Goal: Task Accomplishment & Management: Use online tool/utility

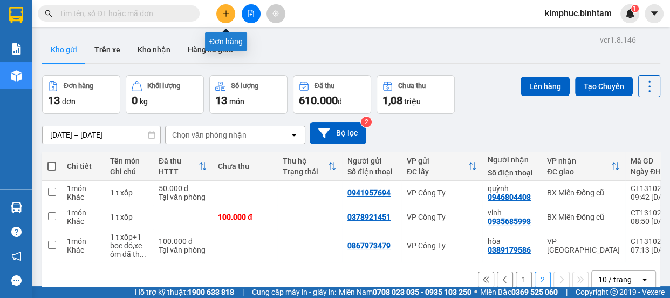
click at [224, 17] on icon "plus" at bounding box center [226, 14] width 8 height 8
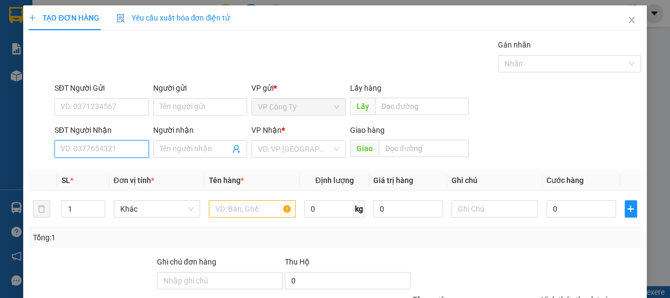
click at [110, 148] on input "SĐT Người Nhận" at bounding box center [102, 148] width 94 height 17
type input "9"
click at [6, 136] on div "TẠO ĐƠN HÀNG Yêu cầu xuất hóa đơn điện tử Transit Pickup Surcharge Ids Transit …" at bounding box center [335, 149] width 670 height 298
click at [120, 146] on input "0888075879" at bounding box center [102, 148] width 94 height 17
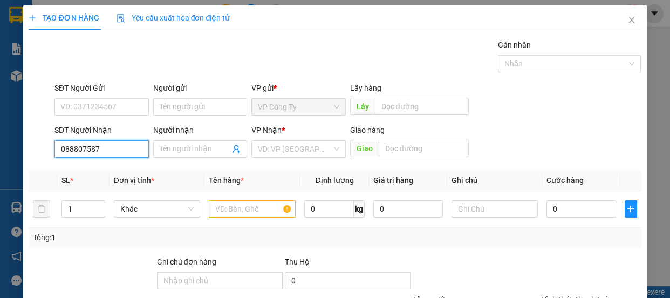
type input "0888075879"
click at [118, 154] on input "0888075879" at bounding box center [102, 148] width 94 height 17
click at [178, 142] on span at bounding box center [200, 148] width 94 height 17
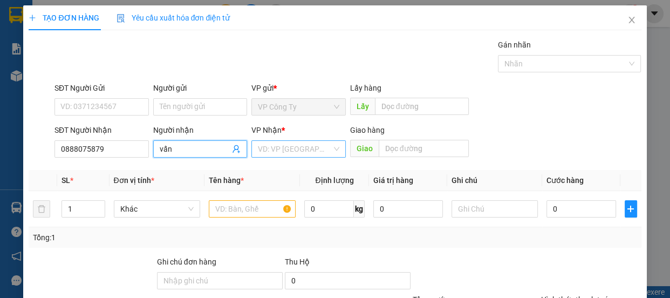
type input "vấn"
click at [283, 141] on input "search" at bounding box center [295, 149] width 74 height 16
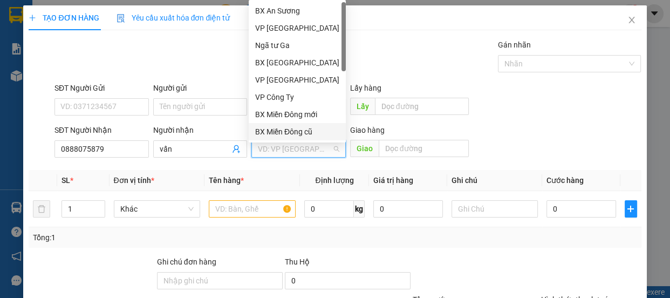
click at [293, 136] on div "BX Miền Đông cũ" at bounding box center [297, 132] width 84 height 12
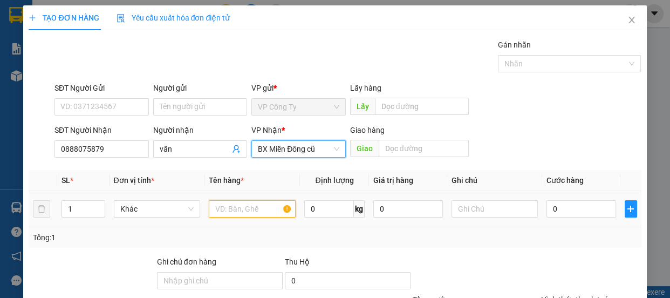
click at [259, 207] on input "text" at bounding box center [252, 208] width 87 height 17
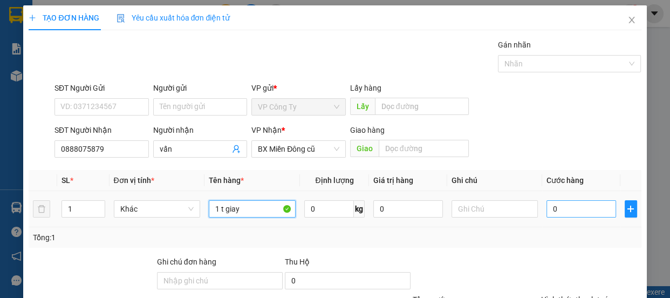
type input "1 t giay"
click at [547, 204] on input "0" at bounding box center [582, 208] width 70 height 17
click at [548, 204] on input "0" at bounding box center [582, 208] width 70 height 17
type input "40"
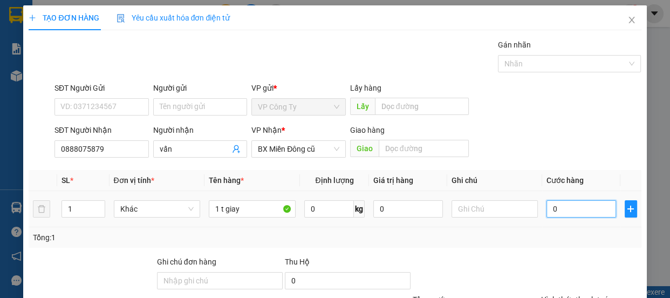
type input "40"
type input "400"
type input "4.000"
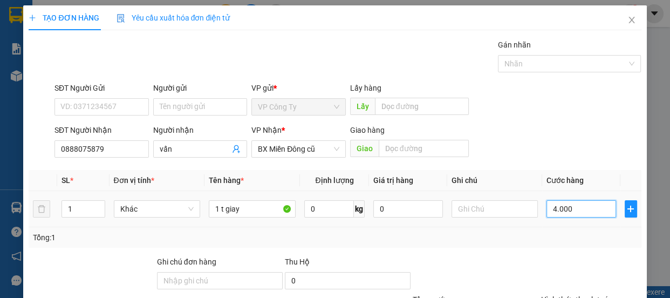
type input "4.000"
type input "40.000"
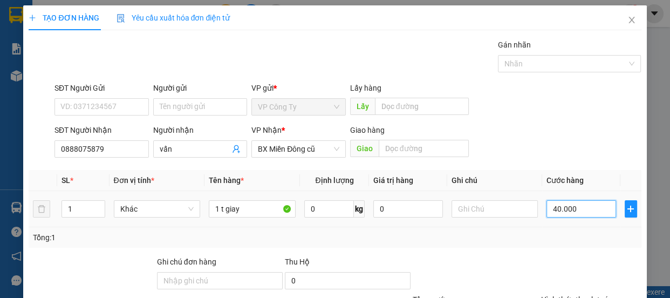
scroll to position [101, 0]
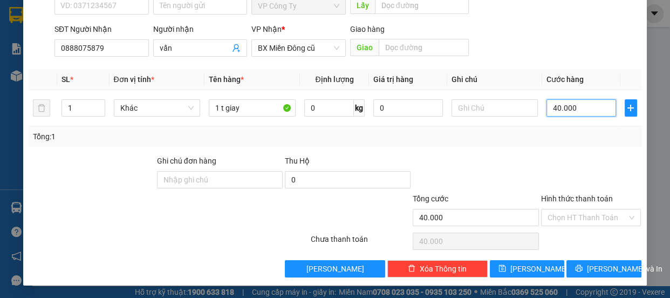
type input "40.000"
click at [586, 200] on label "Hình thức thanh toán" at bounding box center [577, 198] width 72 height 9
click at [586, 209] on input "Hình thức thanh toán" at bounding box center [588, 217] width 80 height 16
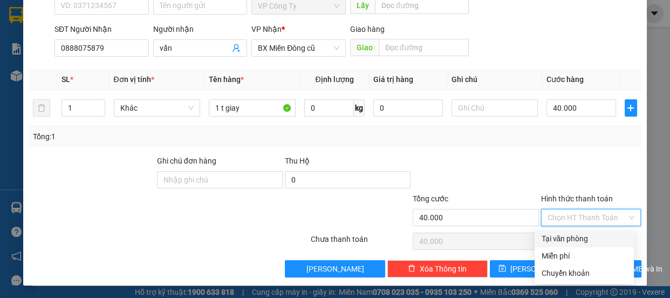
click at [577, 242] on div "Tại văn phòng" at bounding box center [584, 239] width 86 height 12
type input "0"
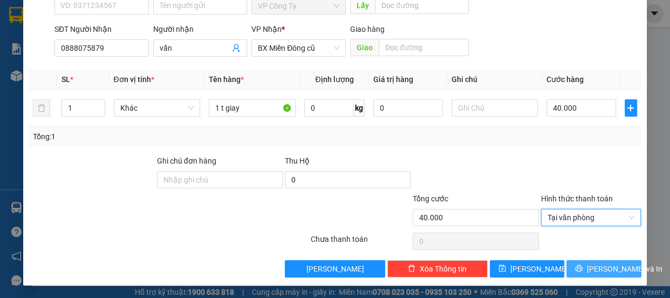
click at [592, 266] on span "Lưu và In" at bounding box center [625, 269] width 76 height 12
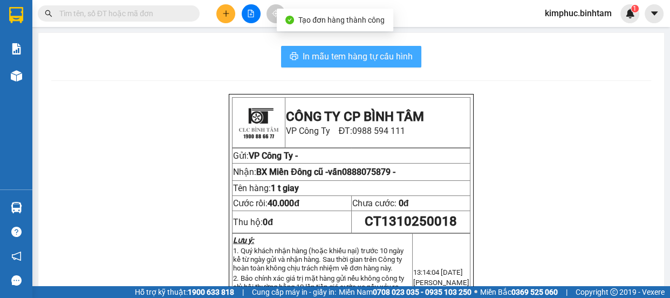
click at [305, 49] on button "In mẫu tem hàng tự cấu hình" at bounding box center [351, 57] width 140 height 22
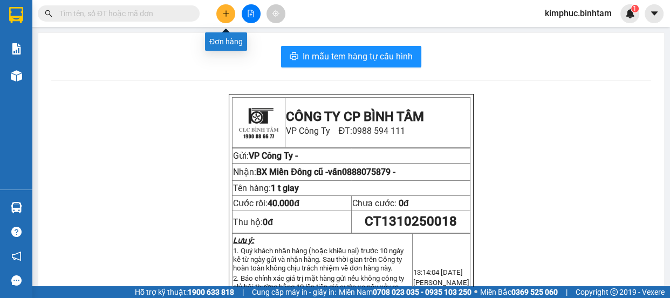
click at [228, 10] on icon "plus" at bounding box center [226, 14] width 8 height 8
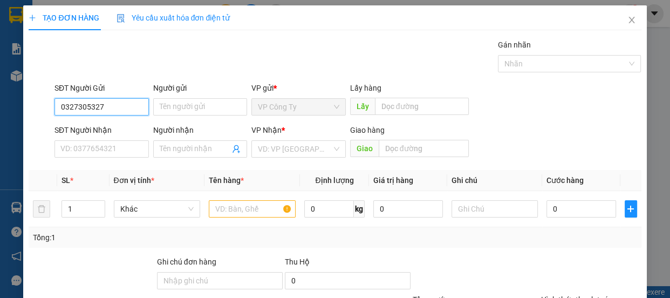
click at [131, 98] on input "0327305327" at bounding box center [102, 106] width 94 height 17
click at [124, 108] on input "0327305327" at bounding box center [102, 106] width 94 height 17
click at [132, 105] on input "0327305327" at bounding box center [102, 106] width 94 height 17
type input "0327305325"
click at [125, 105] on input "0327305325" at bounding box center [102, 106] width 94 height 17
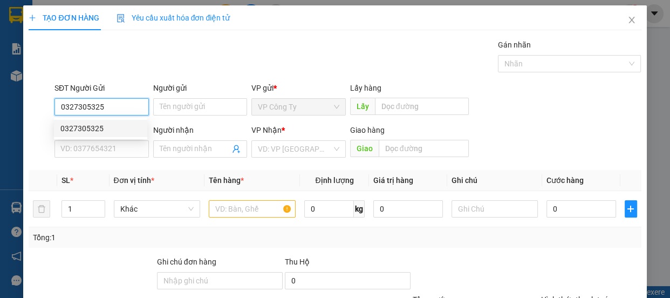
click at [125, 127] on div "0327305325" at bounding box center [100, 129] width 80 height 12
type input "0906707117"
type input "phương"
type input "70.000"
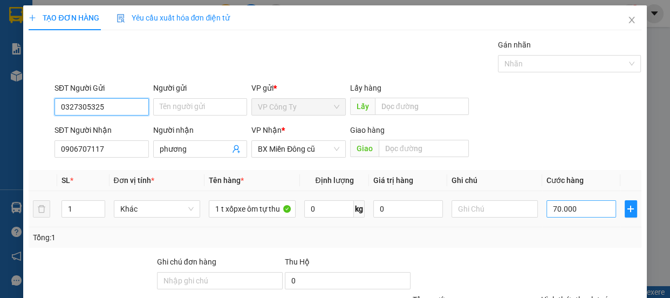
type input "0327305325"
click at [553, 214] on input "70.000" at bounding box center [582, 208] width 70 height 17
type input "0"
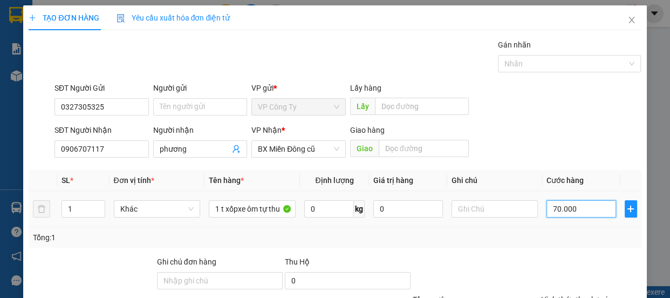
type input "0.000"
type input "40.000"
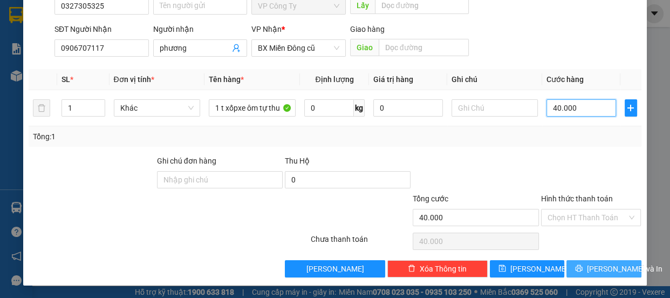
type input "40.000"
click at [587, 261] on button "Lưu và In" at bounding box center [604, 268] width 74 height 17
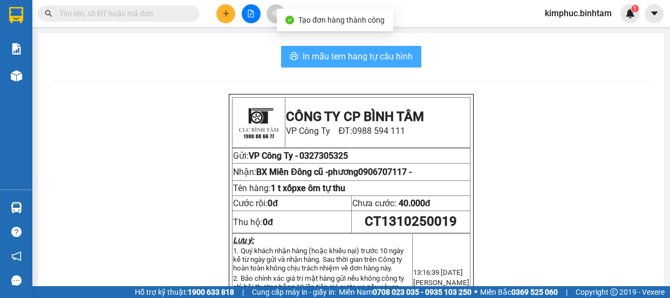
click at [362, 57] on span "In mẫu tem hàng tự cấu hình" at bounding box center [358, 56] width 110 height 13
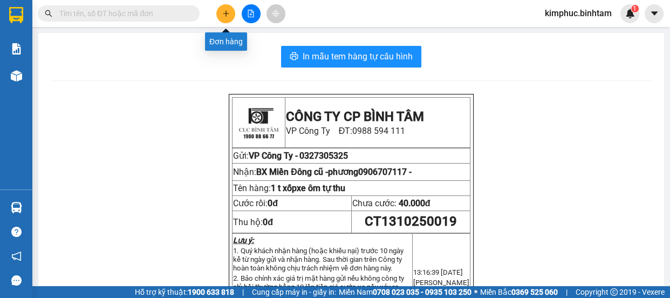
click at [228, 15] on icon "plus" at bounding box center [226, 14] width 8 height 8
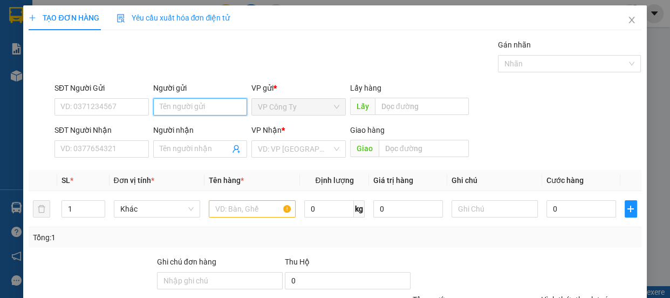
click at [190, 107] on input "Người gửi" at bounding box center [200, 106] width 94 height 17
type input "phạm chí"
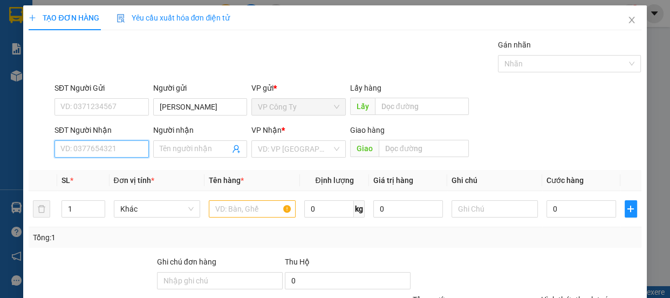
click at [117, 148] on input "SĐT Người Nhận" at bounding box center [102, 148] width 94 height 17
click at [117, 145] on input "09355599298" at bounding box center [102, 148] width 94 height 17
click at [86, 147] on input "09355599298" at bounding box center [102, 148] width 94 height 17
type input "0935599298"
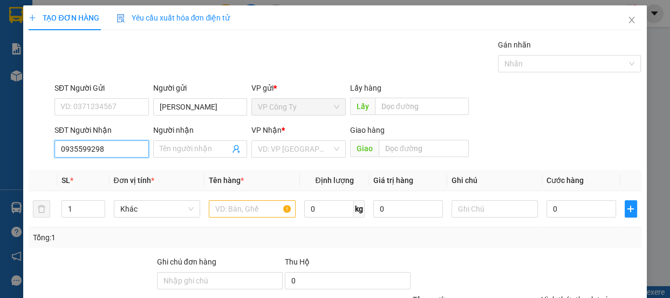
click at [107, 149] on input "0935599298" at bounding box center [102, 148] width 94 height 17
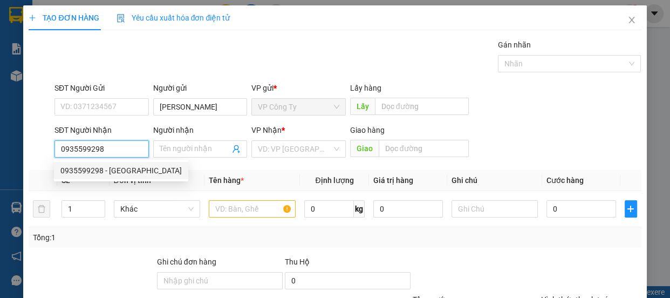
click at [111, 171] on div "0935599298 - huy" at bounding box center [120, 171] width 121 height 12
type input "huy"
type input "40.000"
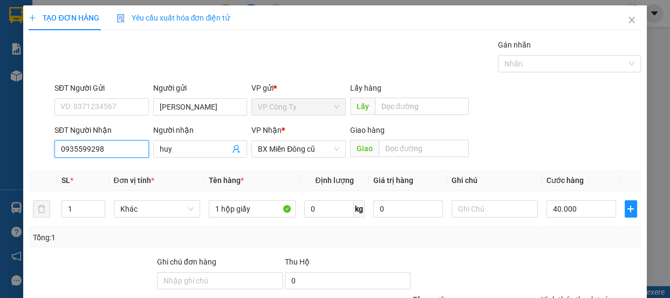
scroll to position [101, 0]
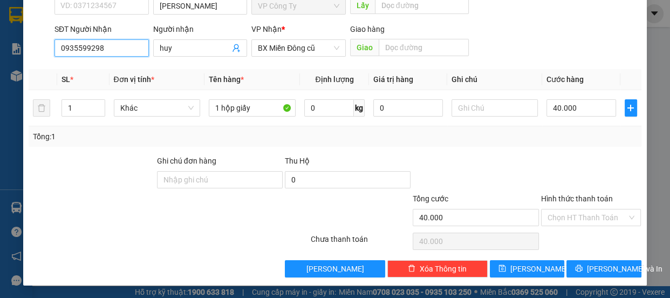
type input "0935599298"
click at [556, 194] on label "Hình thức thanh toán" at bounding box center [577, 198] width 72 height 9
click at [556, 209] on input "Hình thức thanh toán" at bounding box center [588, 217] width 80 height 16
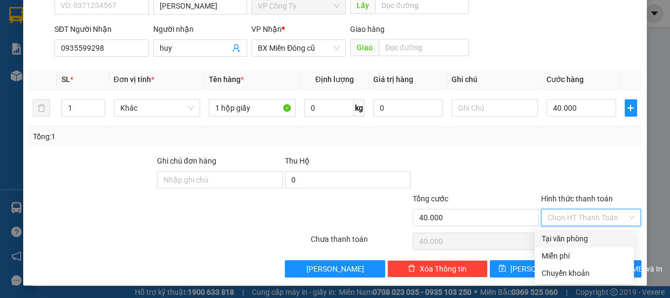
click at [580, 239] on div "Tại văn phòng" at bounding box center [584, 239] width 86 height 12
type input "0"
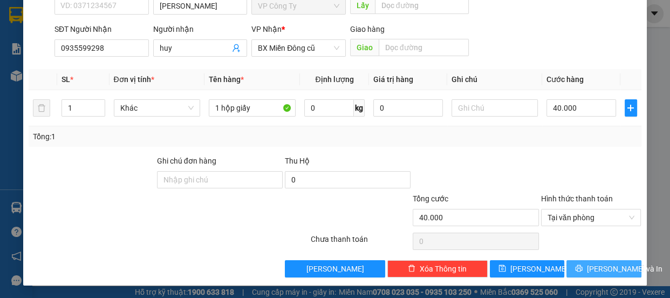
click at [610, 265] on span "Lưu và In" at bounding box center [625, 269] width 76 height 12
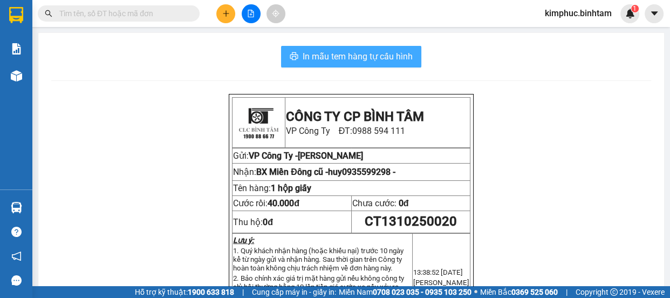
click at [364, 54] on span "In mẫu tem hàng tự cấu hình" at bounding box center [358, 56] width 110 height 13
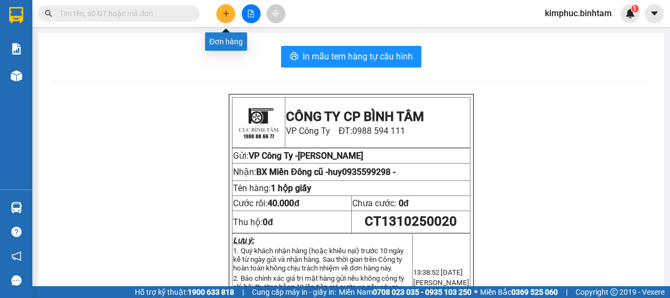
click at [231, 10] on button at bounding box center [225, 13] width 19 height 19
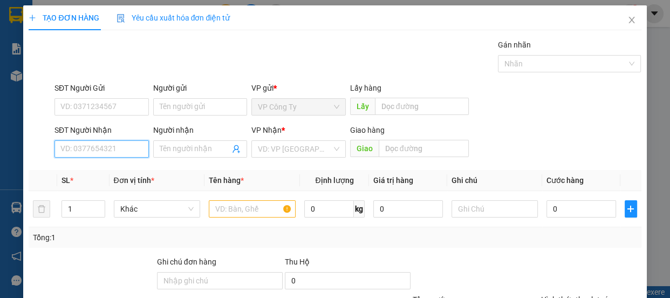
click at [74, 146] on input "SĐT Người Nhận" at bounding box center [102, 148] width 94 height 17
type input "0934722598"
click at [141, 145] on input "0934722598" at bounding box center [102, 148] width 94 height 17
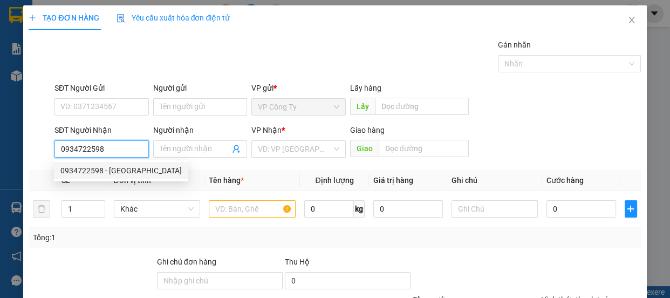
click at [135, 168] on div "0934722598 - khắc sơn" at bounding box center [120, 171] width 121 height 12
type input "khắc sơn"
type input "50.000"
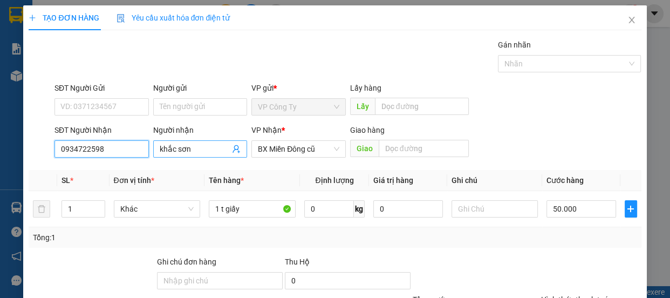
type input "0934722598"
click at [207, 153] on input "khắc sơn" at bounding box center [195, 149] width 71 height 12
type input "k"
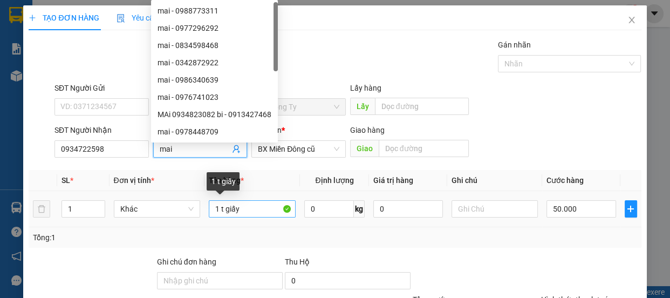
type input "mai"
click at [244, 209] on input "1 t giấy" at bounding box center [252, 208] width 87 height 17
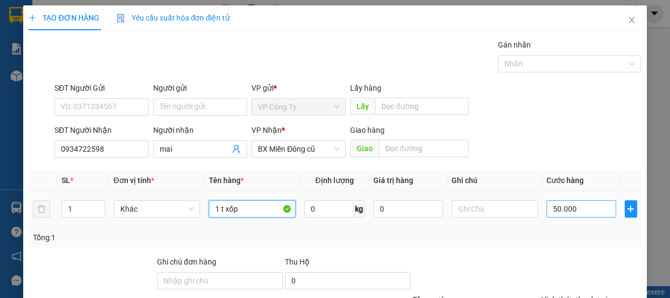
type input "1 t xốp"
click at [552, 209] on input "50.000" at bounding box center [582, 208] width 70 height 17
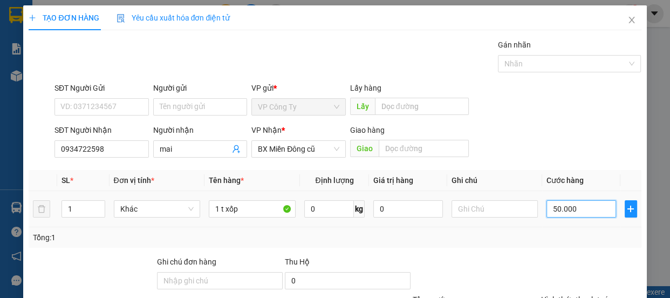
type input "0"
type input "0.000"
type input "70.000"
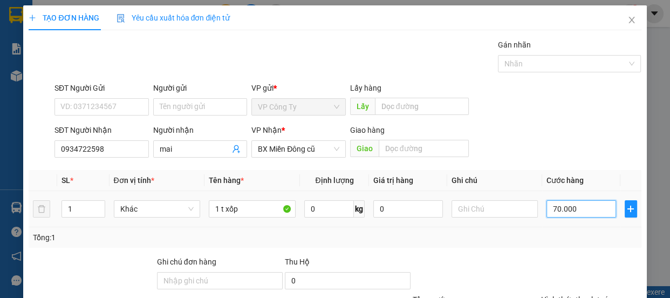
scroll to position [101, 0]
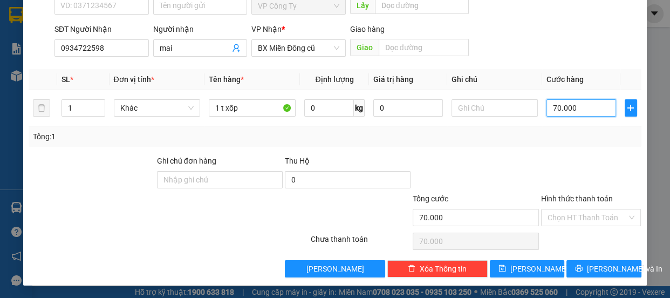
type input "70.000"
click at [558, 200] on label "Hình thức thanh toán" at bounding box center [577, 198] width 72 height 9
click at [558, 209] on input "Hình thức thanh toán" at bounding box center [588, 217] width 80 height 16
click at [558, 200] on label "Hình thức thanh toán" at bounding box center [577, 198] width 72 height 9
click at [558, 209] on input "Hình thức thanh toán" at bounding box center [588, 217] width 80 height 16
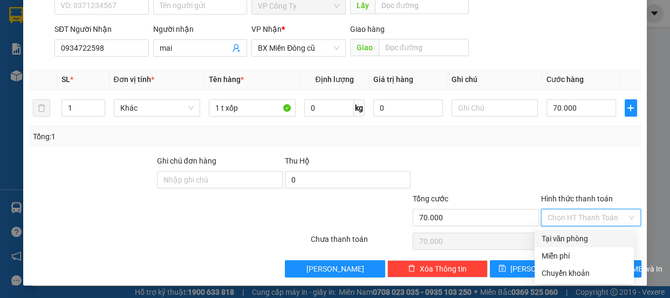
click at [567, 239] on div "Tại văn phòng" at bounding box center [584, 239] width 86 height 12
type input "0"
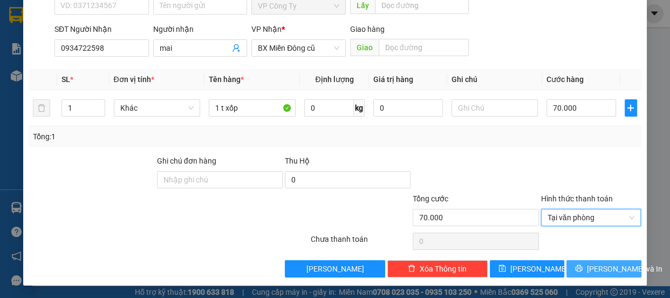
click at [584, 270] on button "Lưu và In" at bounding box center [604, 268] width 74 height 17
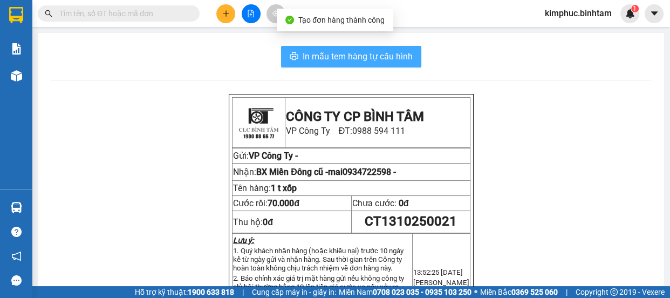
click at [355, 46] on button "In mẫu tem hàng tự cấu hình" at bounding box center [351, 57] width 140 height 22
click at [357, 51] on span "In mẫu tem hàng tự cấu hình" at bounding box center [358, 56] width 110 height 13
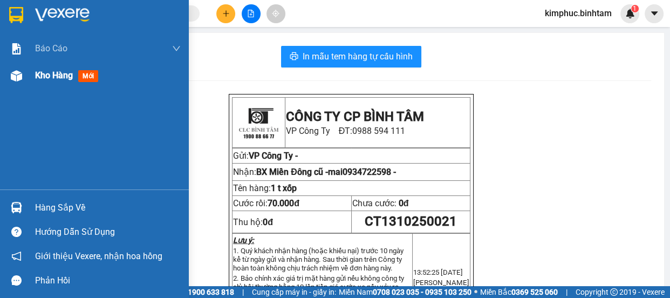
click at [31, 82] on div "Kho hàng mới" at bounding box center [94, 75] width 189 height 27
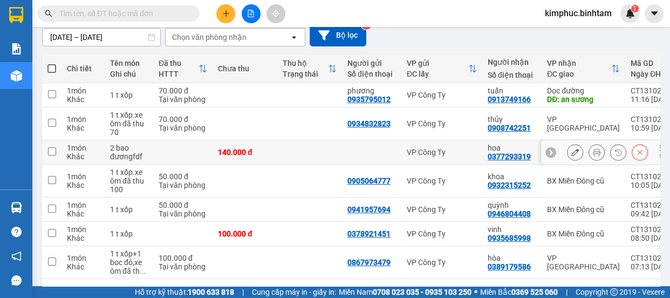
scroll to position [138, 0]
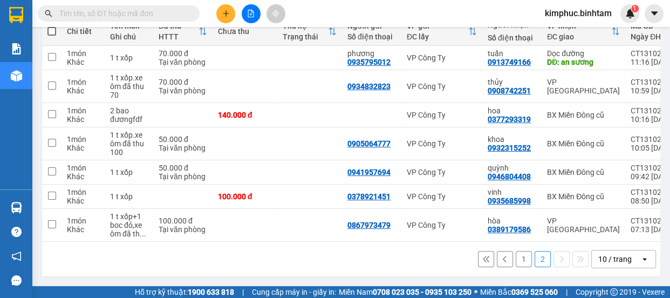
click at [516, 257] on button "1" at bounding box center [524, 259] width 16 height 16
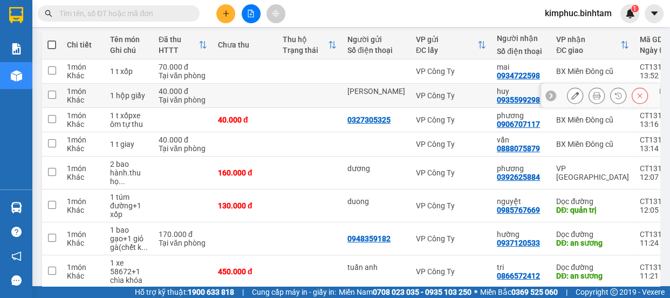
scroll to position [220, 0]
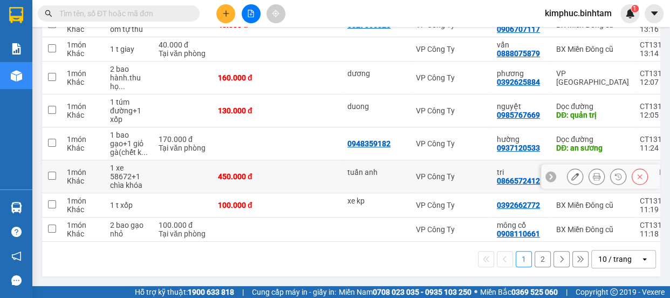
click at [244, 172] on div "450.000 đ" at bounding box center [245, 176] width 54 height 9
checkbox input "true"
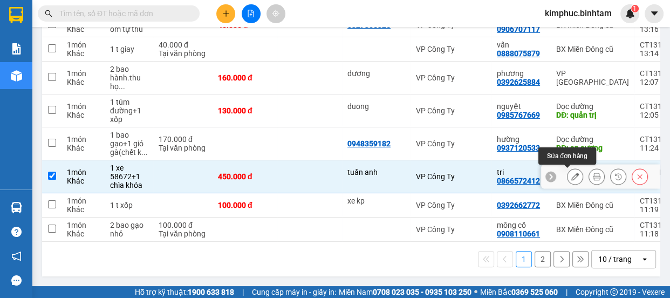
click at [572, 173] on icon at bounding box center [576, 177] width 8 height 8
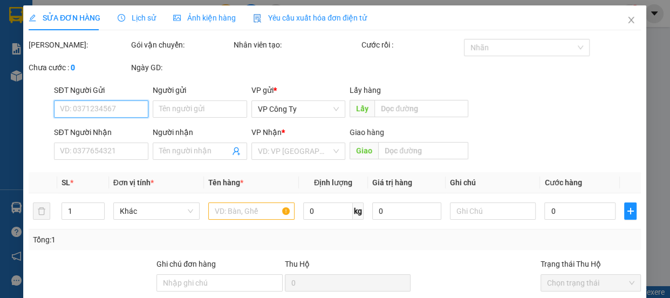
type input "tuấn anh"
type input "0866572412"
type input "tri"
type input "an sương"
type input "450.000"
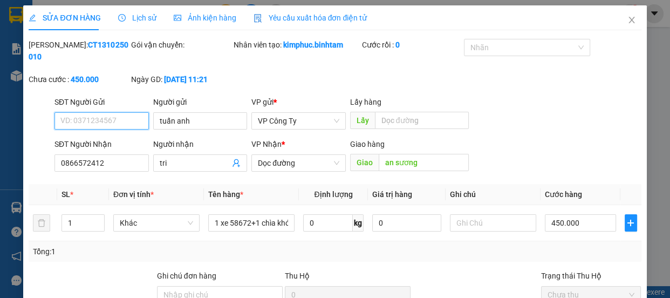
scroll to position [115, 0]
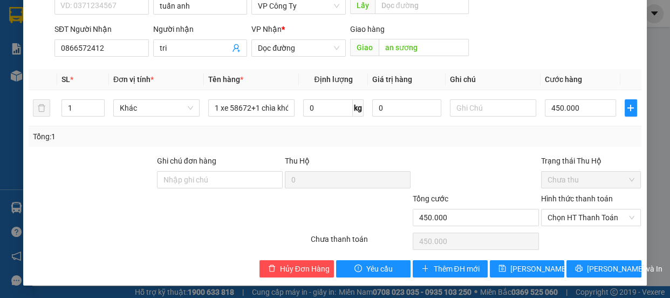
click at [561, 199] on label "Hình thức thanh toán" at bounding box center [577, 198] width 72 height 9
click at [561, 209] on input "Hình thức thanh toán" at bounding box center [588, 217] width 80 height 16
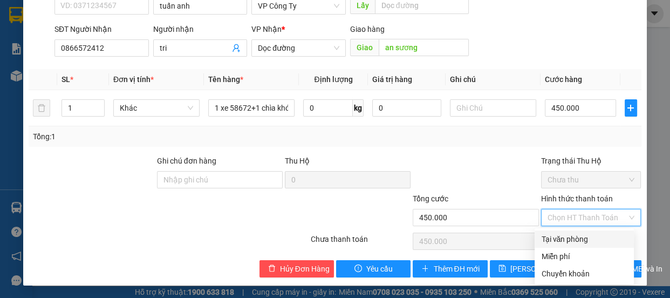
click at [553, 241] on div "Tại văn phòng" at bounding box center [584, 239] width 86 height 12
type input "0"
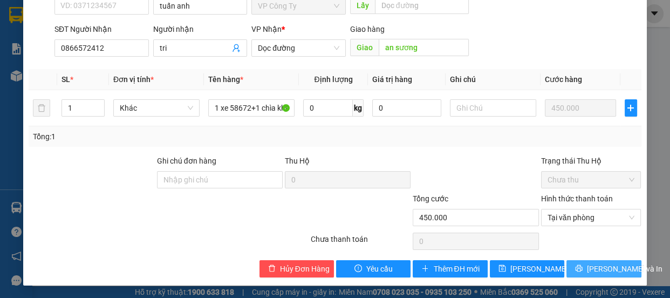
click at [588, 271] on span "Lưu và In" at bounding box center [625, 269] width 76 height 12
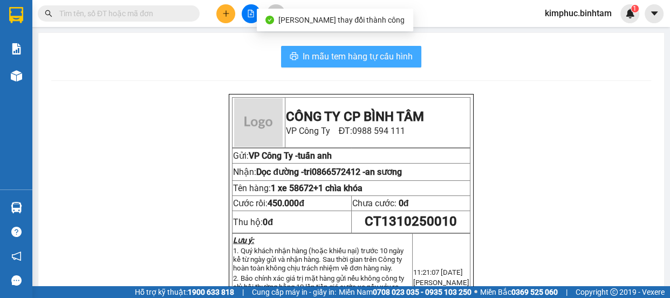
click at [393, 58] on span "In mẫu tem hàng tự cấu hình" at bounding box center [358, 56] width 110 height 13
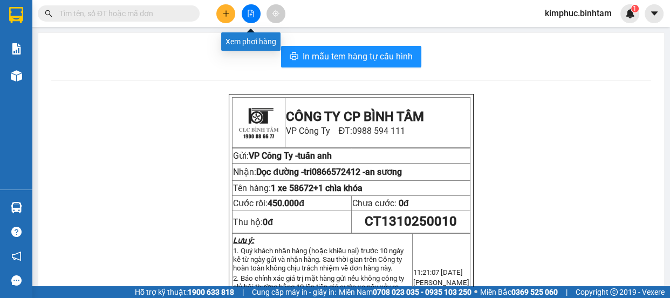
click at [257, 15] on button at bounding box center [251, 13] width 19 height 19
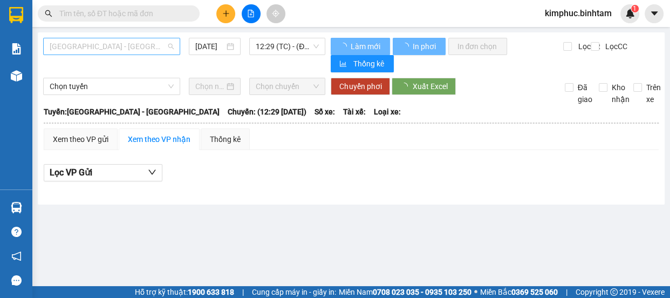
click at [118, 38] on span "Hà Nội - Quảng Ngãi" at bounding box center [112, 46] width 124 height 16
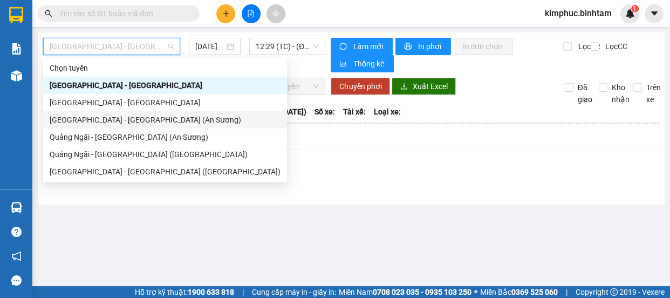
click at [101, 113] on div "Sài Gòn - Quảng Ngãi (An Sương)" at bounding box center [165, 119] width 244 height 17
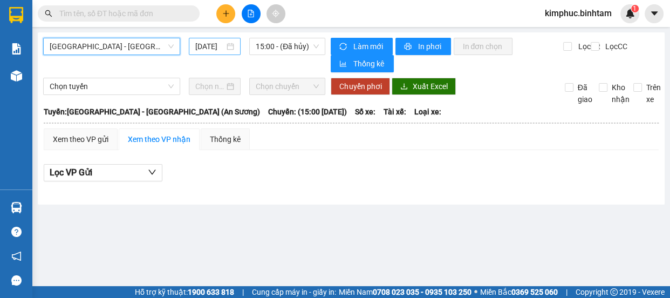
click at [216, 47] on input "13/10/2025" at bounding box center [209, 46] width 29 height 12
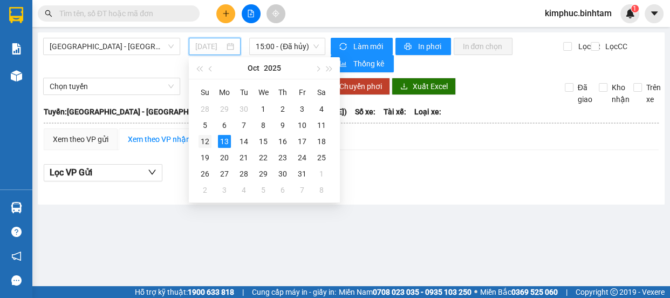
click at [209, 141] on div "12" at bounding box center [205, 141] width 13 height 13
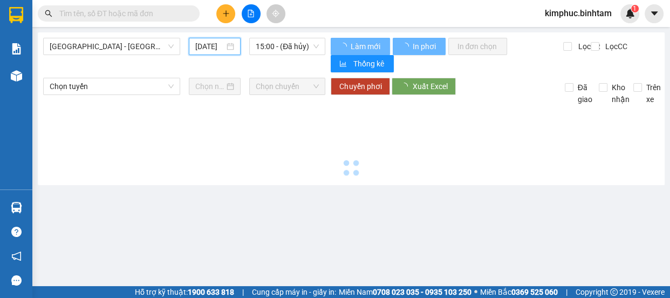
type input "12/10/2025"
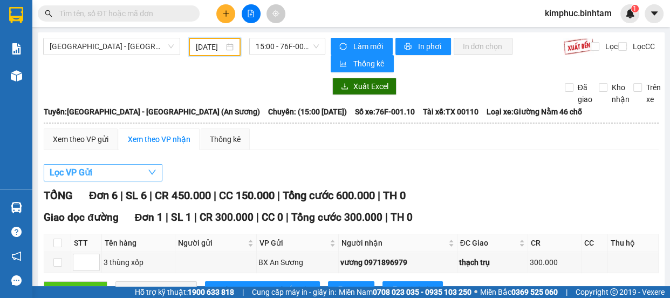
click at [119, 174] on button "Lọc VP Gửi" at bounding box center [103, 172] width 119 height 17
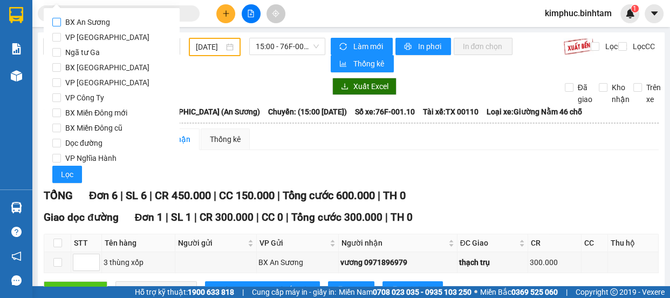
click at [59, 20] on input "BX An Sương" at bounding box center [56, 22] width 9 height 9
checkbox input "true"
click at [70, 177] on span "Lọc" at bounding box center [67, 174] width 12 height 12
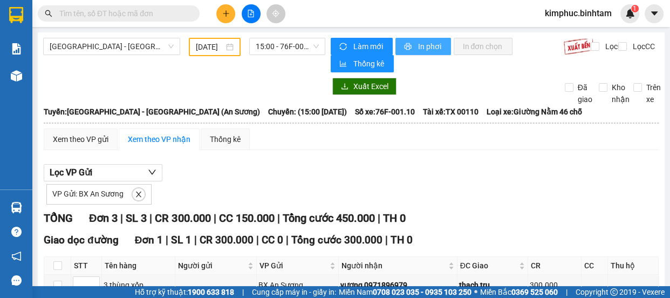
click at [433, 48] on span "In phơi" at bounding box center [430, 46] width 25 height 12
click at [221, 45] on input "12/10/2025" at bounding box center [210, 47] width 28 height 12
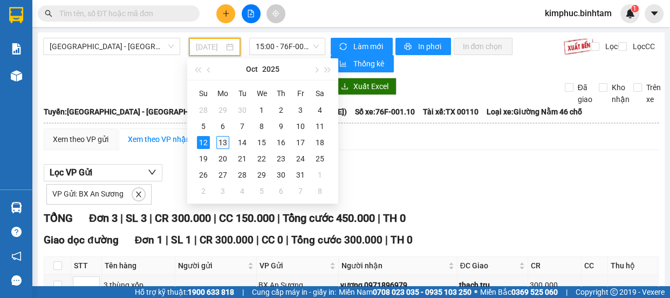
click at [225, 142] on div "13" at bounding box center [222, 142] width 13 height 13
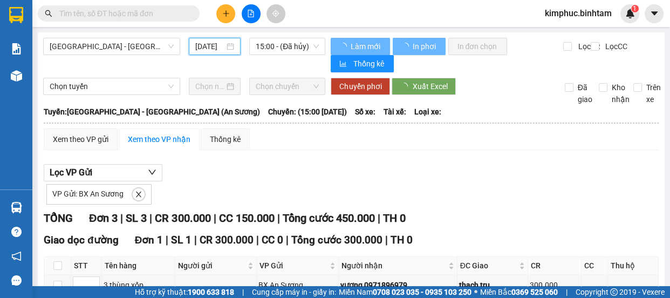
type input "13/10/2025"
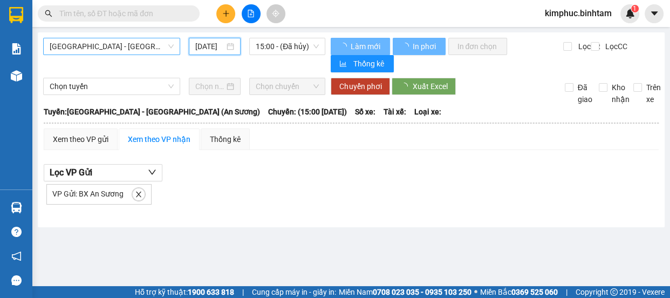
click at [153, 43] on span "Sài Gòn - Quảng Ngãi (An Sương)" at bounding box center [112, 46] width 124 height 16
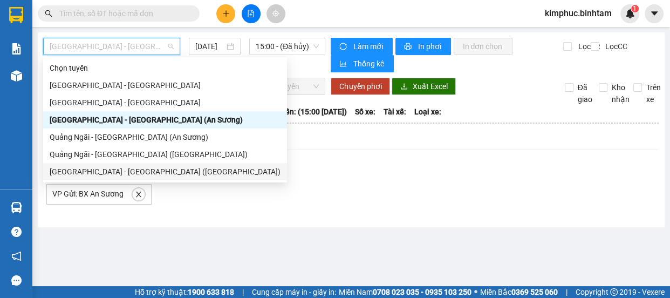
click at [130, 175] on div "Sài Gòn - Quảng Ngãi (Vạn Phúc)" at bounding box center [165, 172] width 231 height 12
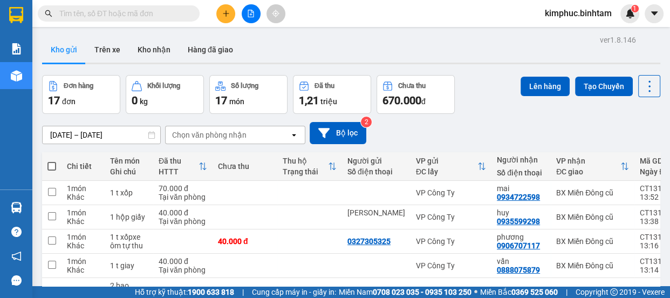
click at [248, 17] on button at bounding box center [251, 13] width 19 height 19
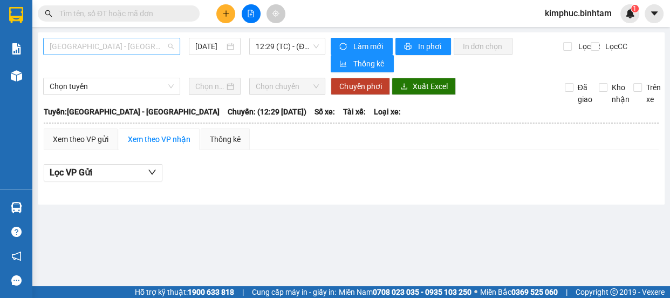
click at [76, 45] on span "[GEOGRAPHIC_DATA] - [GEOGRAPHIC_DATA]" at bounding box center [112, 46] width 124 height 16
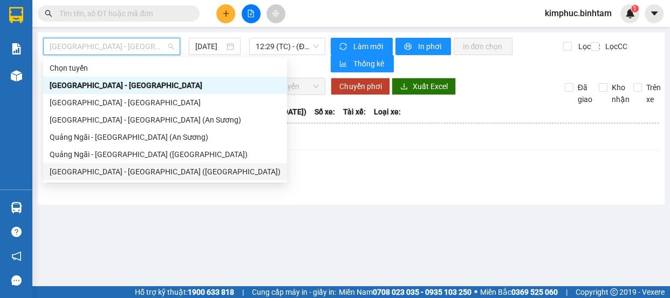
click at [93, 172] on div "[GEOGRAPHIC_DATA] - [GEOGRAPHIC_DATA] ([GEOGRAPHIC_DATA])" at bounding box center [165, 172] width 231 height 12
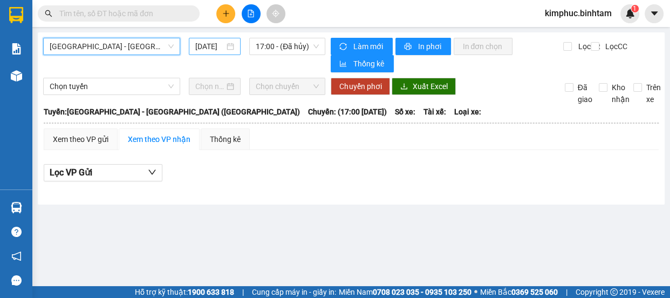
click at [218, 41] on input "[DATE]" at bounding box center [209, 46] width 29 height 12
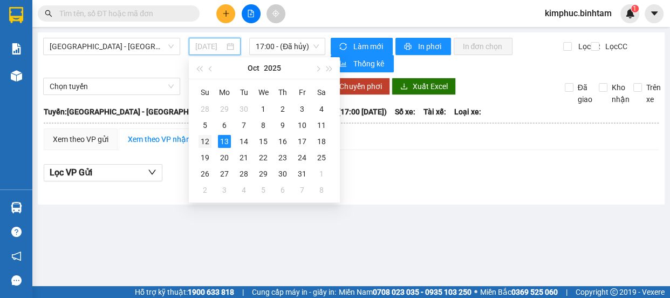
click at [209, 145] on div "12" at bounding box center [205, 141] width 13 height 13
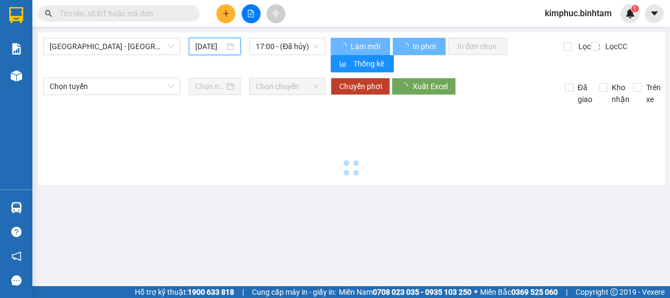
type input "12/10/2025"
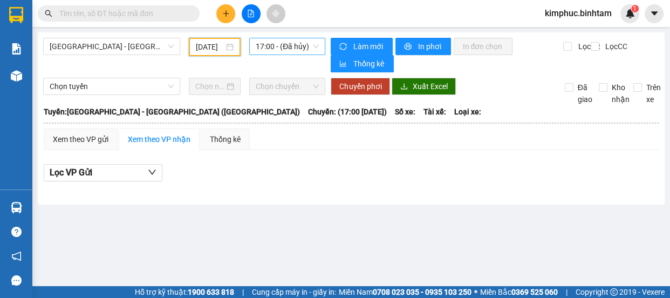
click at [306, 46] on span "17:00 - (Đã hủy)" at bounding box center [287, 46] width 63 height 16
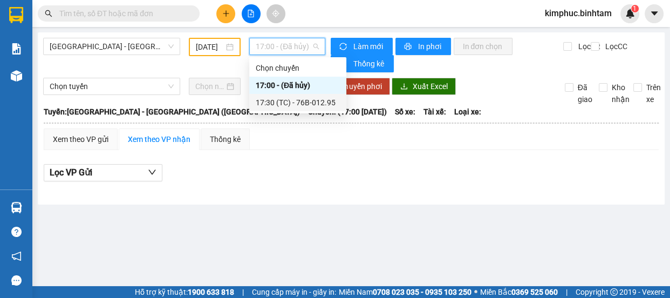
click at [297, 104] on div "17:30 (TC) - 76B-012.95" at bounding box center [298, 103] width 84 height 12
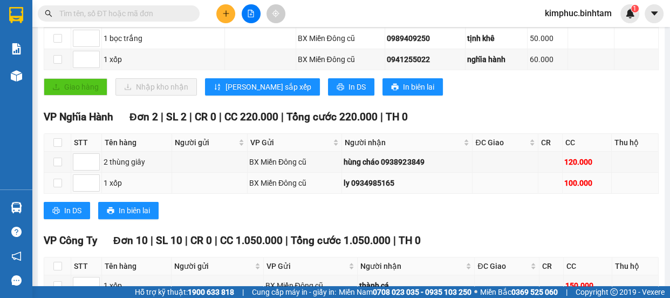
scroll to position [343, 0]
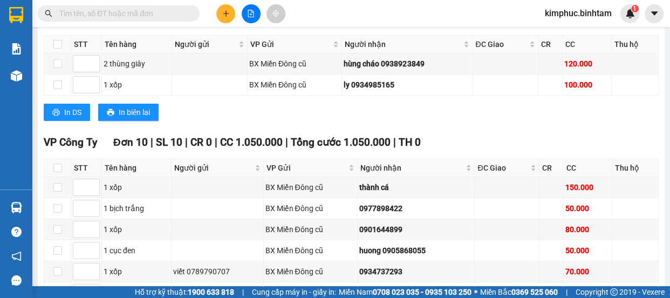
click at [81, 10] on input "text" at bounding box center [122, 14] width 127 height 12
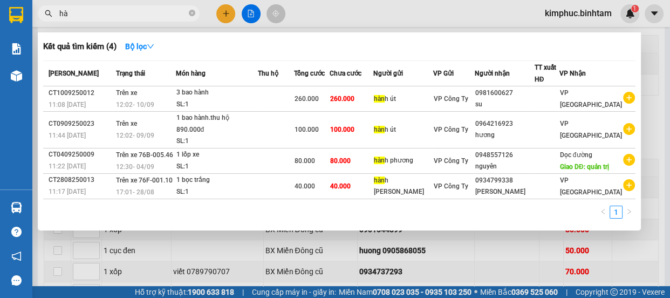
type input "h"
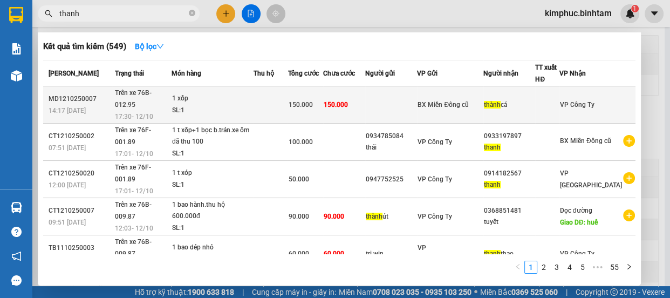
type input "thanh"
click at [312, 101] on span "150.000" at bounding box center [300, 105] width 24 height 8
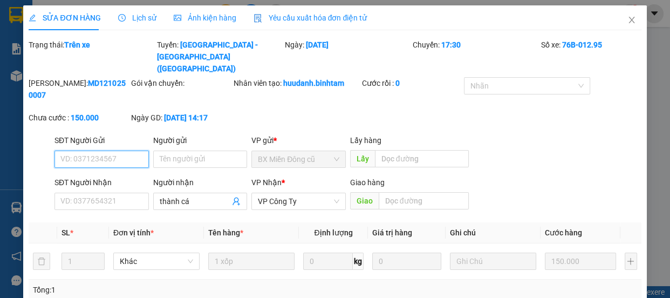
type input "thành cá"
type input "150.000"
click at [193, 195] on input "thành cá" at bounding box center [195, 201] width 71 height 12
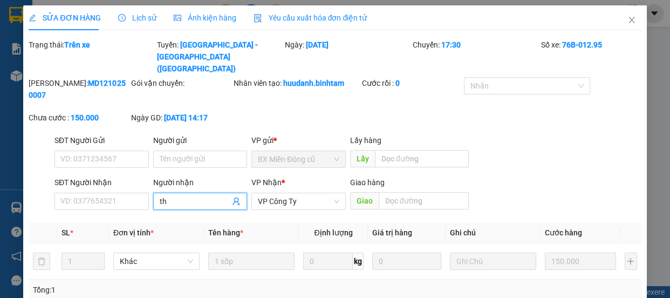
type input "t"
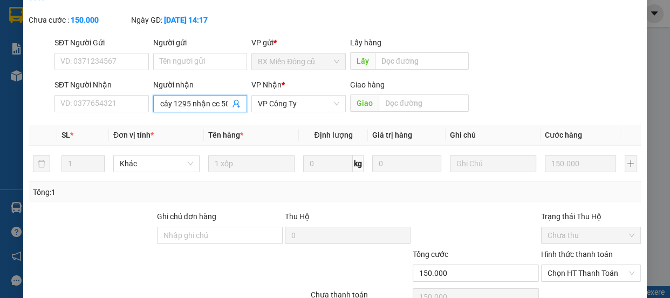
type input "vy trái cây 1295 nhận cc 50"
click at [567, 250] on label "Hình thức thanh toán" at bounding box center [577, 254] width 72 height 9
click at [567, 265] on input "Hình thức thanh toán" at bounding box center [588, 273] width 80 height 16
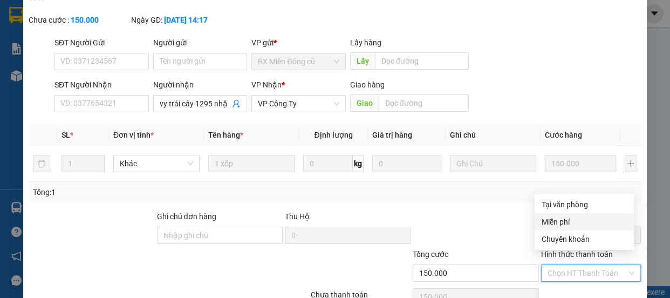
click at [569, 219] on div "Miễn phí" at bounding box center [584, 222] width 86 height 12
type input "0"
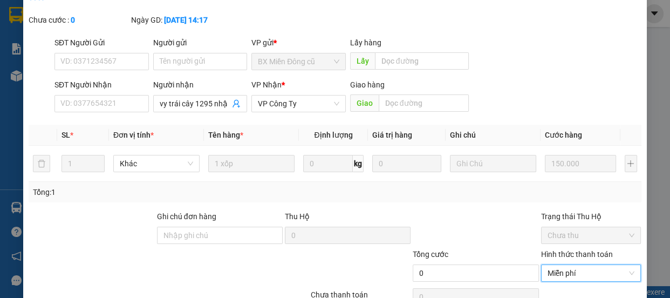
scroll to position [141, 0]
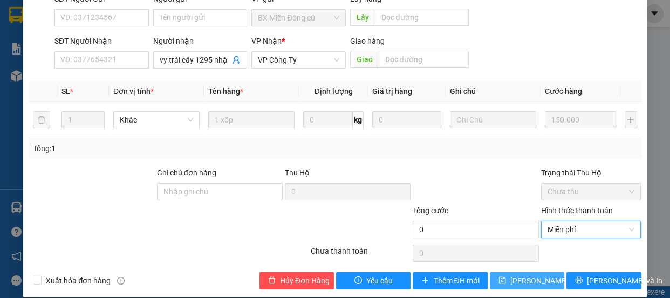
click at [527, 275] on span "[PERSON_NAME] thay đổi" at bounding box center [554, 281] width 86 height 12
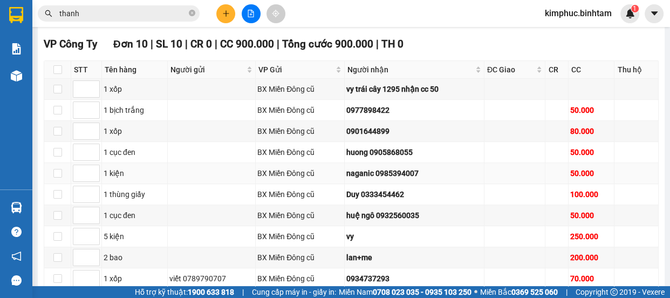
scroll to position [491, 0]
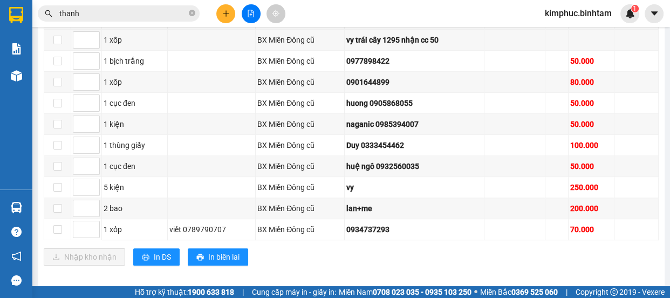
click at [104, 14] on input "thanh" at bounding box center [122, 14] width 127 height 12
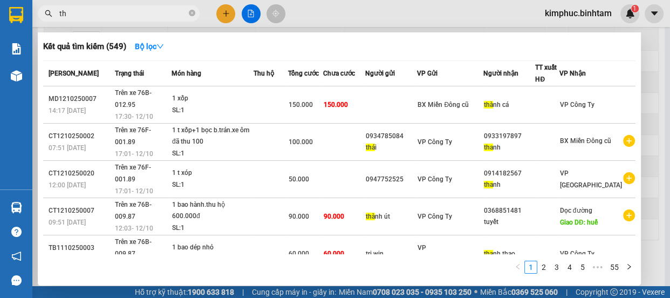
type input "t"
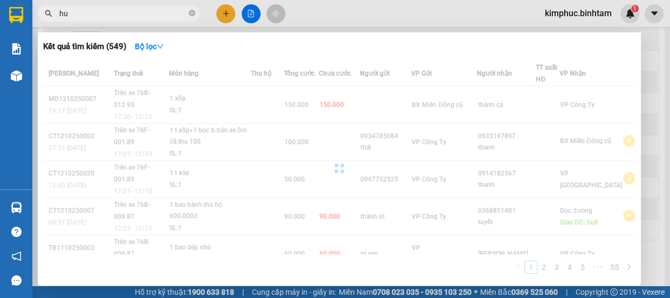
type input "h"
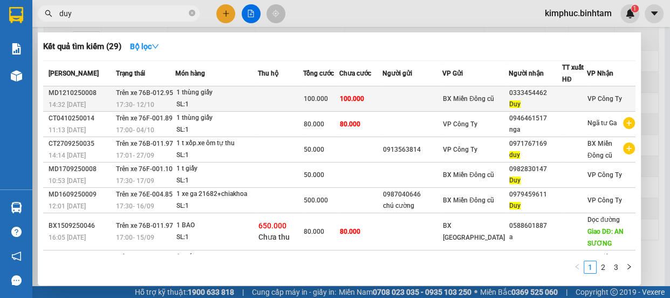
type input "duy"
click at [318, 97] on span "100.000" at bounding box center [316, 99] width 24 height 8
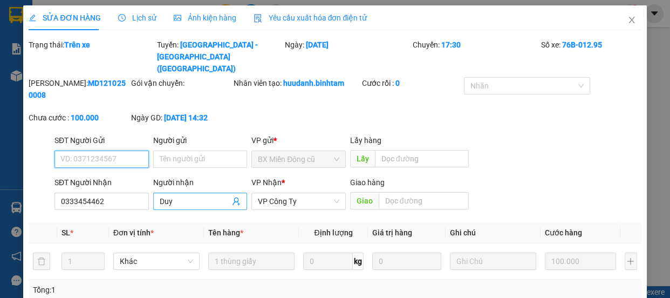
type input "0333454462"
type input "Duy"
type input "100.000"
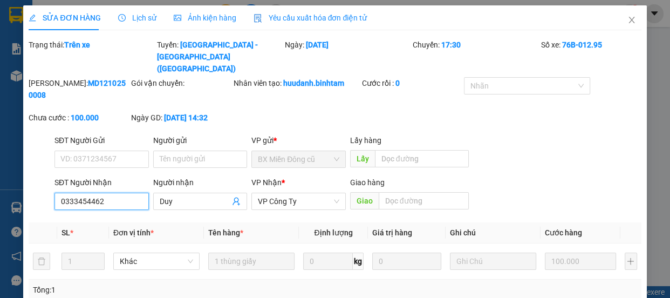
click at [124, 193] on input "0333454462" at bounding box center [102, 201] width 94 height 17
type input "0"
click at [178, 195] on input "Duy" at bounding box center [195, 201] width 71 height 12
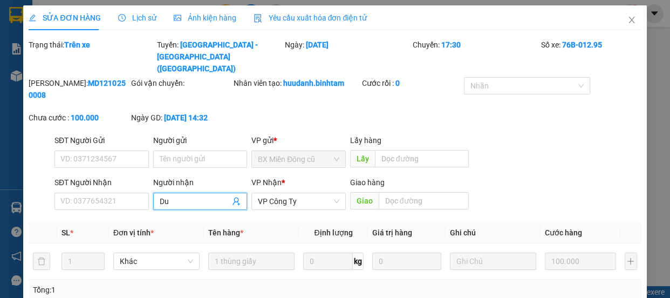
type input "D"
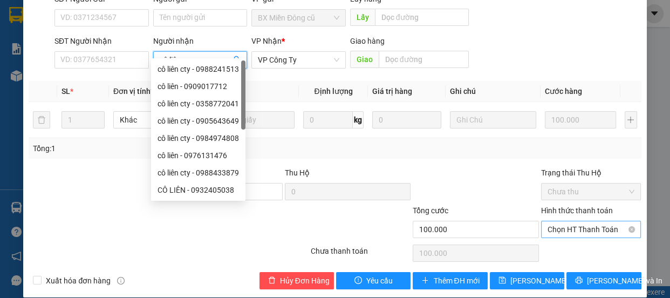
click at [567, 221] on span "Chọn HT Thanh Toán" at bounding box center [591, 229] width 87 height 16
type input "cô liên"
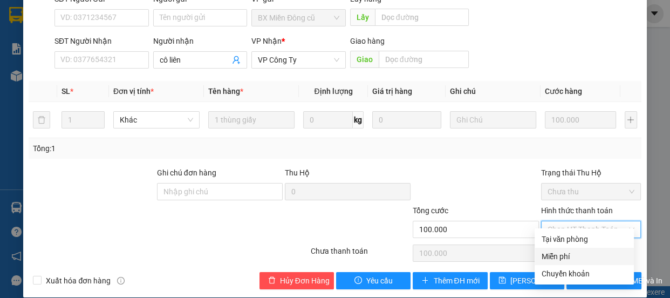
click at [556, 260] on div "Miễn phí" at bounding box center [584, 256] width 86 height 12
type input "0"
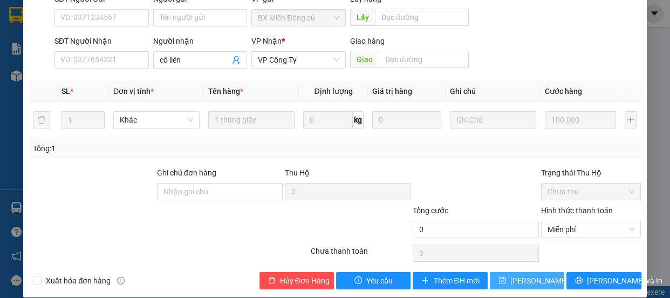
click at [513, 275] on span "[PERSON_NAME] thay đổi" at bounding box center [554, 281] width 86 height 12
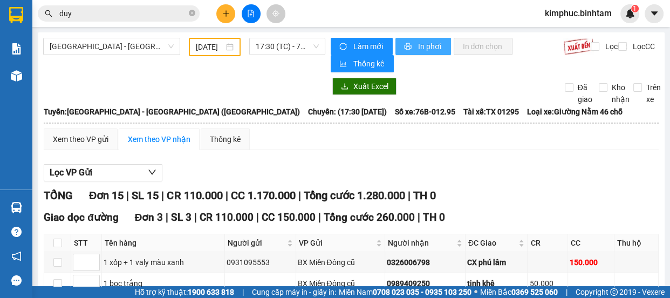
click at [432, 47] on span "In phơi" at bounding box center [430, 46] width 25 height 12
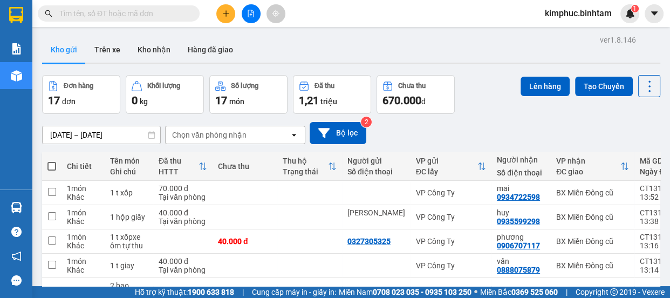
click at [227, 16] on icon "plus" at bounding box center [226, 14] width 8 height 8
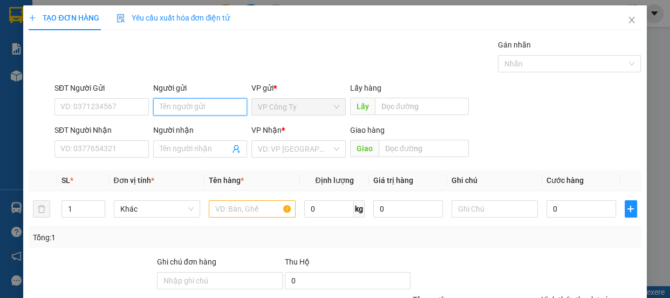
click at [166, 111] on input "Người gửi" at bounding box center [200, 106] width 94 height 17
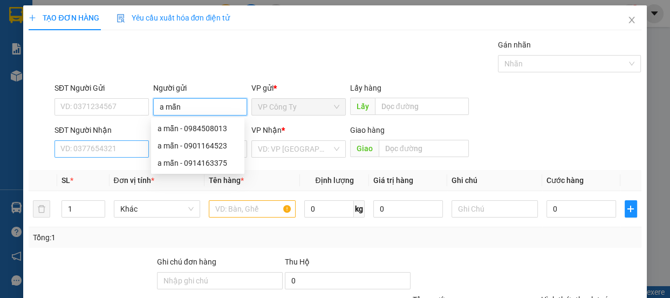
type input "a mẫn"
click at [91, 146] on input "SĐT Người Nhận" at bounding box center [102, 148] width 94 height 17
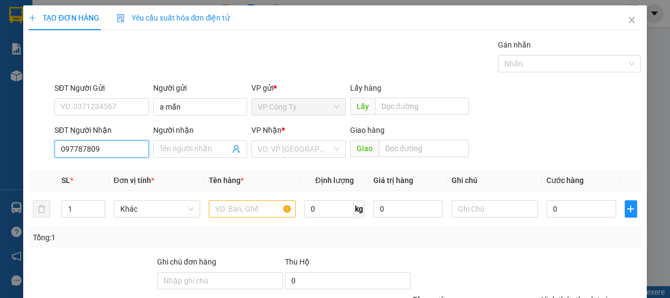
type input "0977878099"
click at [122, 140] on input "0977878099" at bounding box center [102, 148] width 94 height 17
click at [115, 168] on div "0977878099 - dợt" at bounding box center [100, 171] width 80 height 12
type input "dợt"
type input "80.000"
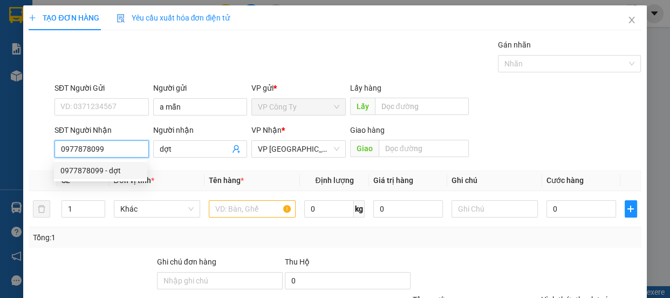
type input "80.000"
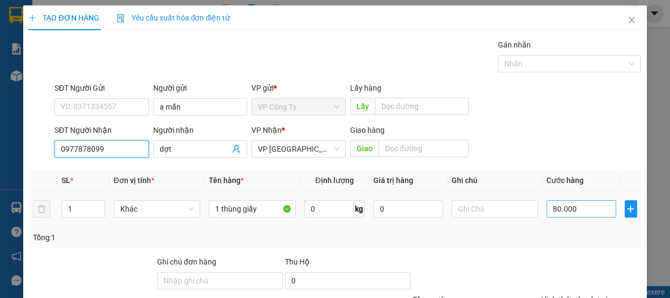
type input "0977878099"
click at [550, 207] on input "80.000" at bounding box center [582, 208] width 70 height 17
click at [549, 208] on input "80.000" at bounding box center [582, 208] width 70 height 17
type input "0"
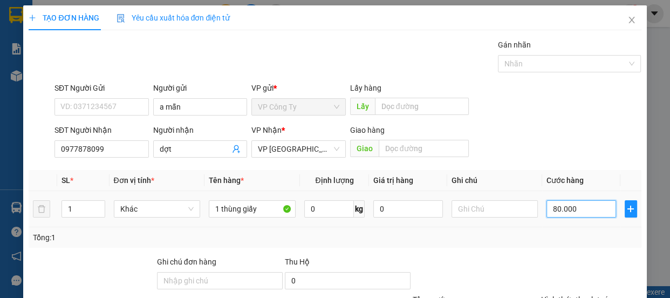
type input "0.000"
type input "10.000"
type input "100.000"
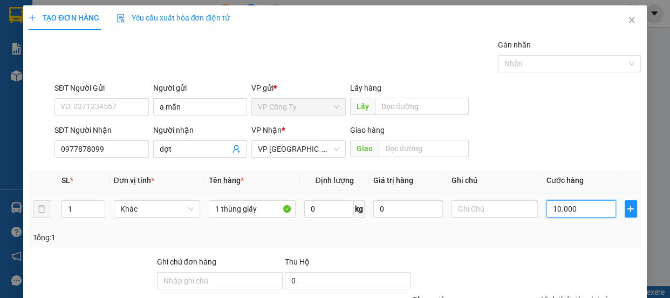
type input "100.000"
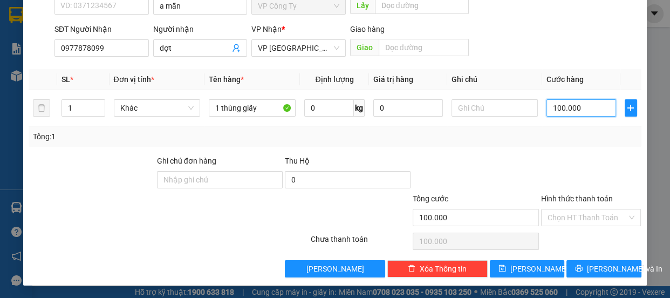
type input "100.000"
click at [568, 195] on label "Hình thức thanh toán" at bounding box center [577, 198] width 72 height 9
click at [568, 209] on input "Hình thức thanh toán" at bounding box center [588, 217] width 80 height 16
click at [495, 205] on div "Tổng cước" at bounding box center [476, 201] width 126 height 16
click at [567, 196] on label "Hình thức thanh toán" at bounding box center [577, 198] width 72 height 9
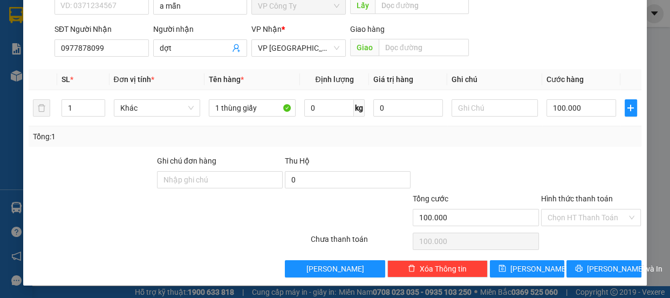
click at [567, 209] on input "Hình thức thanh toán" at bounding box center [588, 217] width 80 height 16
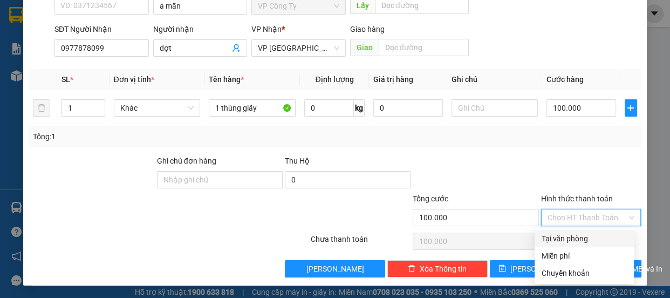
click at [571, 237] on div "Tại văn phòng" at bounding box center [584, 239] width 86 height 12
type input "0"
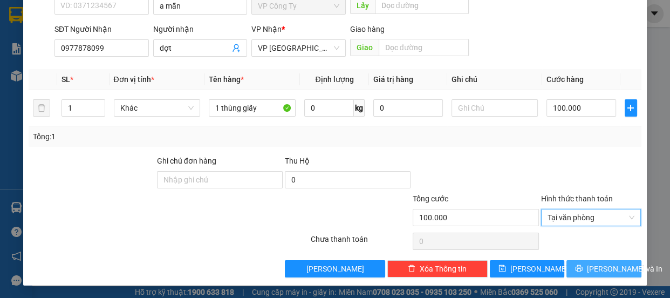
click at [582, 265] on icon "printer" at bounding box center [579, 268] width 8 height 8
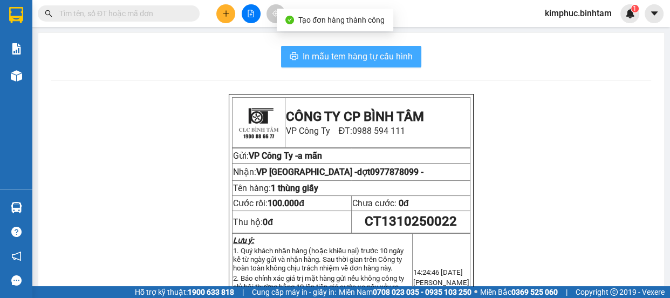
click at [377, 57] on span "In mẫu tem hàng tự cấu hình" at bounding box center [358, 56] width 110 height 13
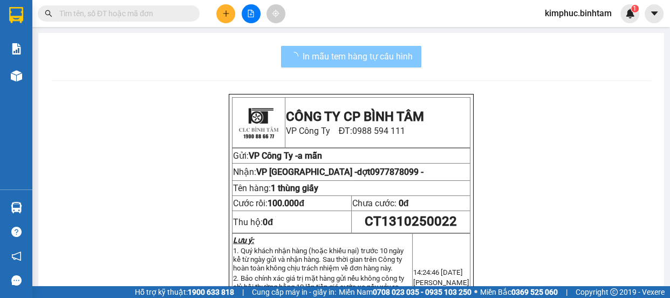
click at [357, 51] on span "In mẫu tem hàng tự cấu hình" at bounding box center [358, 56] width 110 height 13
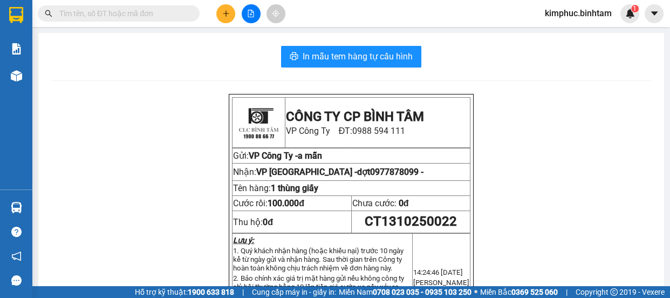
click at [227, 5] on button at bounding box center [225, 13] width 19 height 19
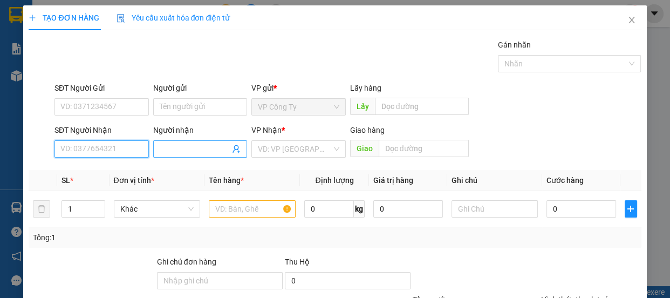
drag, startPoint x: 121, startPoint y: 147, endPoint x: 191, endPoint y: 147, distance: 69.6
click at [126, 147] on input "SĐT Người Nhận" at bounding box center [102, 148] width 94 height 17
type input "0909488177"
click at [139, 154] on input "0909488177" at bounding box center [102, 148] width 94 height 17
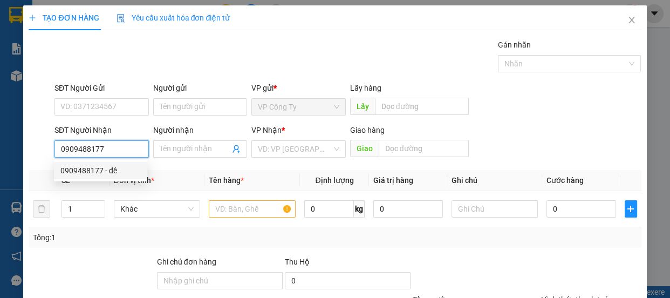
click at [131, 172] on div "0909488177 - đề" at bounding box center [100, 171] width 80 height 12
type input "đề"
type input "50.000"
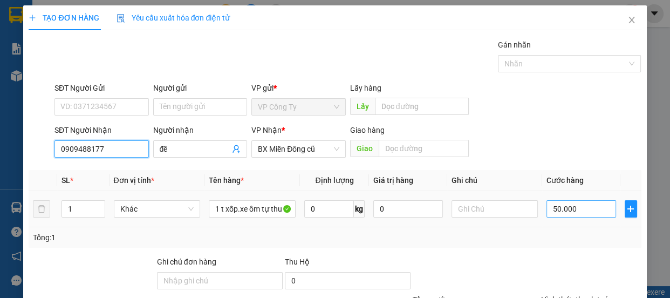
type input "0909488177"
click at [551, 207] on input "50.000" at bounding box center [582, 208] width 70 height 17
click at [552, 207] on input "50.000" at bounding box center [582, 208] width 70 height 17
type input "0"
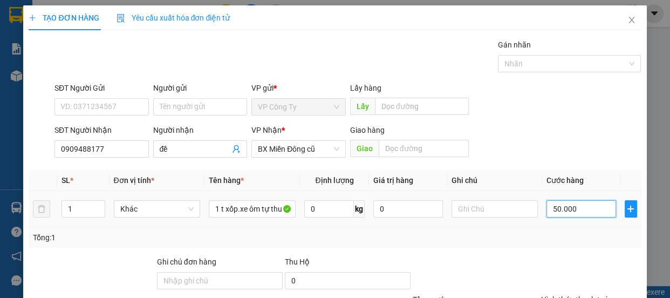
type input "0.000"
type input "70.000"
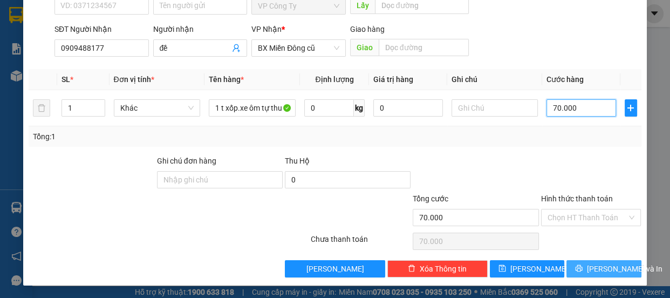
type input "70.000"
click at [567, 266] on button "[PERSON_NAME] và In" at bounding box center [604, 268] width 74 height 17
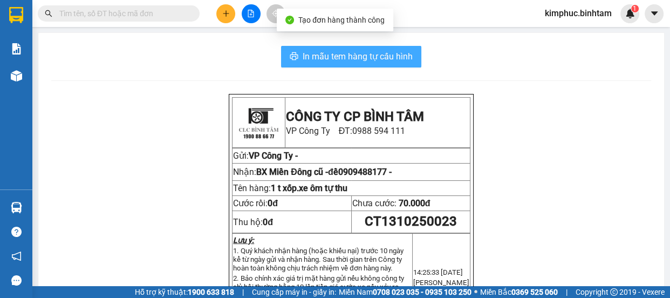
click at [296, 60] on button "In mẫu tem hàng tự cấu hình" at bounding box center [351, 57] width 140 height 22
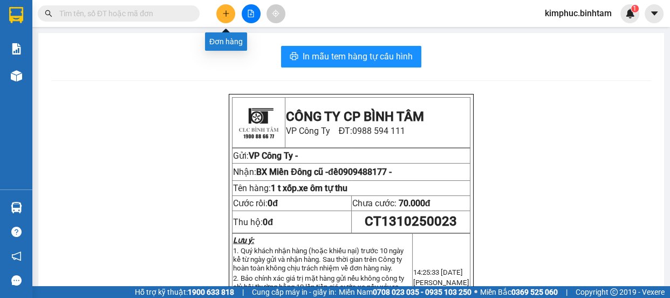
click at [227, 16] on icon "plus" at bounding box center [226, 14] width 8 height 8
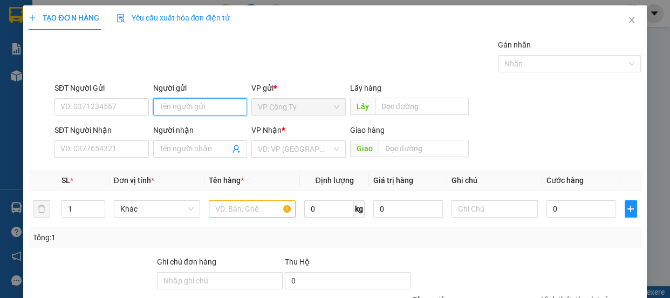
click at [167, 105] on input "Người gửi" at bounding box center [200, 106] width 94 height 17
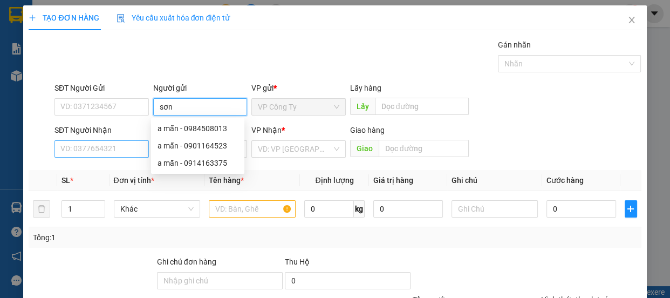
type input "sơn"
click at [115, 151] on input "SĐT Người Nhận" at bounding box center [102, 148] width 94 height 17
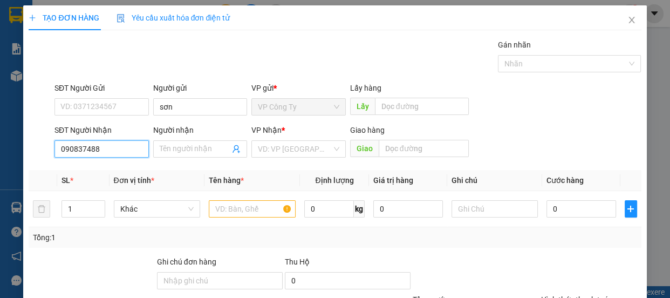
type input "0908374883"
click at [118, 149] on input "0908374883" at bounding box center [102, 148] width 94 height 17
click at [114, 172] on div "0908374883" at bounding box center [100, 171] width 80 height 12
type input "200.000"
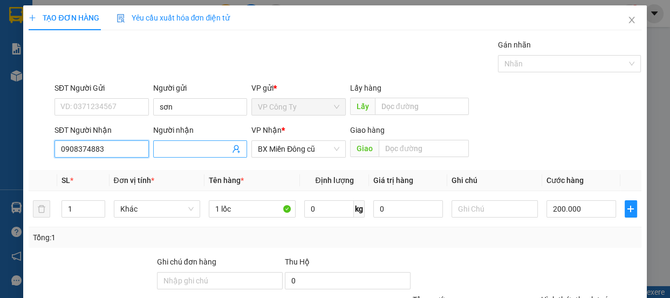
type input "0908374883"
click at [187, 148] on input "Người nhận" at bounding box center [195, 149] width 71 height 12
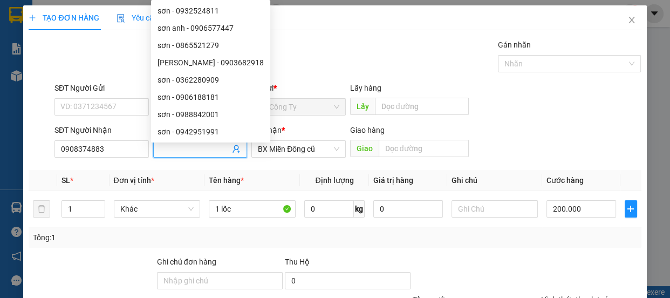
click at [549, 98] on div "SĐT Người Gửi VD: 0371234567 Người gửi sơn VP gửi * VP Công Ty Lấy hàng Lấy" at bounding box center [348, 101] width 592 height 38
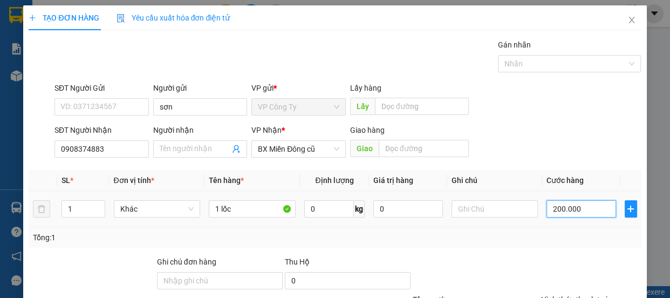
click at [552, 208] on input "200.000" at bounding box center [582, 208] width 70 height 17
type input "0"
type input "00.000"
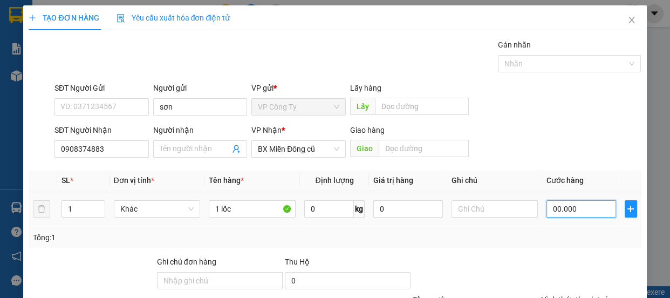
type input "300.000"
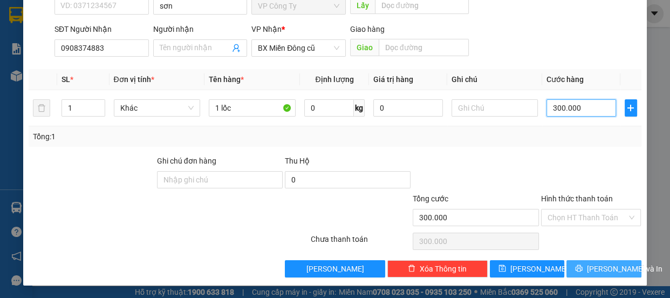
type input "300.000"
click at [579, 270] on icon "printer" at bounding box center [579, 268] width 7 height 7
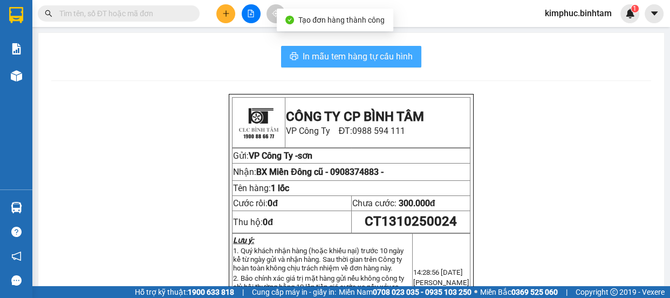
click at [377, 48] on button "In mẫu tem hàng tự cấu hình" at bounding box center [351, 57] width 140 height 22
click at [378, 48] on button "In mẫu tem hàng tự cấu hình" at bounding box center [351, 57] width 140 height 22
click at [378, 49] on button "In mẫu tem hàng tự cấu hình" at bounding box center [351, 57] width 140 height 22
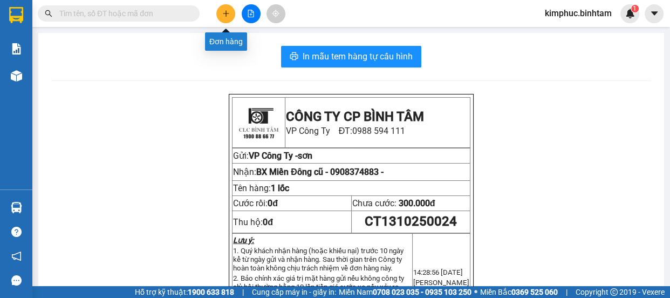
click at [223, 12] on icon "plus" at bounding box center [226, 14] width 8 height 8
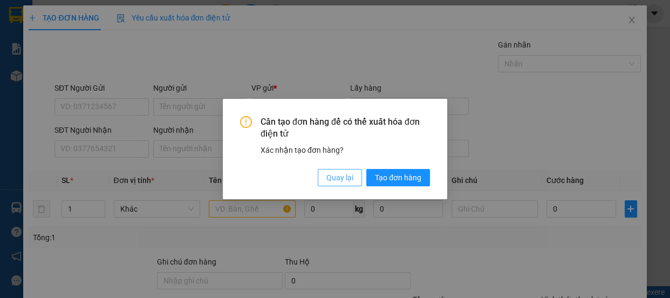
click at [350, 177] on span "Quay lại" at bounding box center [340, 178] width 27 height 12
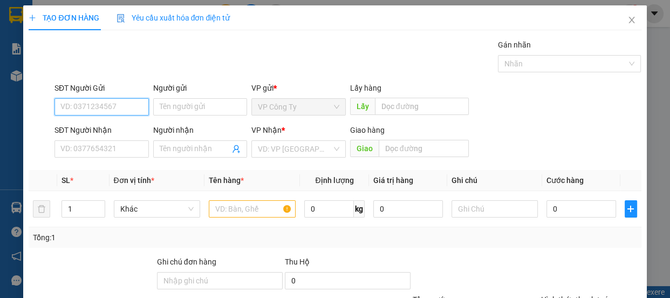
click at [90, 106] on input "SĐT Người Gửi" at bounding box center [102, 106] width 94 height 17
type input "0763689307"
click at [114, 109] on input "0763689307" at bounding box center [102, 106] width 94 height 17
click at [121, 126] on div "0763689307 - Thành" at bounding box center [100, 129] width 80 height 12
type input "Thành"
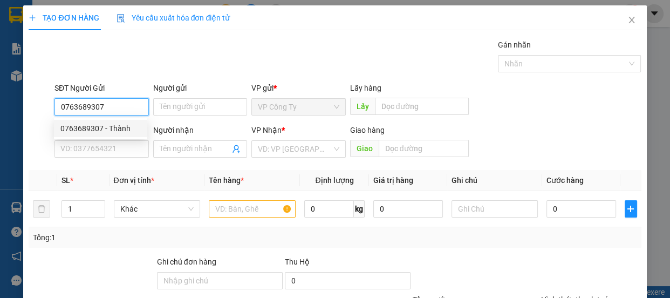
type input "0968492102"
type input "ngân"
type input "70.000"
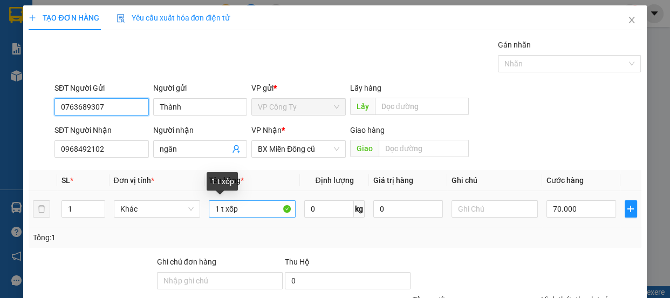
type input "0763689307"
click at [256, 213] on input "1 t xốp" at bounding box center [252, 208] width 87 height 17
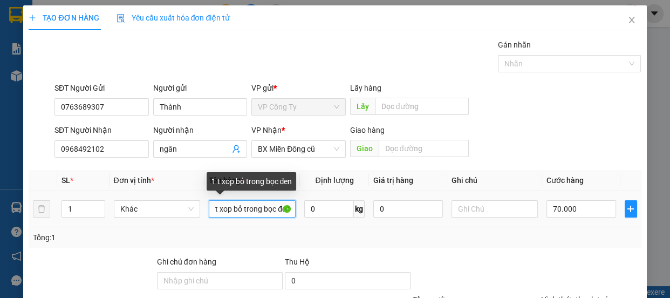
scroll to position [0, 11]
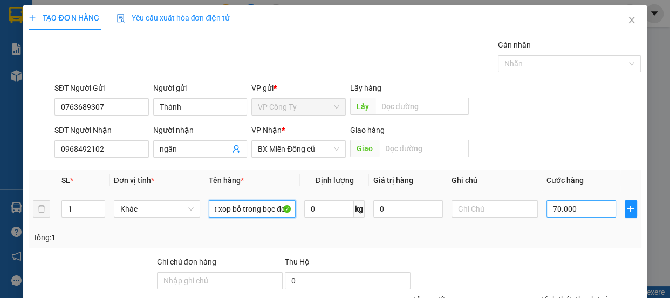
type input "1 t xop bỏ trong bọc đen"
click at [551, 207] on input "70.000" at bounding box center [582, 208] width 70 height 17
click at [551, 208] on input "70.000" at bounding box center [582, 208] width 70 height 17
type input "0"
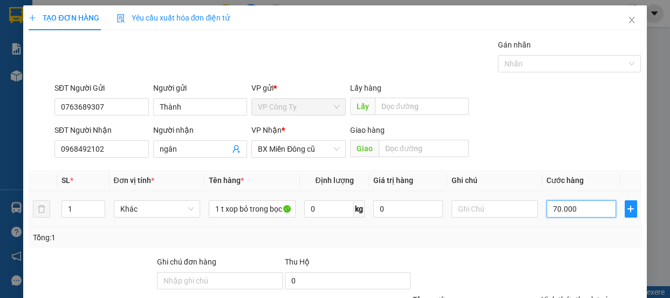
type input "0"
type input "0.000"
type input "50.000"
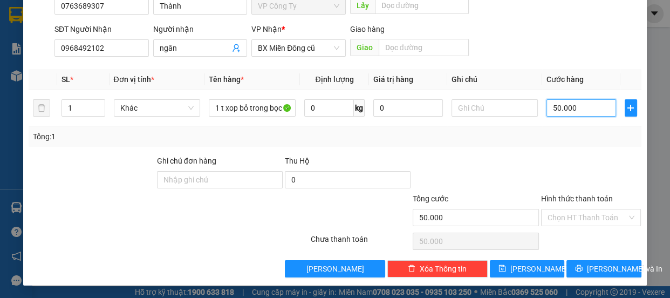
type input "50.000"
click at [556, 200] on label "Hình thức thanh toán" at bounding box center [577, 198] width 72 height 9
click at [556, 209] on input "Hình thức thanh toán" at bounding box center [588, 217] width 80 height 16
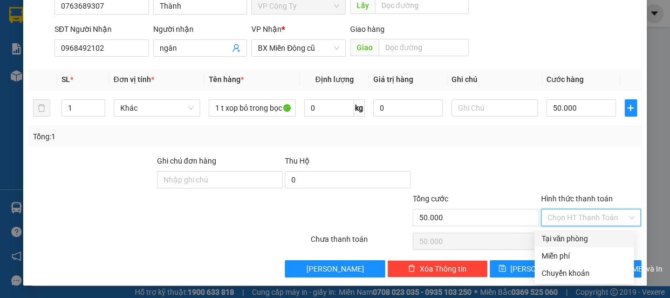
click at [559, 243] on div "Tại văn phòng" at bounding box center [584, 239] width 86 height 12
click at [559, 243] on div "Chọn HT Thanh Toán" at bounding box center [591, 241] width 103 height 22
type input "0"
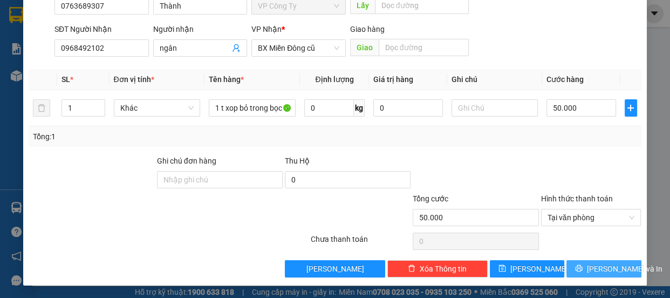
click at [574, 262] on button "Lưu và In" at bounding box center [604, 268] width 74 height 17
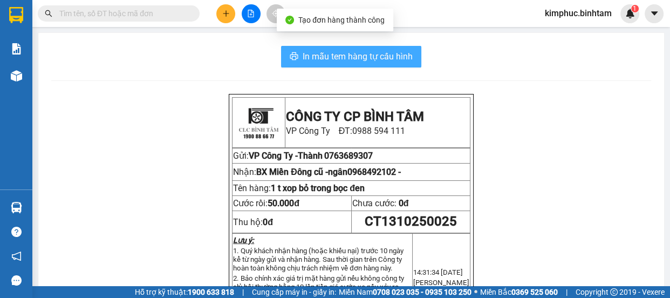
click at [371, 57] on span "In mẫu tem hàng tự cấu hình" at bounding box center [358, 56] width 110 height 13
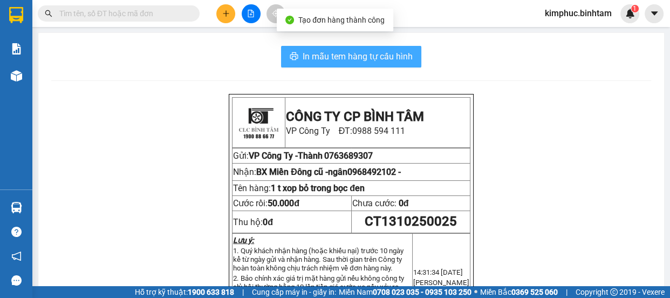
click at [372, 60] on span "In mẫu tem hàng tự cấu hình" at bounding box center [358, 56] width 110 height 13
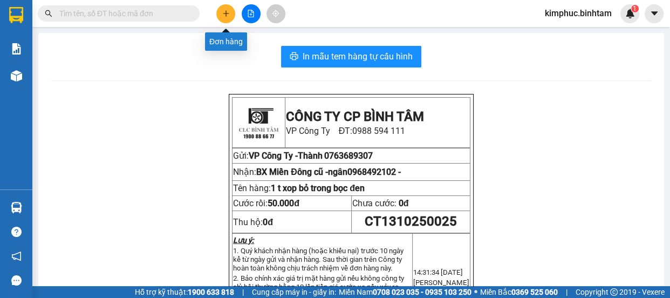
click at [226, 17] on button at bounding box center [225, 13] width 19 height 19
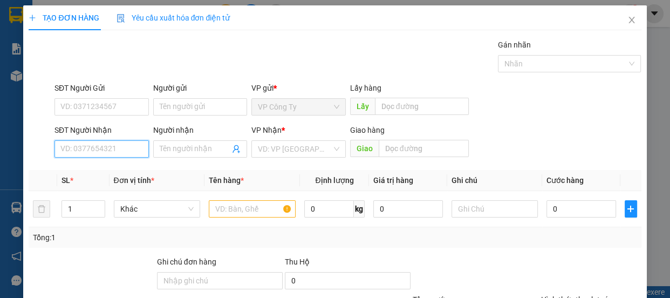
click at [112, 150] on input "SĐT Người Nhận" at bounding box center [102, 148] width 94 height 17
type input "0815265401"
click at [124, 148] on input "0815265401" at bounding box center [102, 148] width 94 height 17
click at [126, 166] on div "0815265401 - qiang" at bounding box center [100, 171] width 80 height 12
type input "qiang"
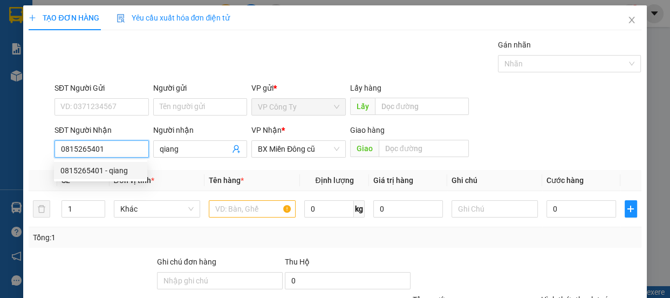
type input "100.000"
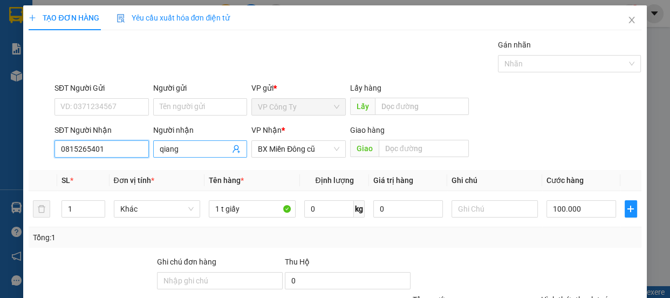
type input "0815265401"
click at [187, 148] on input "qiang" at bounding box center [195, 149] width 71 height 12
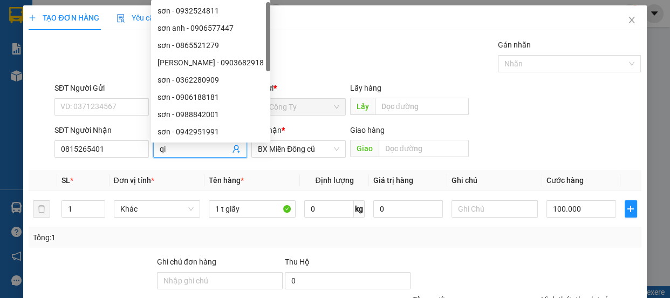
type input "q"
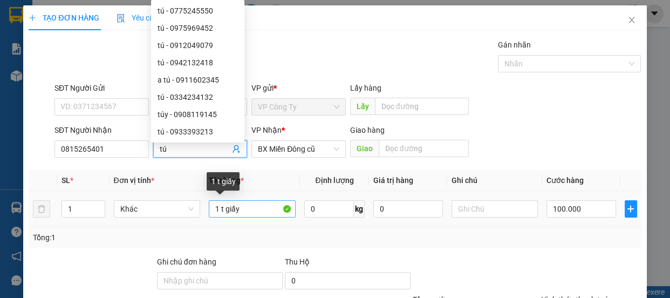
type input "tú"
click at [257, 208] on input "1 t giấy" at bounding box center [252, 208] width 87 height 17
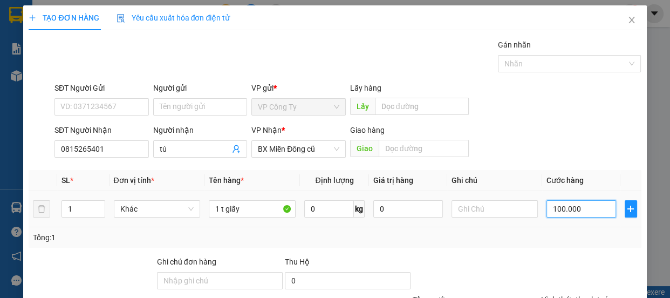
click at [556, 203] on input "100.000" at bounding box center [582, 208] width 70 height 17
click at [556, 204] on input "100.000" at bounding box center [582, 208] width 70 height 17
type input "10.000"
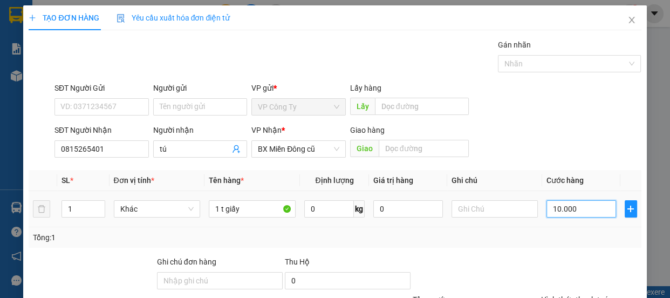
type input "0"
type input "0.000"
type input "50.000"
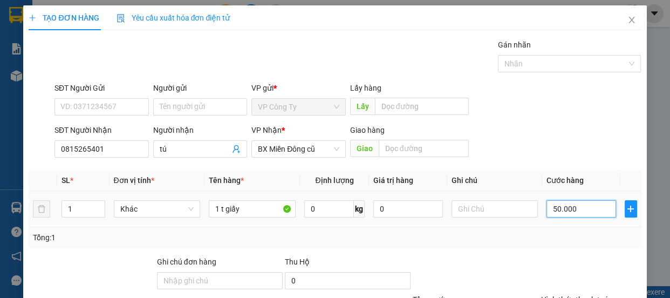
scroll to position [49, 0]
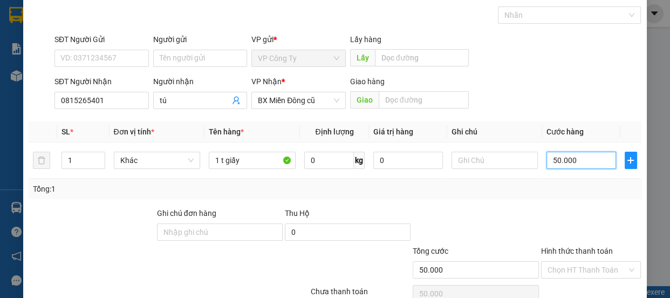
type input "50.000"
click at [564, 252] on label "Hình thức thanh toán" at bounding box center [577, 251] width 72 height 9
click at [564, 262] on input "Hình thức thanh toán" at bounding box center [588, 270] width 80 height 16
click at [564, 252] on label "Hình thức thanh toán" at bounding box center [577, 251] width 72 height 9
click at [564, 262] on input "Hình thức thanh toán" at bounding box center [588, 270] width 80 height 16
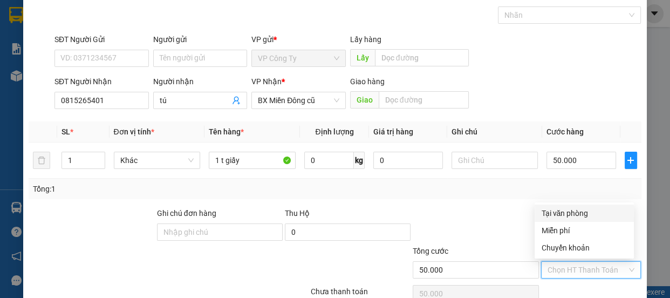
click at [572, 217] on div "Tại văn phòng" at bounding box center [584, 213] width 86 height 12
click at [572, 217] on div at bounding box center [591, 226] width 103 height 38
type input "0"
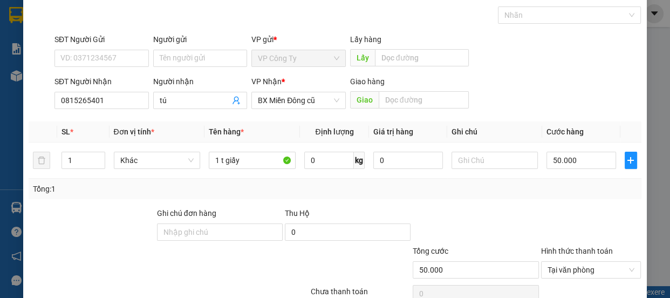
scroll to position [101, 0]
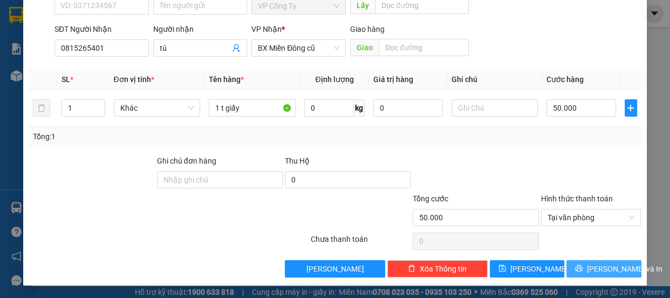
click at [589, 266] on span "Lưu và In" at bounding box center [625, 269] width 76 height 12
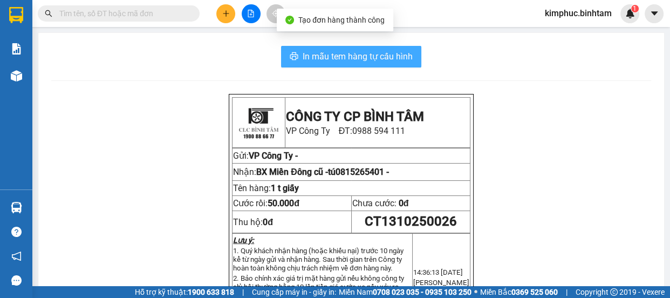
click at [307, 60] on span "In mẫu tem hàng tự cấu hình" at bounding box center [358, 56] width 110 height 13
click at [305, 58] on span "In mẫu tem hàng tự cấu hình" at bounding box center [358, 56] width 110 height 13
click at [306, 57] on span "In mẫu tem hàng tự cấu hình" at bounding box center [358, 56] width 110 height 13
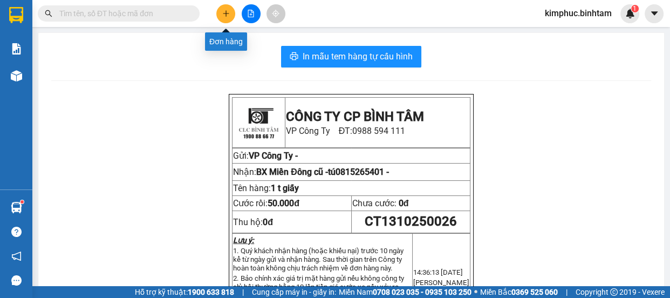
click at [228, 15] on icon "plus" at bounding box center [226, 14] width 8 height 8
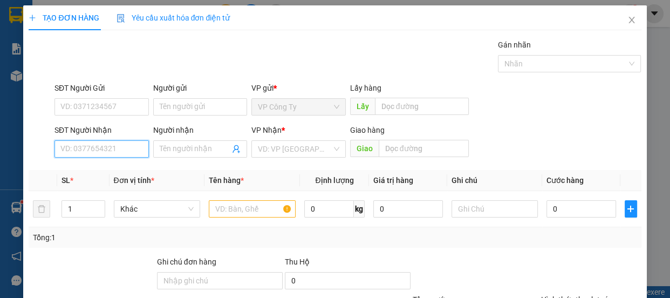
click at [110, 151] on input "SĐT Người Nhận" at bounding box center [102, 148] width 94 height 17
type input "0908570596"
click at [123, 171] on div "0908570596 - uống tóc đào" at bounding box center [106, 171] width 93 height 12
type input "uống tóc đào"
type input "70.000"
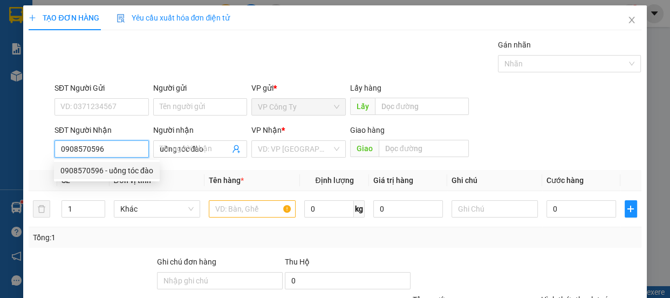
type input "70.000"
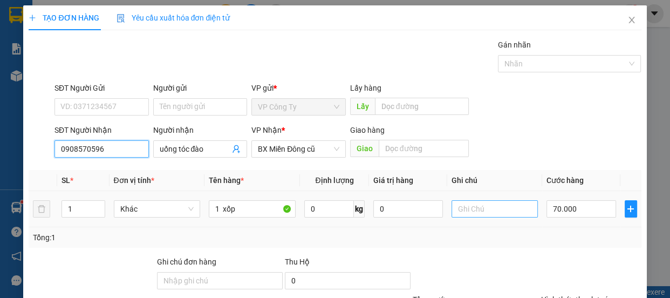
scroll to position [98, 0]
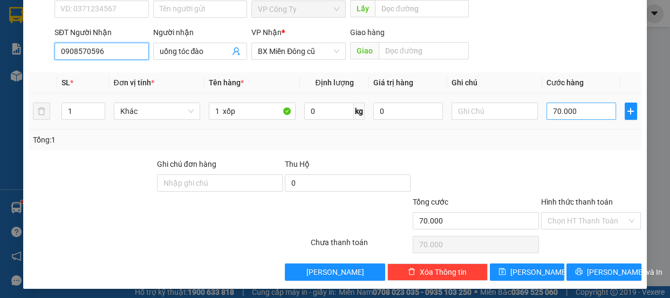
type input "0908570596"
click at [551, 106] on input "70.000" at bounding box center [582, 111] width 70 height 17
click at [551, 108] on input "70.000" at bounding box center [582, 111] width 70 height 17
type input "0"
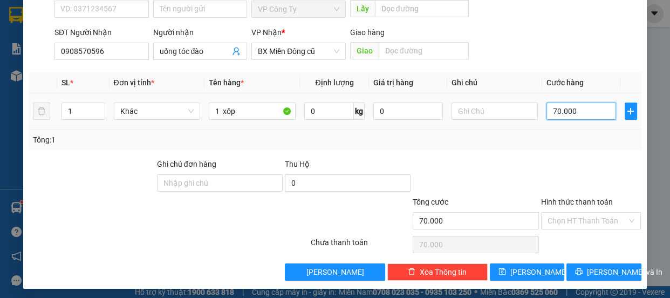
type input "0.000"
type input "80.000"
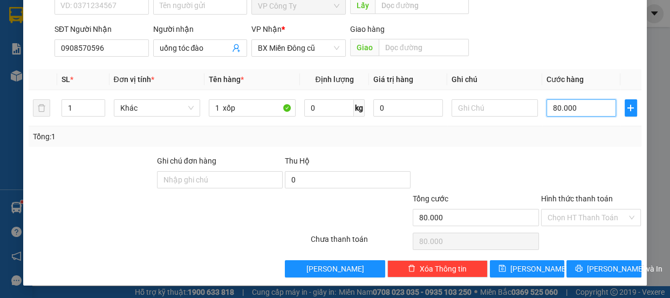
type input "80.000"
click at [569, 198] on label "Hình thức thanh toán" at bounding box center [577, 198] width 72 height 9
click at [569, 209] on input "Hình thức thanh toán" at bounding box center [588, 217] width 80 height 16
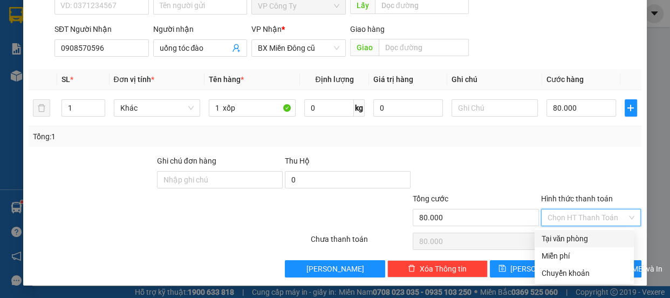
click at [567, 236] on div "Tại văn phòng" at bounding box center [584, 239] width 86 height 12
click at [567, 236] on div "Chọn HT Thanh Toán" at bounding box center [591, 241] width 103 height 22
type input "0"
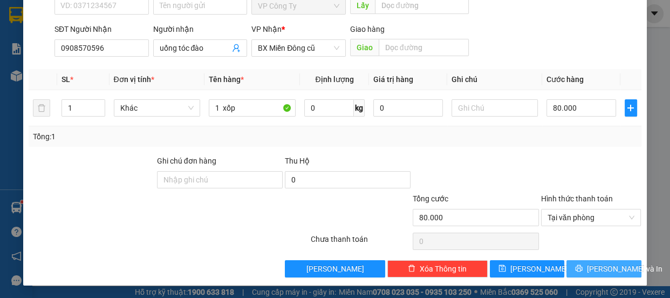
click at [581, 271] on icon "printer" at bounding box center [579, 268] width 7 height 7
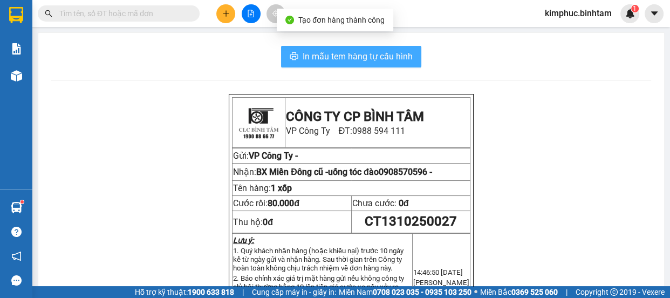
click at [333, 59] on span "In mẫu tem hàng tự cấu hình" at bounding box center [358, 56] width 110 height 13
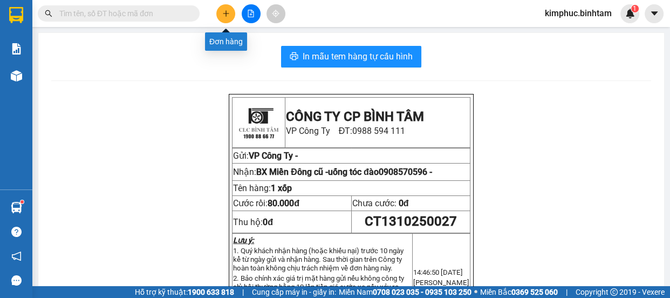
click at [226, 16] on icon "plus" at bounding box center [226, 13] width 1 height 6
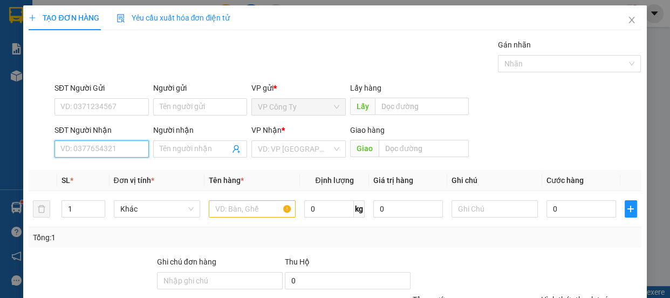
click at [120, 150] on input "SĐT Người Nhận" at bounding box center [102, 148] width 94 height 17
type input "0"
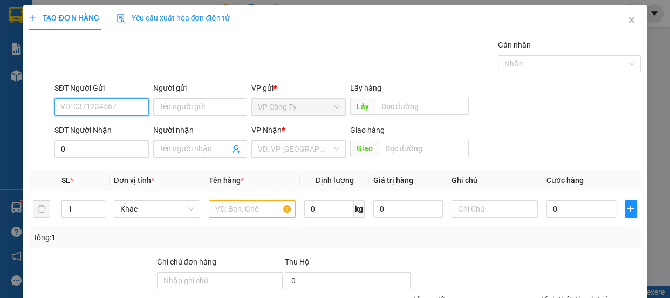
click at [103, 106] on input "SĐT Người Gửi" at bounding box center [102, 106] width 94 height 17
click at [110, 108] on input "0814558852" at bounding box center [102, 106] width 94 height 17
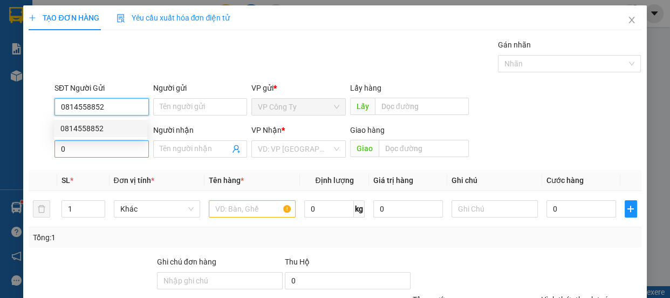
type input "0814558852"
click at [90, 154] on input "0" at bounding box center [102, 148] width 94 height 17
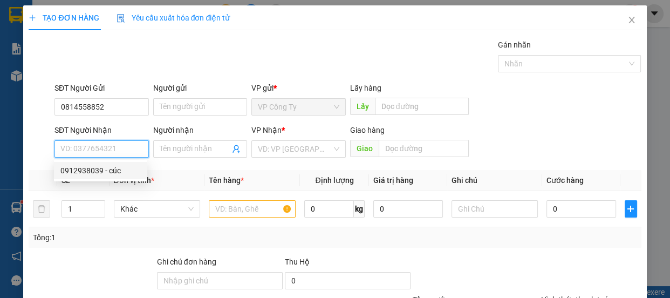
click at [95, 171] on div "0912938039 - cúc" at bounding box center [100, 171] width 80 height 12
type input "0912938039"
type input "cúc"
type input "50.000"
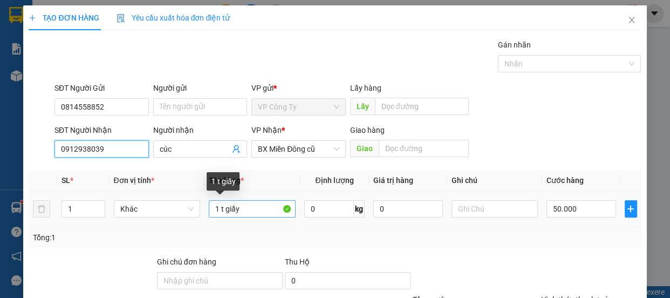
type input "0912938039"
click at [259, 209] on input "1 t giấy" at bounding box center [252, 208] width 87 height 17
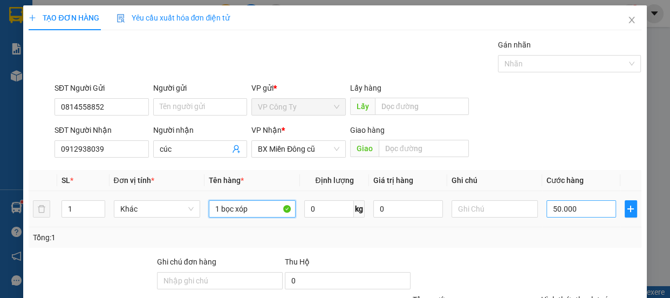
type input "1 bọc xóp"
click at [552, 210] on input "50.000" at bounding box center [582, 208] width 70 height 17
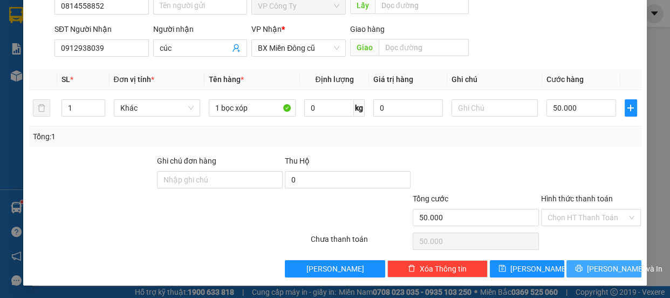
click at [614, 271] on span "Lưu và In" at bounding box center [625, 269] width 76 height 12
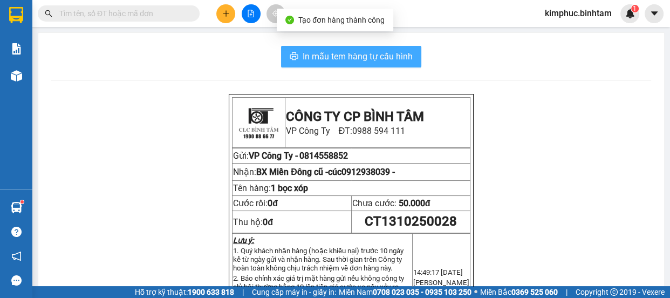
click at [296, 55] on button "In mẫu tem hàng tự cấu hình" at bounding box center [351, 57] width 140 height 22
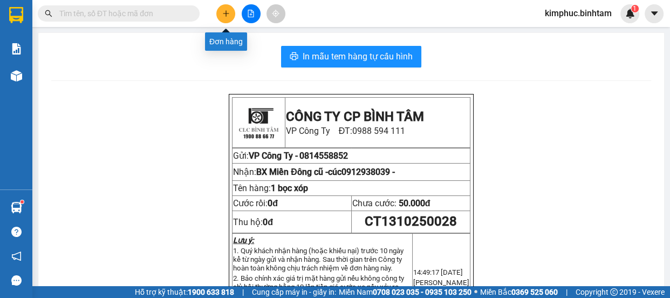
click at [230, 16] on button at bounding box center [225, 13] width 19 height 19
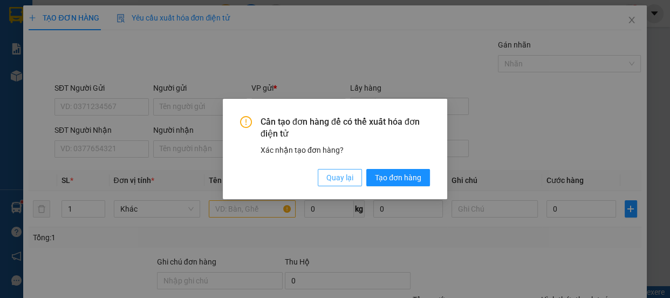
click at [353, 179] on span "Quay lại" at bounding box center [340, 178] width 27 height 12
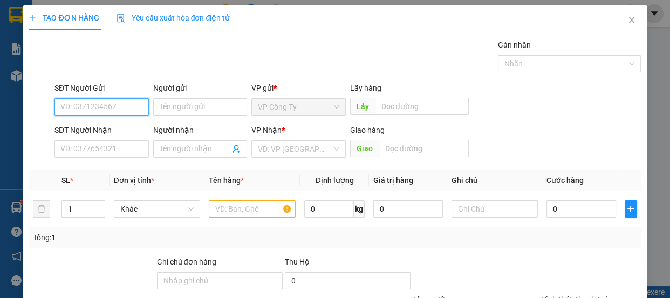
click at [74, 107] on input "SĐT Người Gửi" at bounding box center [102, 106] width 94 height 17
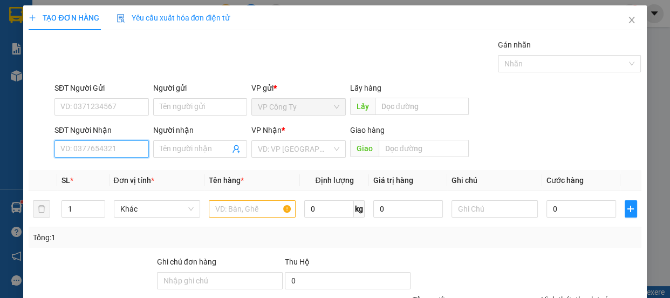
click at [81, 152] on input "SĐT Người Nhận" at bounding box center [102, 148] width 94 height 17
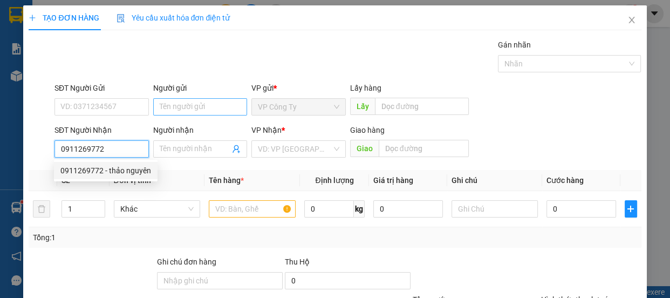
type input "0911269772"
click at [167, 104] on input "Người gửi" at bounding box center [200, 106] width 94 height 17
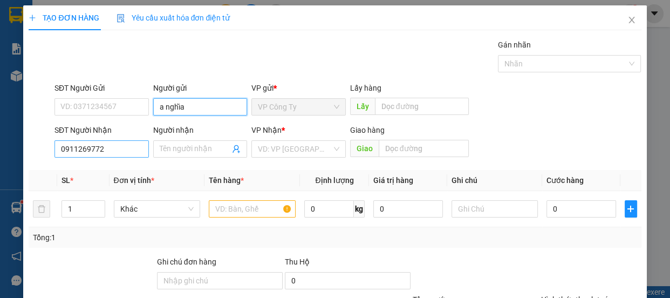
type input "a nghĩa"
click at [134, 146] on input "0911269772" at bounding box center [102, 148] width 94 height 17
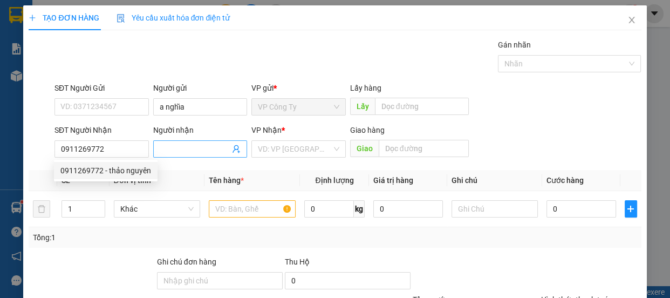
click at [181, 147] on input "Người nhận" at bounding box center [195, 149] width 71 height 12
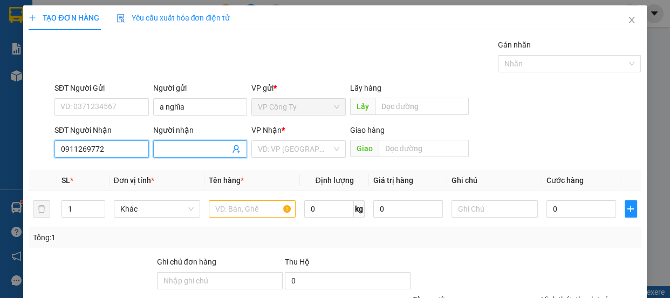
click at [124, 152] on input "0911269772" at bounding box center [102, 148] width 94 height 17
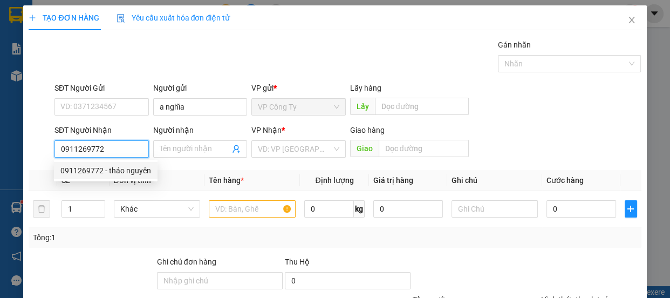
click at [124, 170] on div "0911269772 - thảo nguyên" at bounding box center [105, 171] width 91 height 12
type input "thảo nguyên"
type input "400.000"
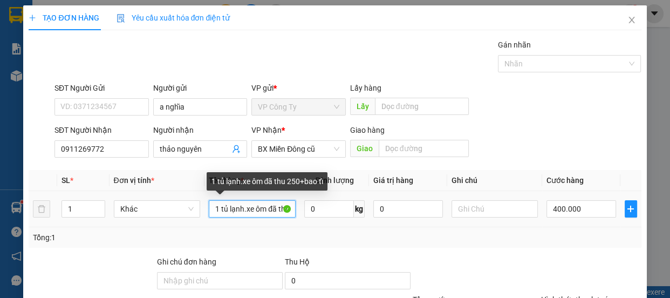
click at [281, 210] on input "1 tủ lạnh.xe ôm đã thu 250+bao tỉ" at bounding box center [252, 208] width 87 height 17
click at [278, 208] on input "hu 250+bao tỉ" at bounding box center [252, 208] width 87 height 17
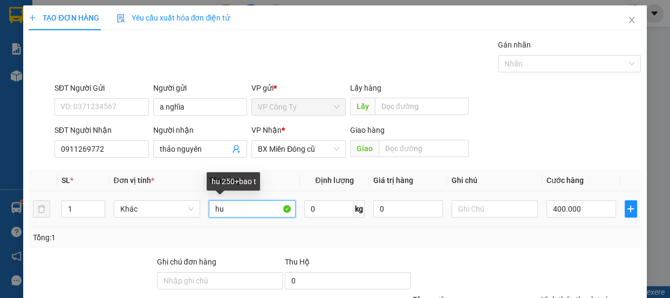
type input "h"
click at [265, 206] on input "1 t xốp,xe ôm đã hu 100" at bounding box center [252, 208] width 87 height 17
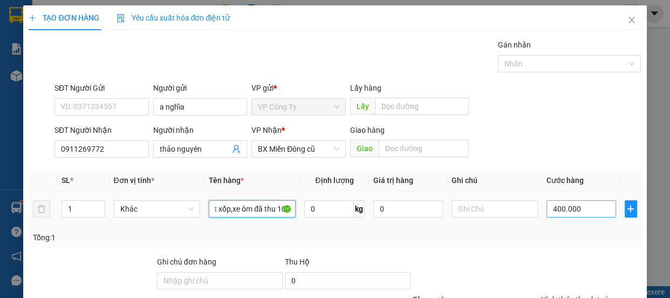
type input "1 t xốp,xe ôm đã thu 100"
click at [553, 212] on input "400.000" at bounding box center [582, 208] width 70 height 17
click at [552, 210] on input "400.000" at bounding box center [582, 208] width 70 height 17
type input "0"
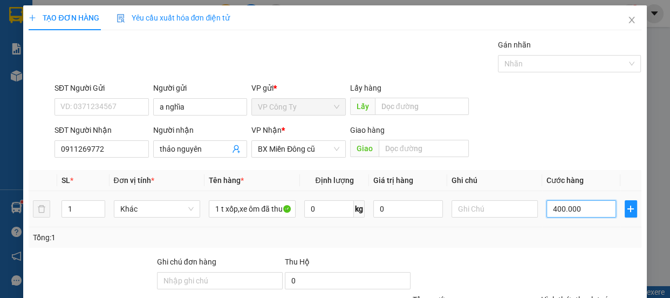
type input "0"
type input "00.000"
type input "100.000"
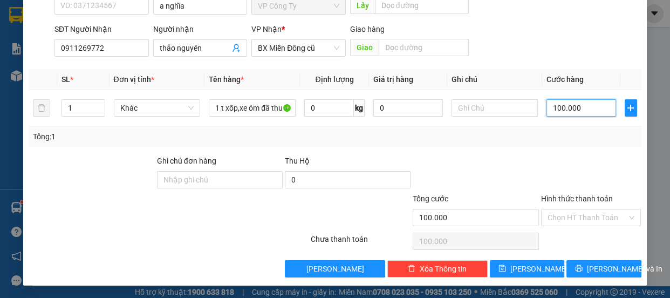
type input "100.000"
click at [570, 194] on label "Hình thức thanh toán" at bounding box center [577, 198] width 72 height 9
click at [570, 209] on input "Hình thức thanh toán" at bounding box center [588, 217] width 80 height 16
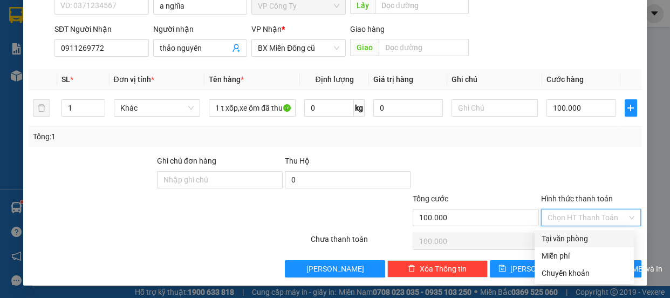
click at [574, 232] on div "Tại văn phòng" at bounding box center [584, 238] width 99 height 17
type input "0"
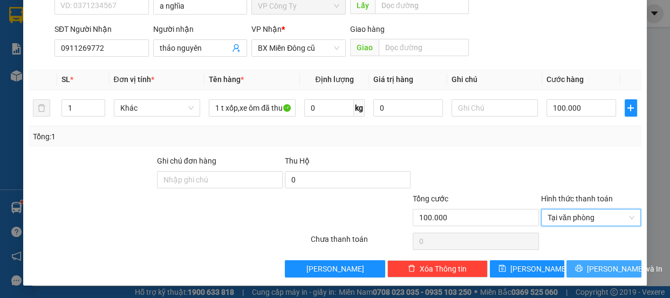
click at [582, 269] on icon "printer" at bounding box center [579, 268] width 7 height 7
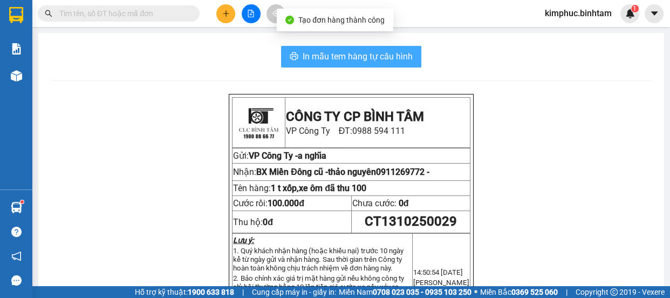
click at [322, 59] on span "In mẫu tem hàng tự cấu hình" at bounding box center [358, 56] width 110 height 13
click at [322, 58] on span "In mẫu tem hàng tự cấu hình" at bounding box center [358, 56] width 110 height 13
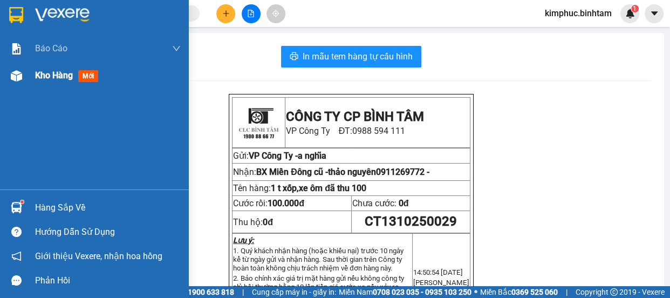
click at [34, 78] on div "Kho hàng mới" at bounding box center [94, 75] width 189 height 27
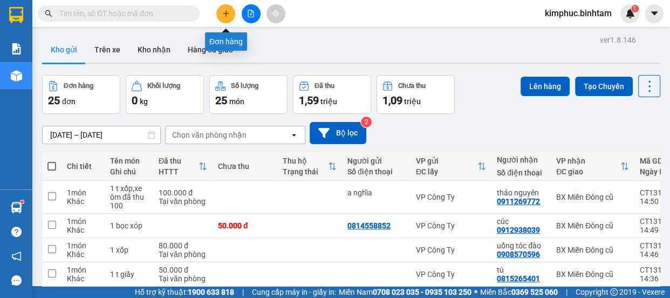
click at [233, 16] on button at bounding box center [225, 13] width 19 height 19
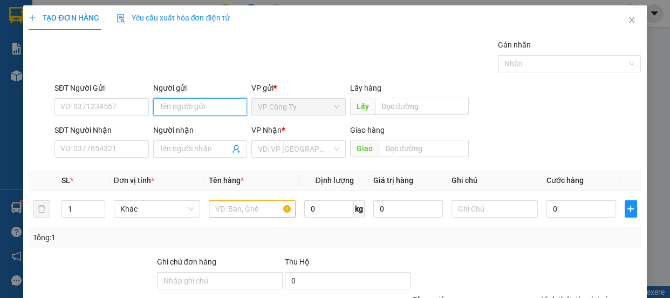
click at [186, 98] on input "Người gửi" at bounding box center [200, 106] width 94 height 17
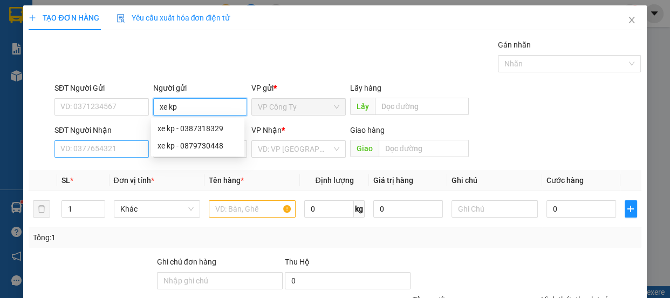
type input "xe kp"
click at [105, 147] on input "SĐT Người Nhận" at bounding box center [102, 148] width 94 height 17
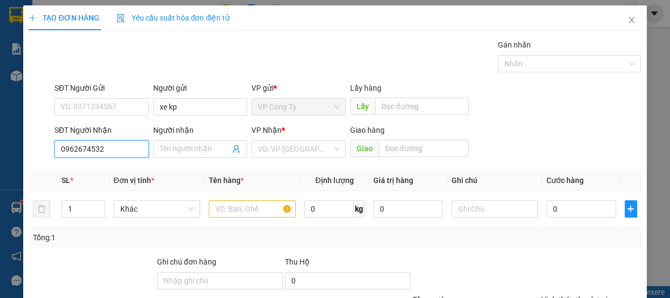
click at [115, 149] on input "0962674532" at bounding box center [102, 148] width 94 height 17
type input "0962674532"
click at [263, 151] on input "search" at bounding box center [295, 149] width 74 height 16
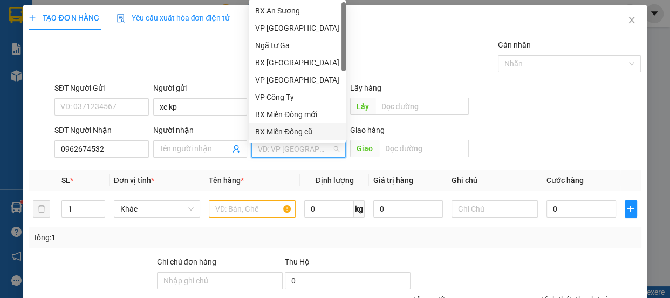
click at [288, 127] on div "BX Miền Đông cũ" at bounding box center [297, 132] width 84 height 12
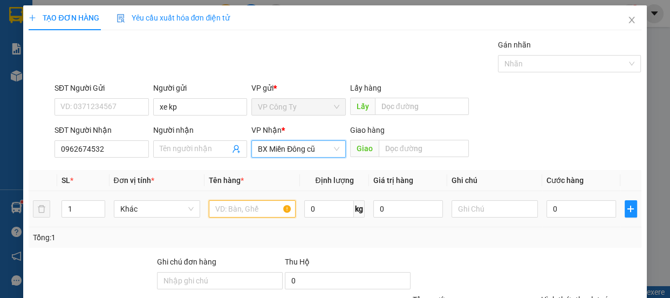
click at [239, 205] on input "text" at bounding box center [252, 208] width 87 height 17
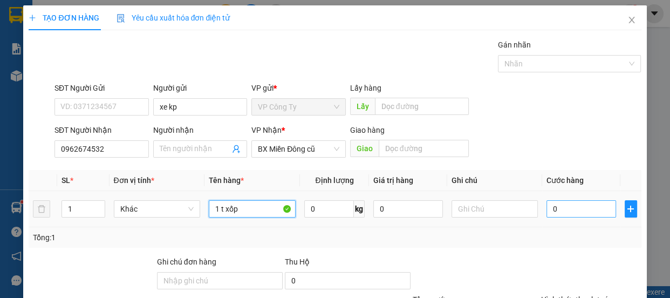
type input "1 t xốp"
click at [547, 207] on input "0" at bounding box center [582, 208] width 70 height 17
type input "1"
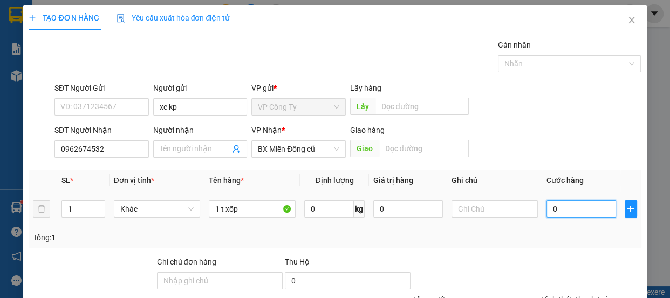
type input "1"
type input "12"
type input "120"
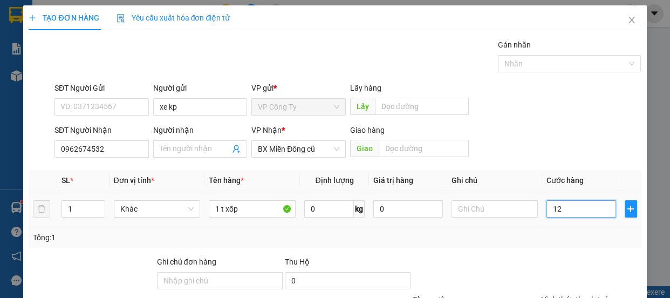
type input "120"
type input "1.200"
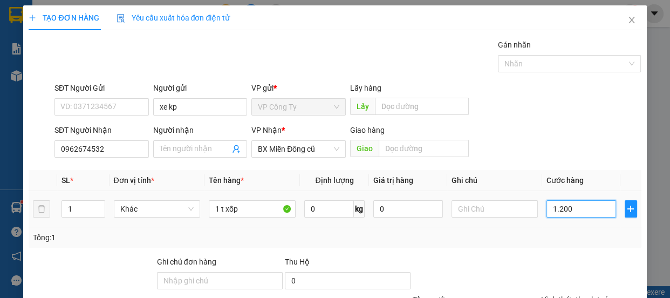
type input "12.000"
type input "120.000"
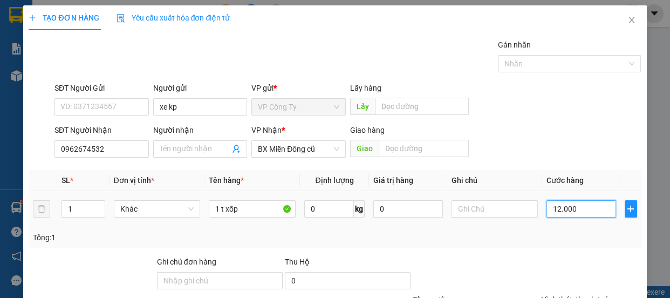
type input "120.000"
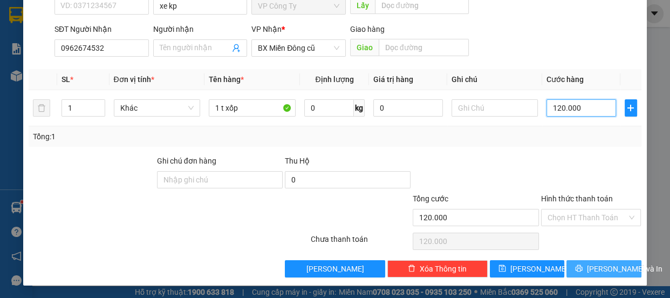
type input "120.000"
click at [574, 263] on button "Lưu và In" at bounding box center [604, 268] width 74 height 17
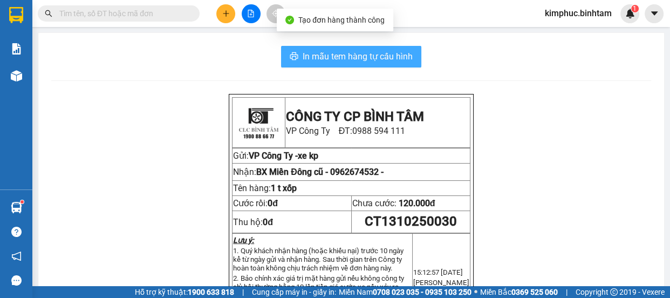
click at [335, 54] on span "In mẫu tem hàng tự cấu hình" at bounding box center [358, 56] width 110 height 13
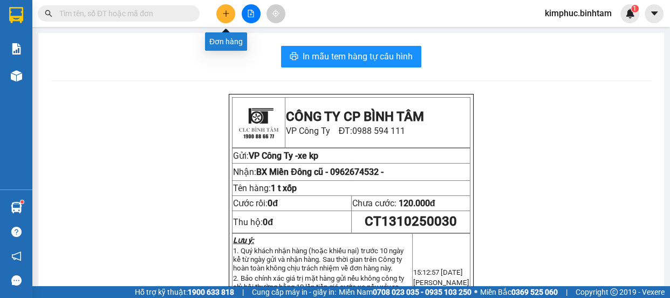
click at [224, 15] on icon "plus" at bounding box center [226, 14] width 8 height 8
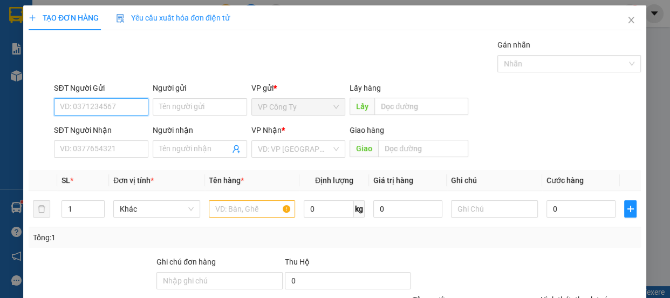
drag, startPoint x: 223, startPoint y: 14, endPoint x: 185, endPoint y: 65, distance: 64.3
click at [185, 65] on div "TẠO ĐƠN HÀNG Yêu cầu xuất hóa đơn điện tử Transit Pickup Surcharge Ids Transit …" at bounding box center [335, 191] width 613 height 373
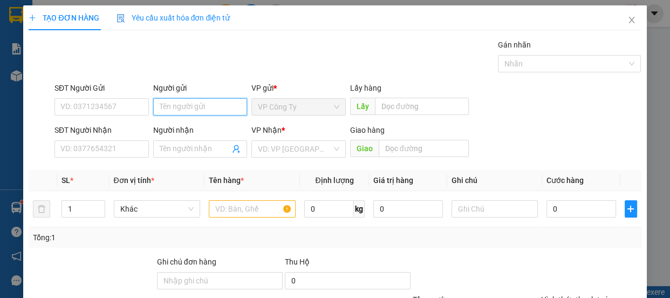
click at [164, 103] on input "Người gửi" at bounding box center [200, 106] width 94 height 17
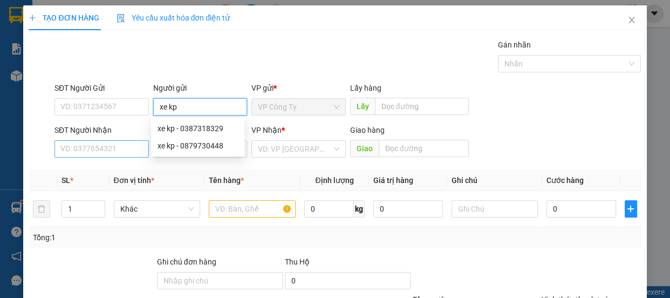
type input "xe kp"
click at [108, 153] on input "SĐT Người Nhận" at bounding box center [102, 148] width 94 height 17
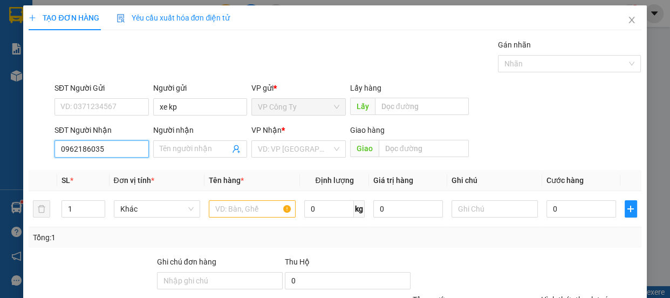
click at [114, 151] on input "0962186035" at bounding box center [102, 148] width 94 height 17
click at [124, 146] on input "0962186035" at bounding box center [102, 148] width 94 height 17
type input "0962186035"
click at [271, 147] on input "search" at bounding box center [295, 149] width 74 height 16
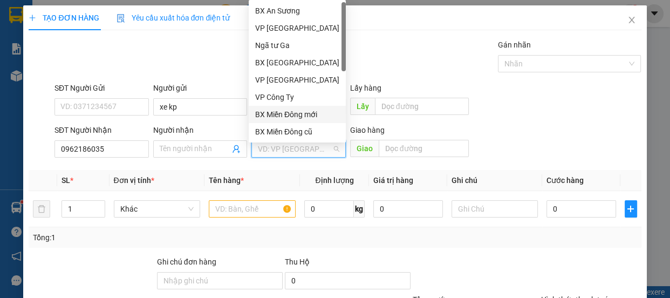
scroll to position [34, 0]
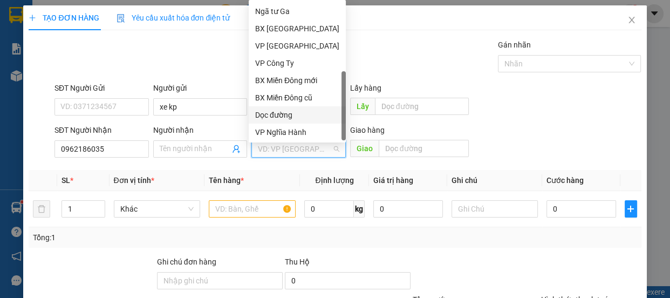
click at [272, 113] on div "Dọc đường" at bounding box center [297, 115] width 84 height 12
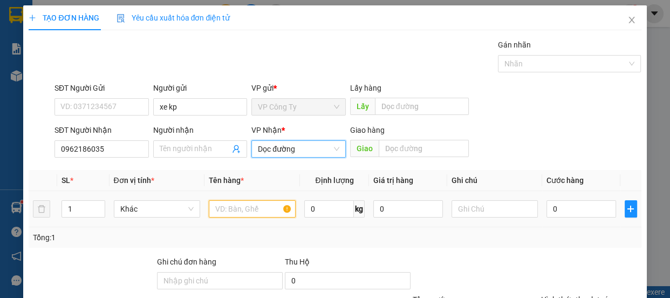
click at [259, 210] on input "text" at bounding box center [252, 208] width 87 height 17
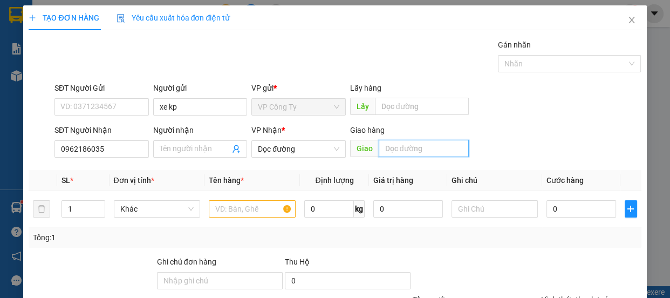
click at [408, 147] on input "text" at bounding box center [424, 148] width 90 height 17
type input "d"
type input "đá bàn"
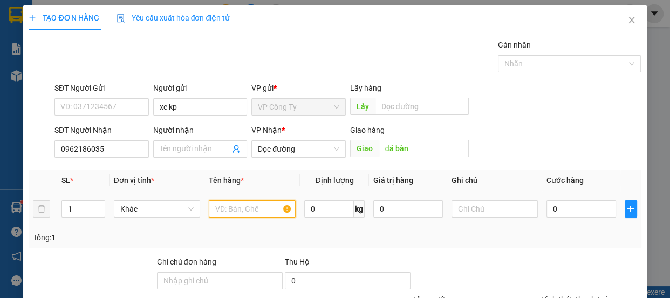
click at [274, 211] on input "text" at bounding box center [252, 208] width 87 height 17
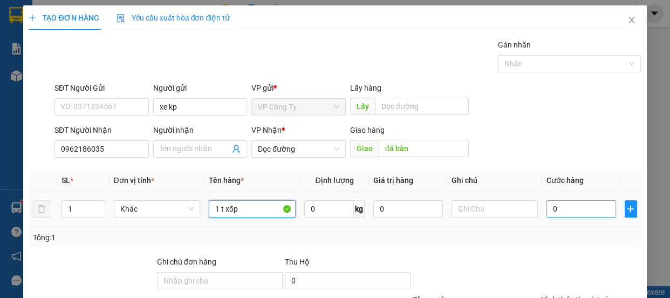
type input "1 t xốp"
click at [547, 210] on input "0" at bounding box center [582, 208] width 70 height 17
type input "1"
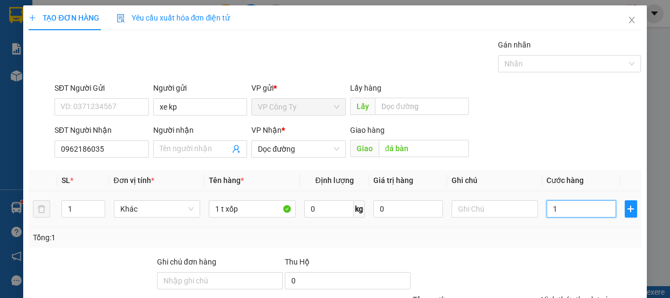
type input "12"
type input "120"
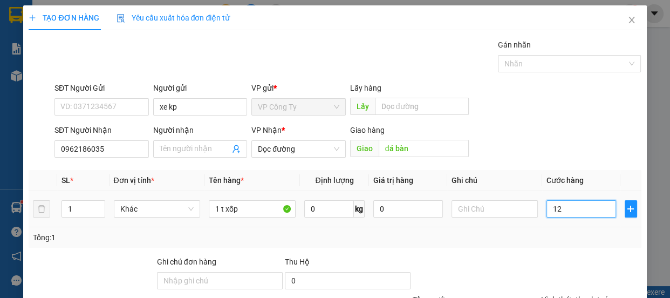
type input "120"
type input "1.200"
type input "12.000"
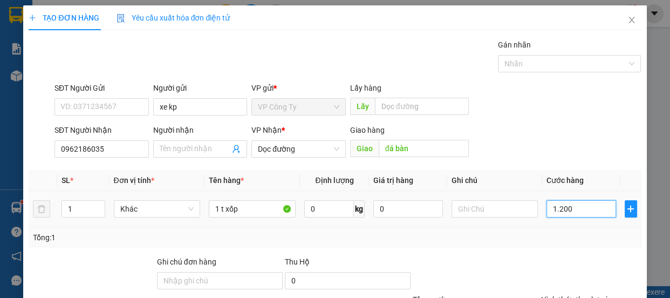
type input "12.000"
type input "120.000"
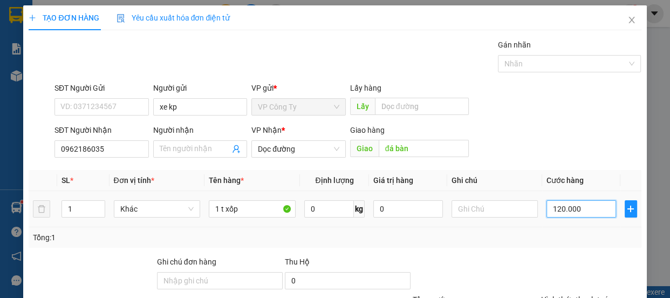
scroll to position [101, 0]
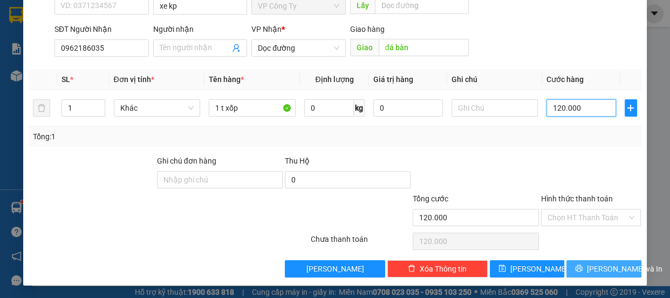
type input "120.000"
click at [590, 264] on span "Lưu và In" at bounding box center [625, 269] width 76 height 12
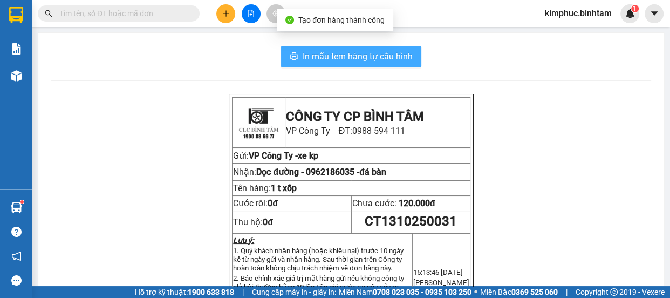
click at [367, 59] on span "In mẫu tem hàng tự cấu hình" at bounding box center [358, 56] width 110 height 13
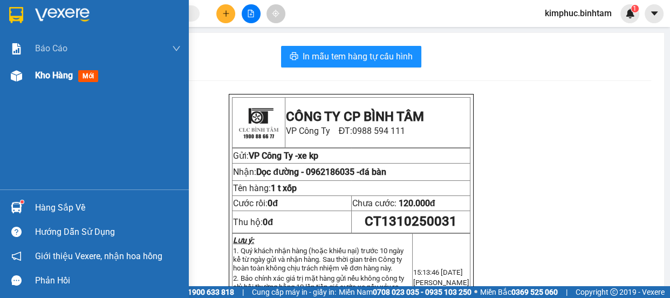
click at [58, 73] on span "Kho hàng" at bounding box center [54, 75] width 38 height 10
drag, startPoint x: 58, startPoint y: 73, endPoint x: 103, endPoint y: 91, distance: 47.9
click at [58, 73] on span "Kho hàng" at bounding box center [54, 75] width 38 height 10
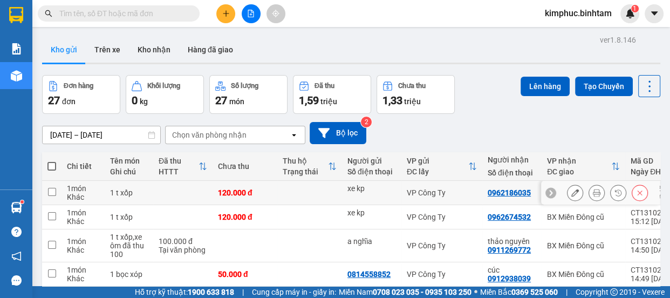
click at [572, 191] on icon at bounding box center [576, 193] width 8 height 8
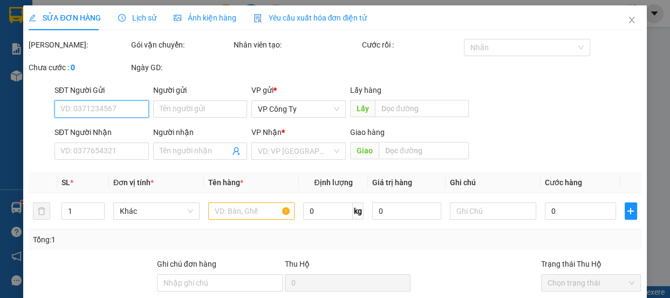
type input "xe kp"
type input "0962186035"
type input "đá bàn"
type input "120.000"
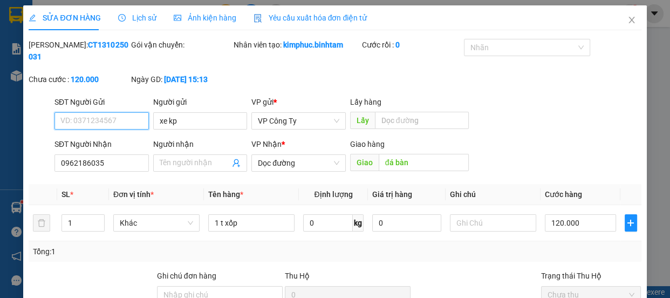
scroll to position [103, 0]
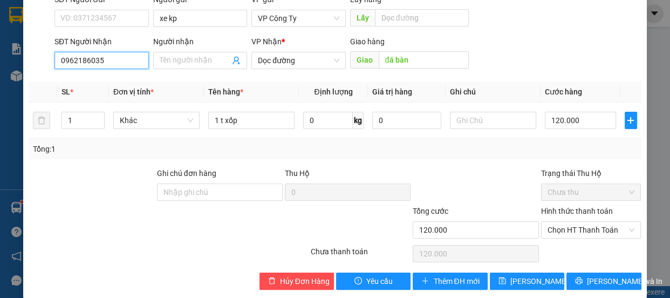
click at [118, 59] on input "0962186035" at bounding box center [102, 60] width 94 height 17
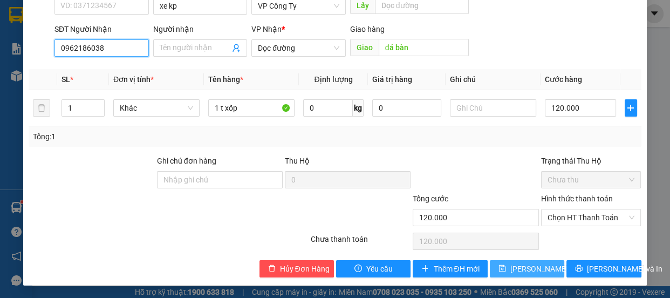
type input "0962186038"
click at [518, 273] on span "Lưu thay đổi" at bounding box center [554, 269] width 86 height 12
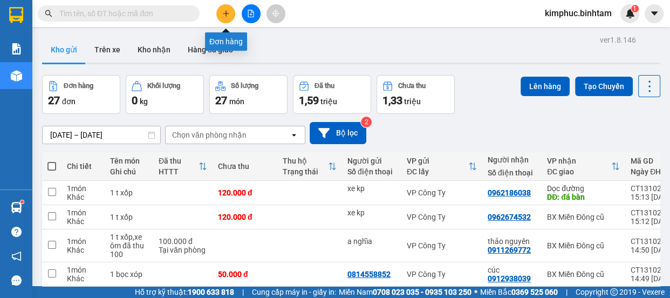
click at [226, 12] on icon "plus" at bounding box center [226, 13] width 1 height 6
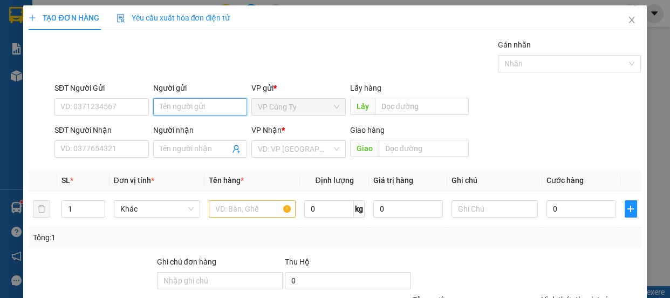
click at [164, 110] on input "Người gửi" at bounding box center [200, 106] width 94 height 17
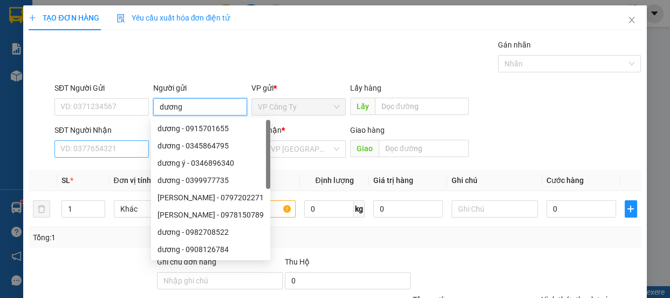
type input "dương"
click at [112, 154] on input "SĐT Người Nhận" at bounding box center [102, 148] width 94 height 17
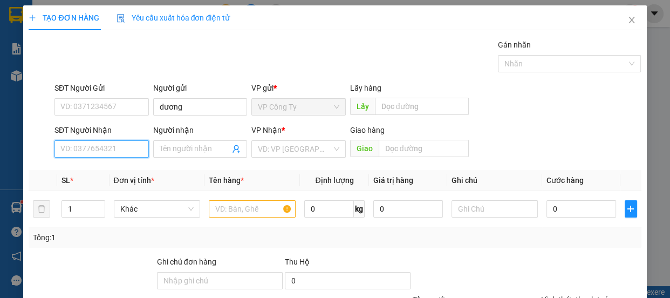
click at [110, 155] on input "SĐT Người Nhận" at bounding box center [102, 148] width 94 height 17
type input "0901478001"
click at [119, 152] on input "0901478001" at bounding box center [102, 148] width 94 height 17
click at [119, 170] on div "0901478001 - ti" at bounding box center [100, 171] width 80 height 12
type input "ti"
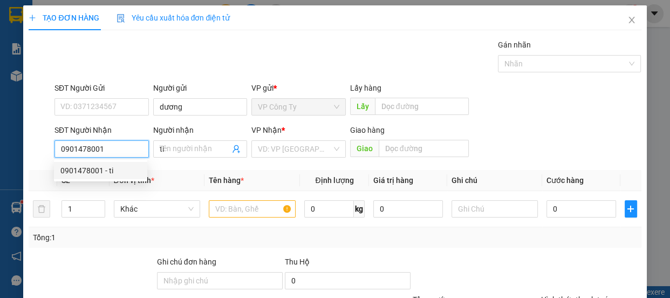
type input "an sương"
type input "80.000"
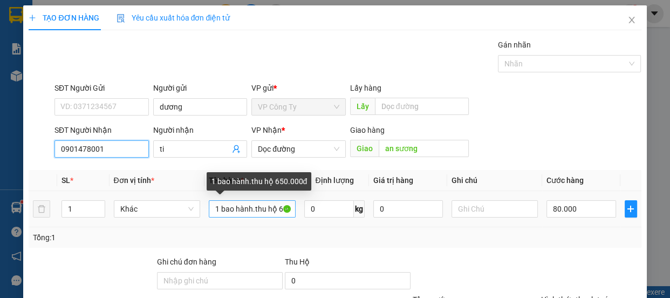
type input "0901478001"
click at [217, 209] on input "1 bao hành.thu hộ 650.000đ" at bounding box center [252, 208] width 87 height 17
click at [280, 210] on input "2 bao hành.thu hộ 650.000đ" at bounding box center [252, 208] width 87 height 17
click at [281, 209] on input "2 bao hành.thu 50.000đ" at bounding box center [252, 208] width 87 height 17
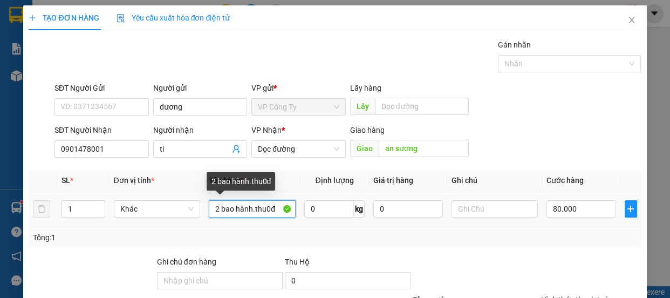
click at [276, 205] on input "2 bao hành.thu0đ" at bounding box center [252, 208] width 87 height 17
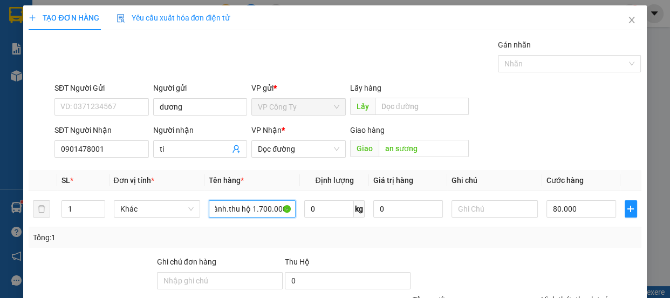
scroll to position [101, 0]
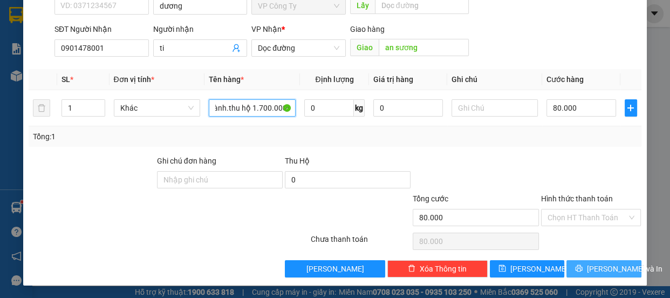
type input "2 bao hành.thu hộ 1.700.000đ"
click at [599, 269] on span "Lưu và In" at bounding box center [625, 269] width 76 height 12
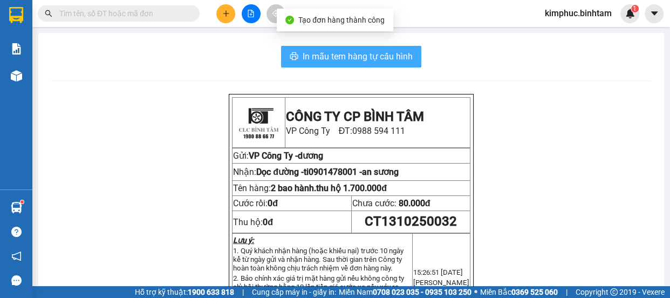
click at [364, 60] on span "In mẫu tem hàng tự cấu hình" at bounding box center [358, 56] width 110 height 13
click at [364, 61] on span "In mẫu tem hàng tự cấu hình" at bounding box center [358, 56] width 110 height 13
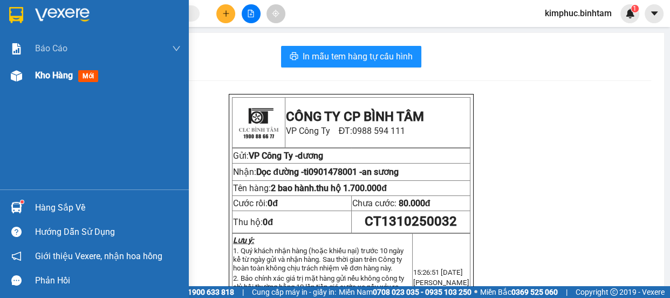
click at [49, 80] on span "Kho hàng" at bounding box center [54, 75] width 38 height 10
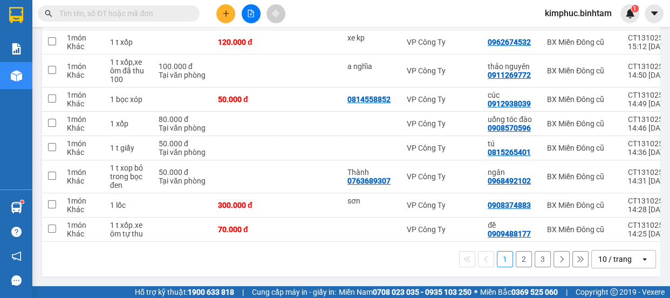
scroll to position [113, 0]
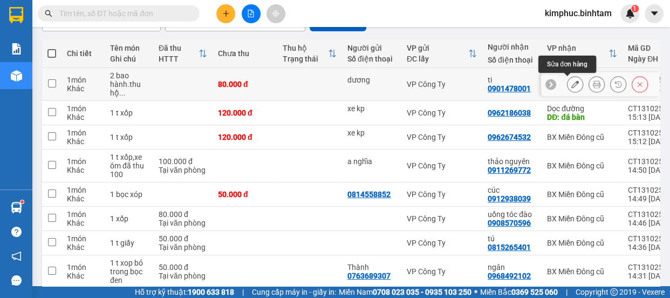
click at [572, 86] on icon at bounding box center [576, 84] width 8 height 8
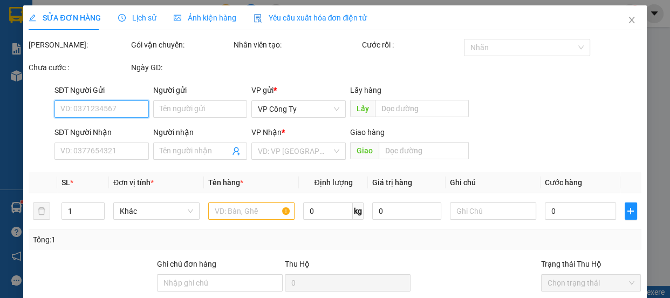
type input "dương"
type input "0901478001"
type input "ti"
type input "an sương"
type input "80.000"
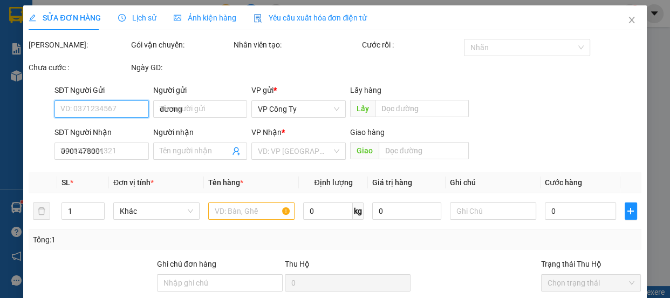
type input "80.000"
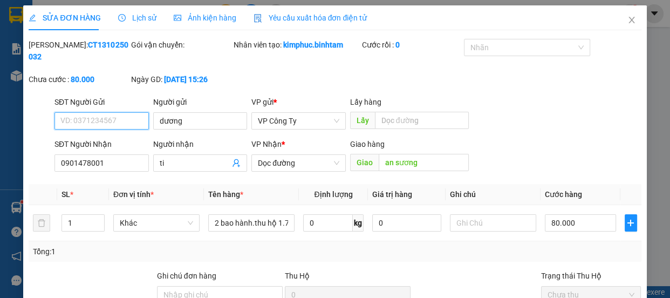
scroll to position [98, 0]
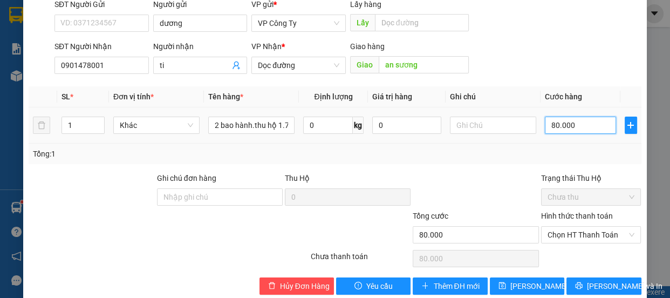
click at [547, 124] on input "80.000" at bounding box center [580, 125] width 71 height 17
click at [547, 126] on input "80.000" at bounding box center [580, 125] width 71 height 17
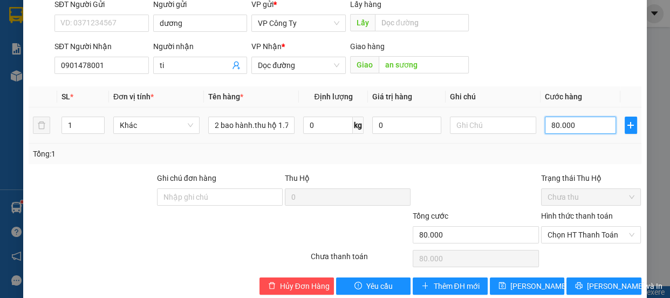
click at [547, 126] on input "80.000" at bounding box center [580, 125] width 71 height 17
click at [547, 127] on input "80.000" at bounding box center [580, 125] width 71 height 17
type input "0.000"
type input "0"
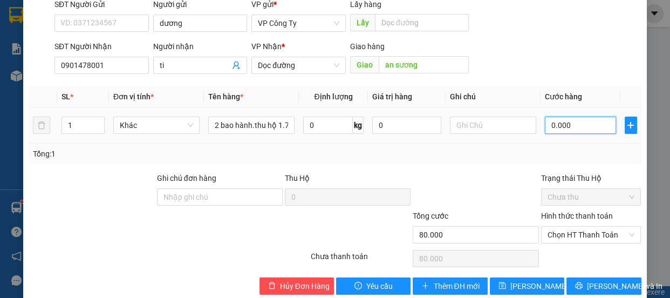
type input "0"
type input "10.000"
type input "160.000"
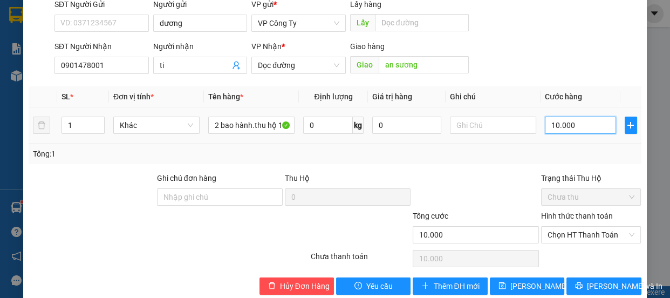
type input "160.000"
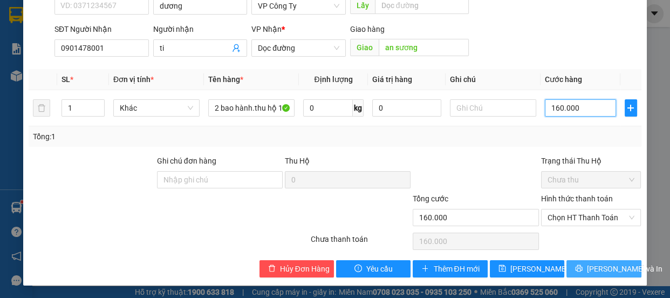
type input "160.000"
click at [600, 270] on span "Lưu và In" at bounding box center [625, 269] width 76 height 12
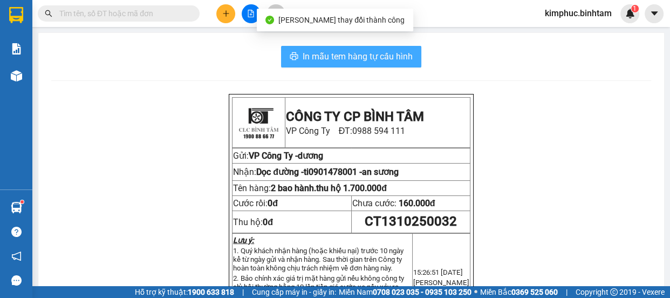
click at [337, 58] on span "In mẫu tem hàng tự cấu hình" at bounding box center [358, 56] width 110 height 13
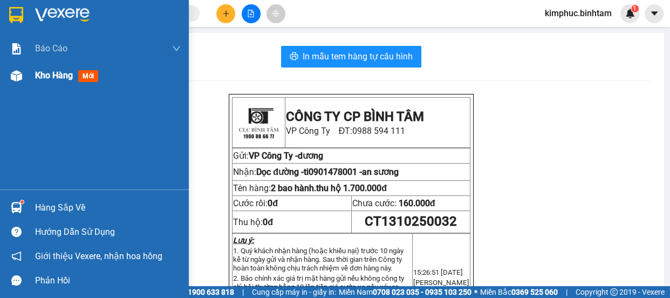
click at [56, 75] on span "Kho hàng" at bounding box center [54, 75] width 38 height 10
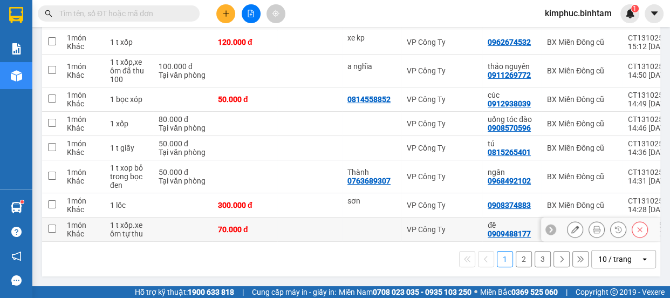
scroll to position [113, 0]
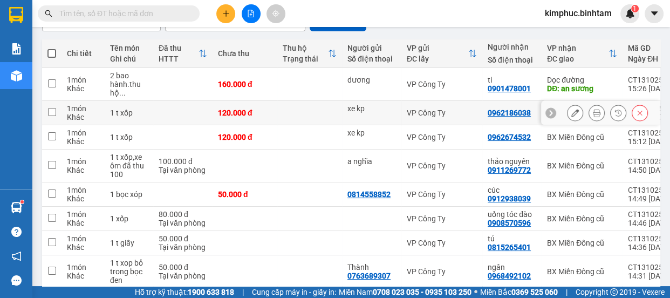
click at [56, 106] on td at bounding box center [51, 113] width 19 height 24
checkbox input "false"
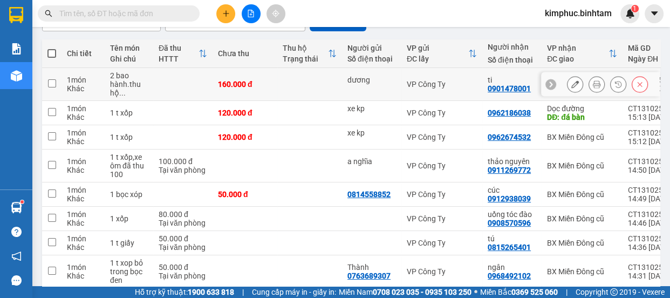
click at [53, 81] on input "checkbox" at bounding box center [52, 83] width 8 height 8
checkbox input "true"
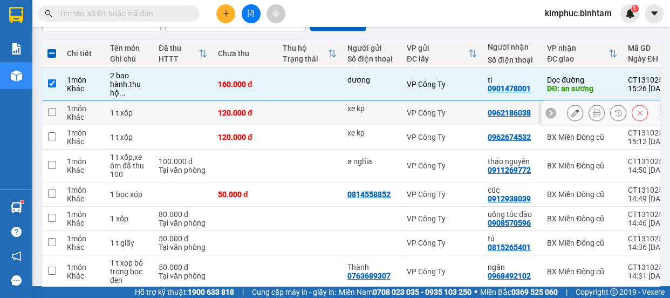
click at [53, 113] on input "checkbox" at bounding box center [52, 112] width 8 height 8
checkbox input "true"
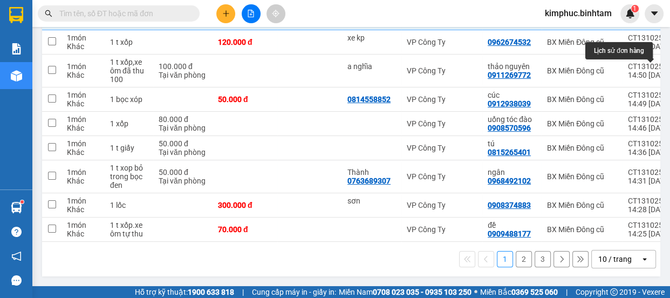
scroll to position [0, 0]
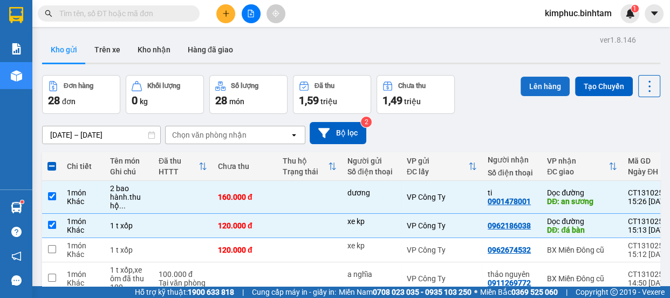
click at [546, 87] on button "Lên hàng" at bounding box center [545, 86] width 49 height 19
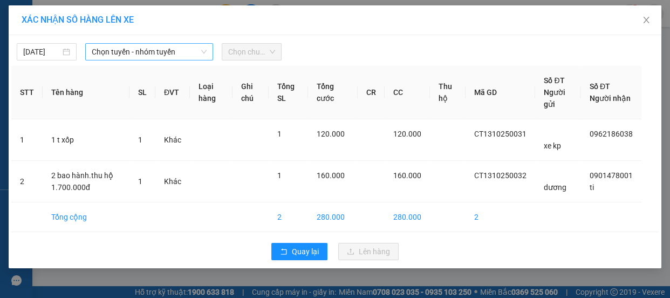
click at [108, 46] on span "Chọn tuyến - nhóm tuyến" at bounding box center [149, 52] width 115 height 16
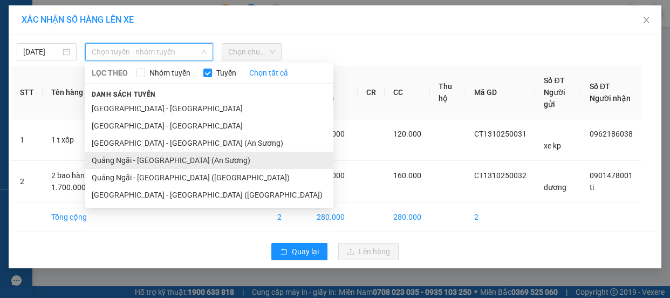
click at [136, 159] on li "Quảng Ngãi - Sài Gòn (An Sương)" at bounding box center [209, 160] width 248 height 17
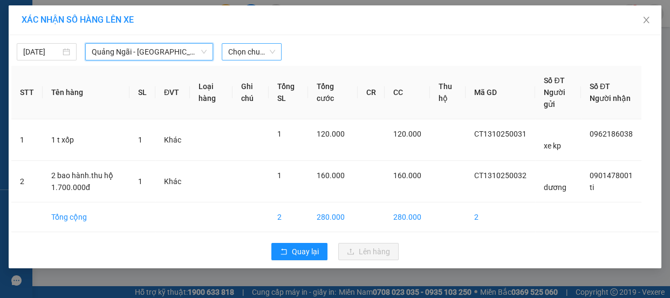
click at [259, 53] on span "Chọn chuyến" at bounding box center [251, 52] width 47 height 16
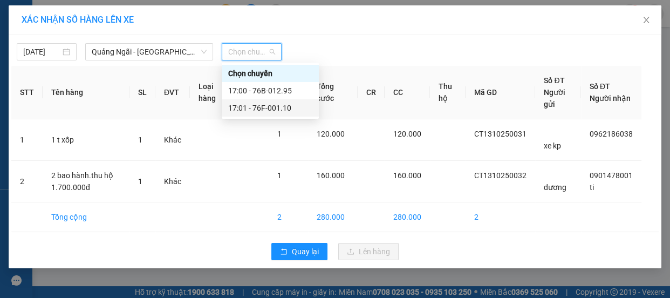
click at [263, 105] on div "17:01 - 76F-001.10" at bounding box center [270, 108] width 84 height 12
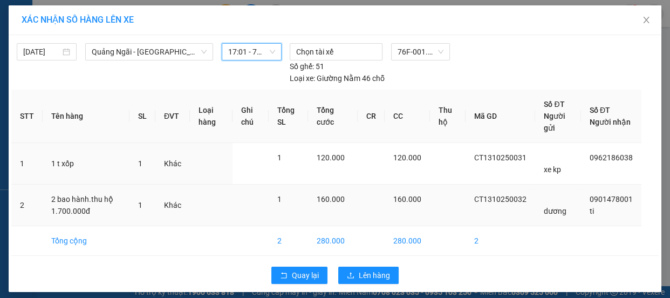
scroll to position [6, 0]
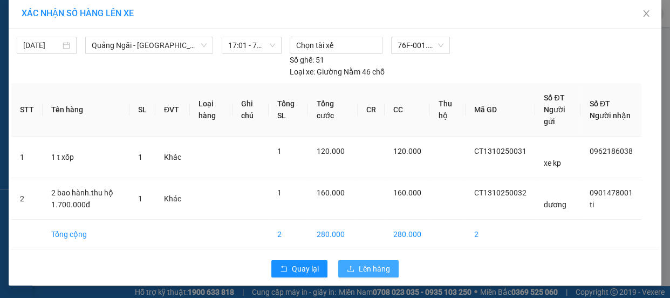
click at [374, 264] on span "Lên hàng" at bounding box center [374, 269] width 31 height 12
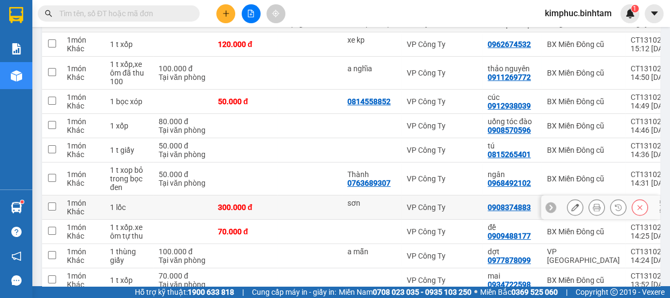
scroll to position [202, 0]
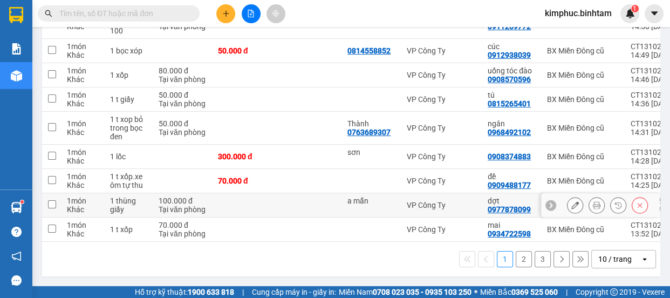
click at [56, 202] on td at bounding box center [51, 205] width 19 height 24
checkbox input "true"
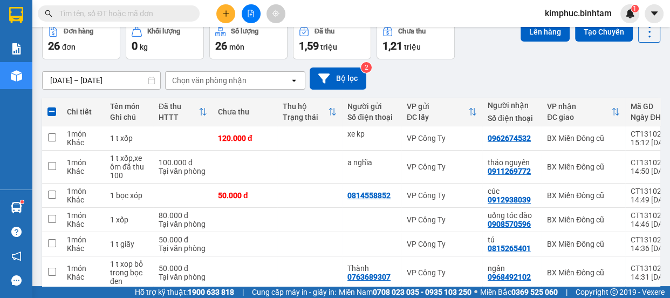
scroll to position [0, 0]
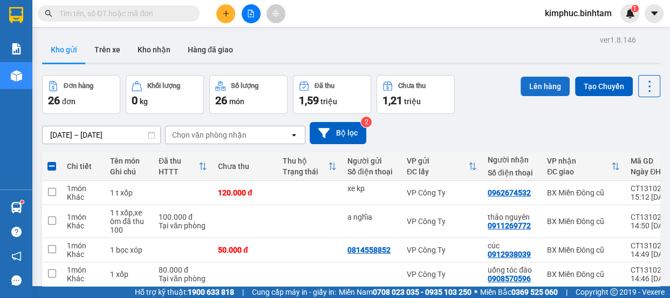
click at [549, 89] on button "Lên hàng" at bounding box center [545, 86] width 49 height 19
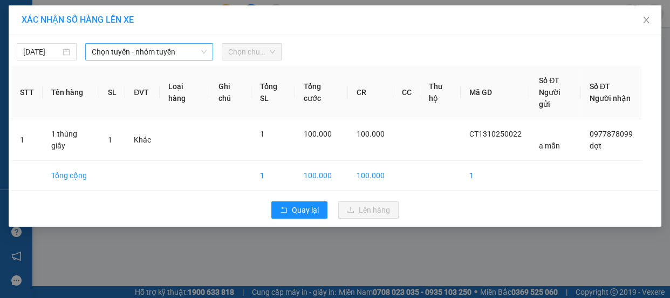
click at [131, 55] on span "Chọn tuyến - nhóm tuyến" at bounding box center [149, 52] width 115 height 16
click at [140, 55] on span "Chọn tuyến - nhóm tuyến" at bounding box center [149, 52] width 115 height 16
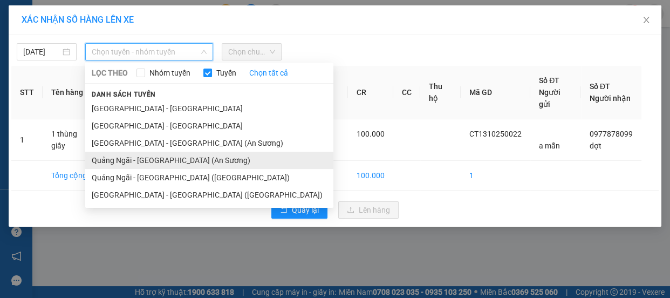
click at [142, 161] on li "Quảng Ngãi - Sài Gòn (An Sương)" at bounding box center [209, 160] width 248 height 17
click at [142, 161] on td at bounding box center [142, 176] width 35 height 30
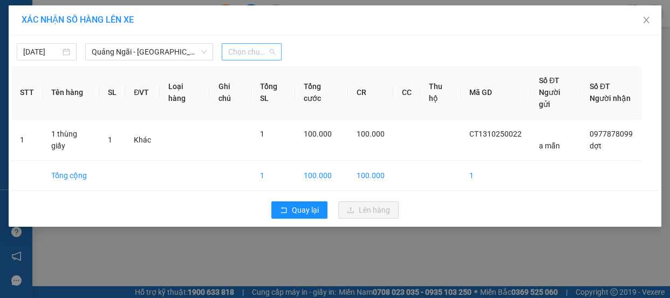
click at [269, 49] on span "Chọn chuyến" at bounding box center [251, 52] width 47 height 16
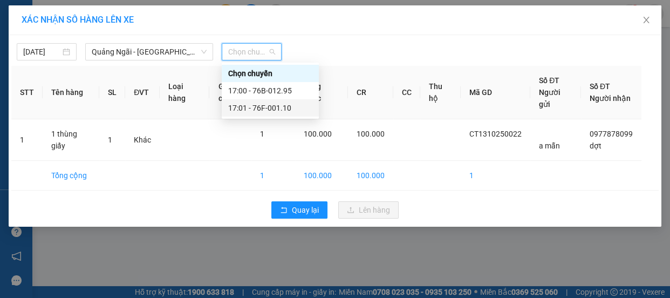
click at [270, 107] on div "17:01 - 76F-001.10" at bounding box center [270, 108] width 84 height 12
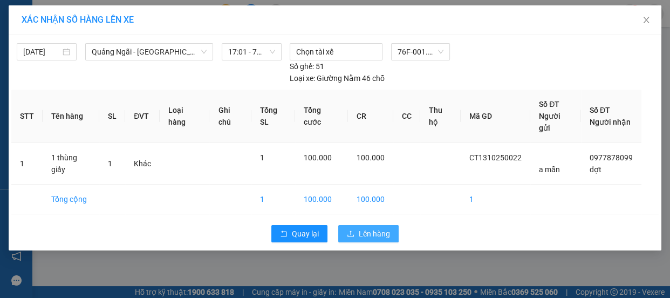
click at [355, 225] on button "Lên hàng" at bounding box center [368, 233] width 60 height 17
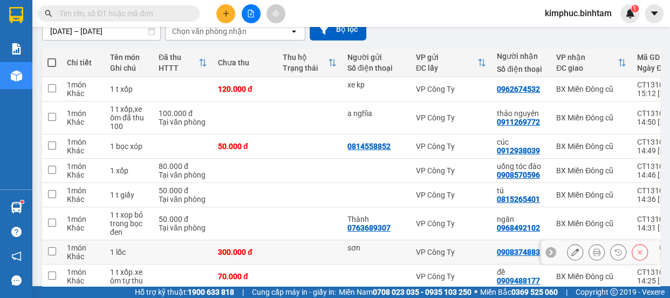
scroll to position [202, 0]
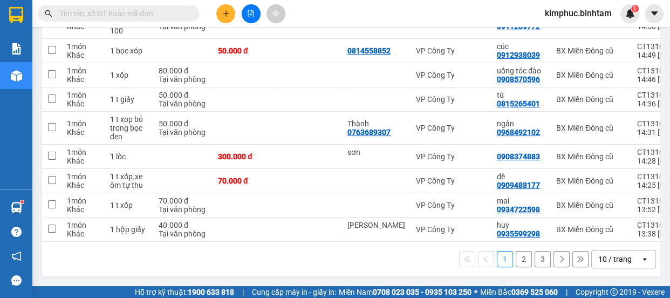
click at [517, 260] on button "2" at bounding box center [524, 259] width 16 height 16
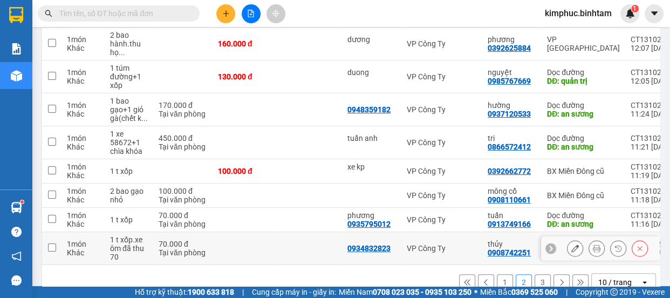
click at [54, 247] on input "checkbox" at bounding box center [52, 247] width 8 height 8
checkbox input "true"
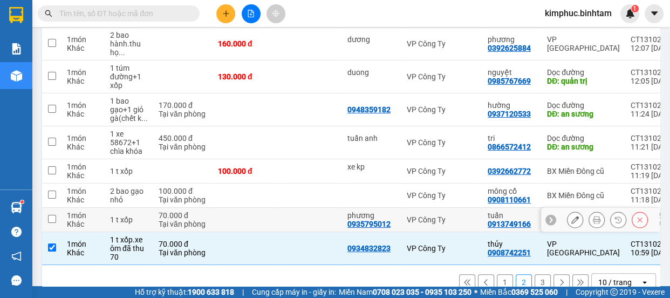
click at [56, 218] on td at bounding box center [51, 220] width 19 height 24
checkbox input "true"
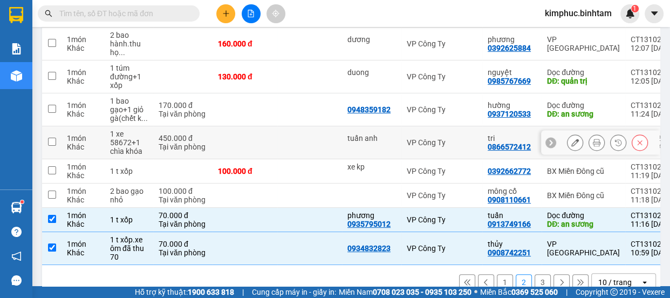
click at [58, 145] on td at bounding box center [51, 142] width 19 height 33
checkbox input "true"
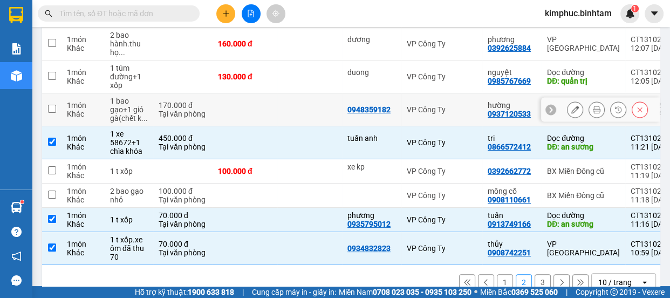
click at [54, 110] on input "checkbox" at bounding box center [52, 109] width 8 height 8
checkbox input "true"
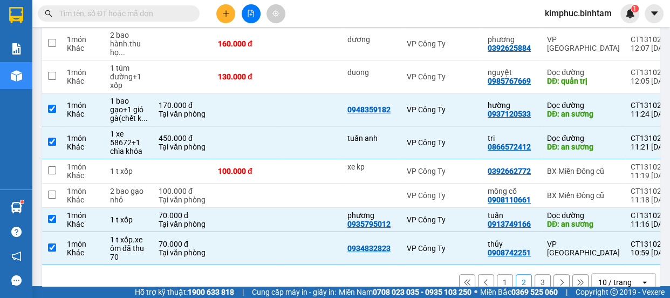
scroll to position [153, 0]
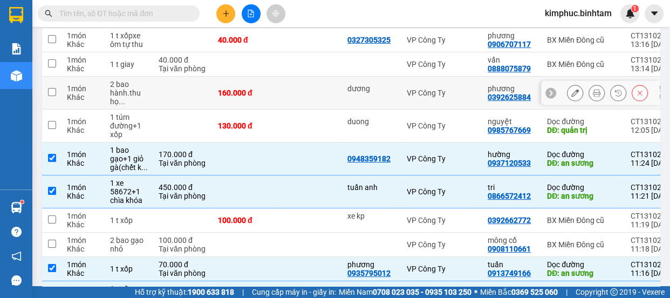
click at [49, 92] on input "checkbox" at bounding box center [52, 92] width 8 height 8
click at [54, 88] on input "checkbox" at bounding box center [52, 92] width 8 height 8
checkbox input "true"
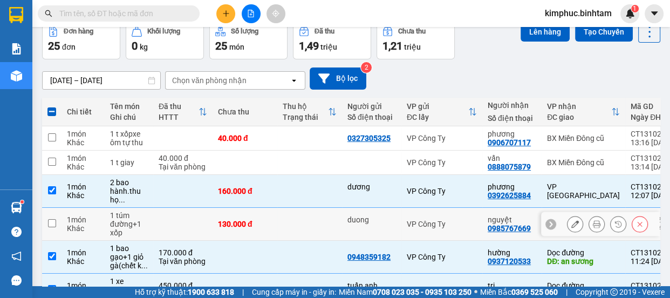
scroll to position [0, 0]
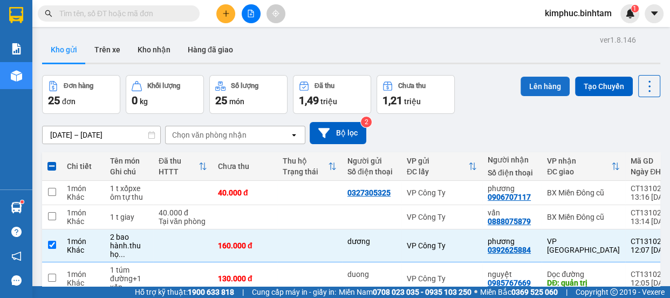
click at [544, 93] on button "Lên hàng" at bounding box center [545, 86] width 49 height 19
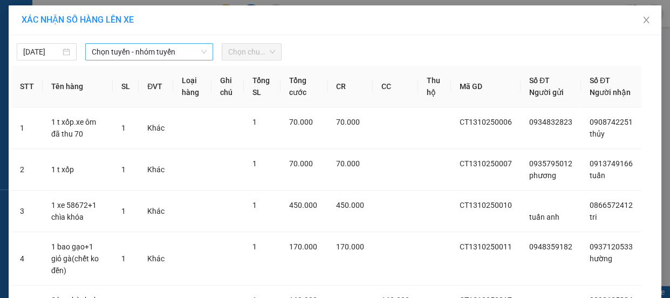
click at [165, 49] on span "Chọn tuyến - nhóm tuyến" at bounding box center [149, 52] width 115 height 16
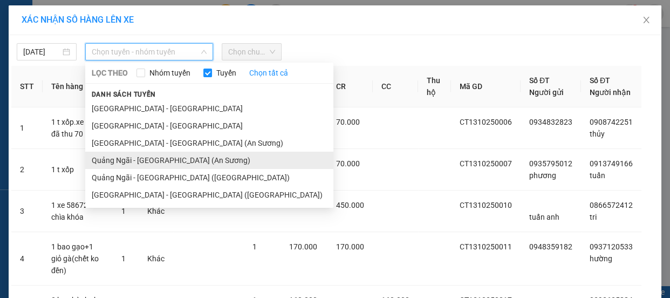
click at [149, 162] on li "Quảng Ngãi - Sài Gòn (An Sương)" at bounding box center [209, 160] width 248 height 17
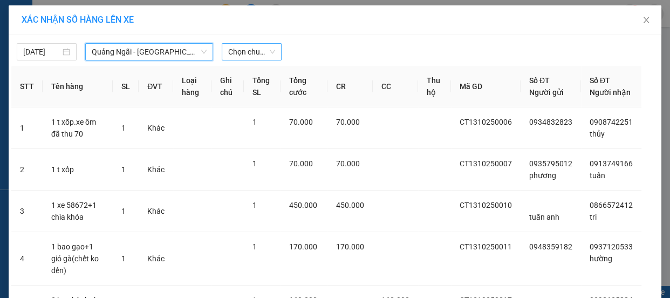
click at [257, 55] on span "Chọn chuyến" at bounding box center [251, 52] width 47 height 16
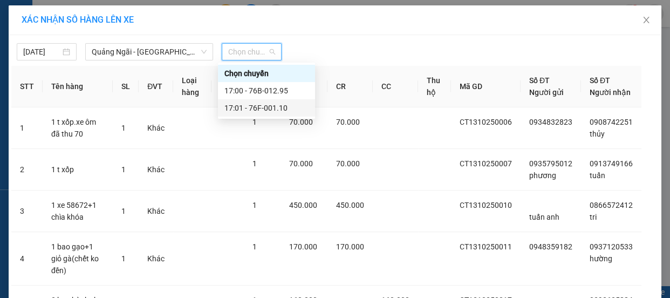
click at [267, 106] on div "17:01 - 76F-001.10" at bounding box center [267, 108] width 84 height 12
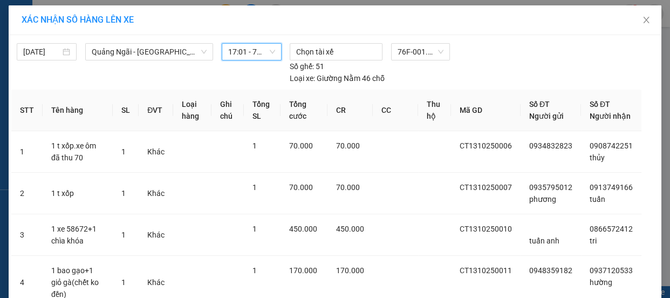
scroll to position [131, 0]
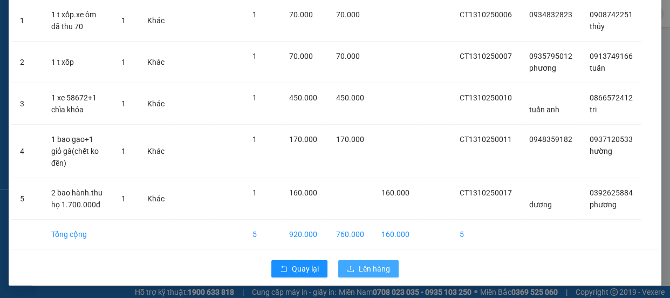
click at [373, 268] on span "Lên hàng" at bounding box center [374, 269] width 31 height 12
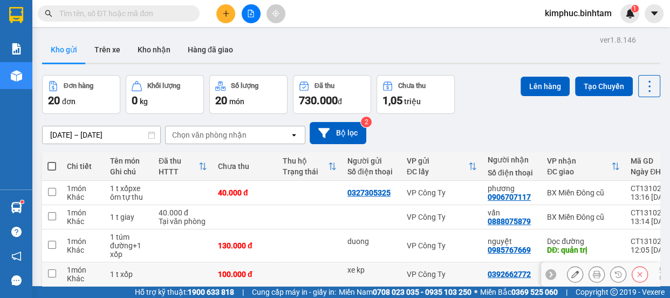
scroll to position [196, 0]
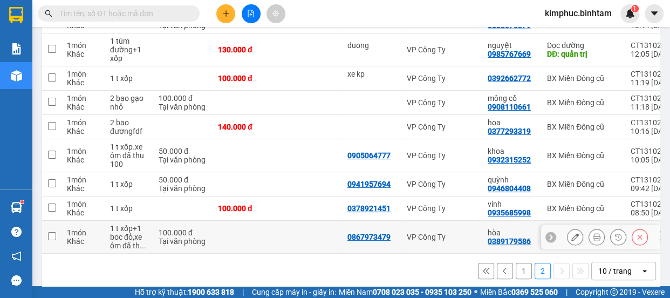
click at [56, 234] on td at bounding box center [51, 237] width 19 height 33
checkbox input "true"
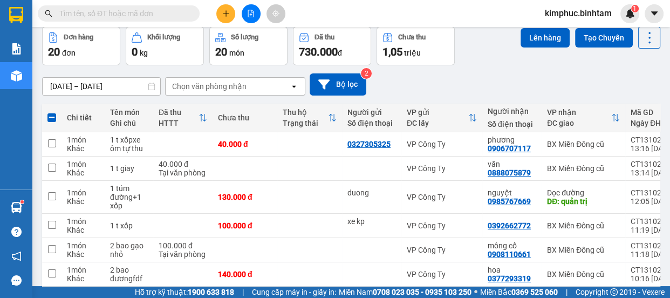
scroll to position [0, 0]
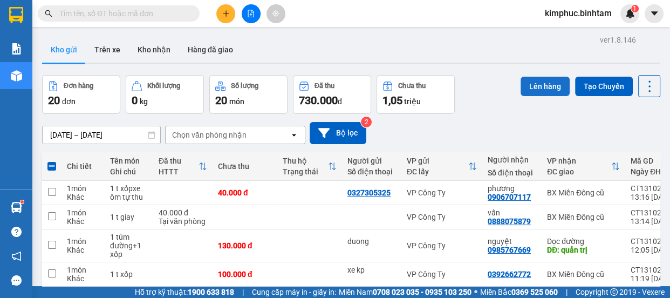
click at [540, 89] on button "Lên hàng" at bounding box center [545, 86] width 49 height 19
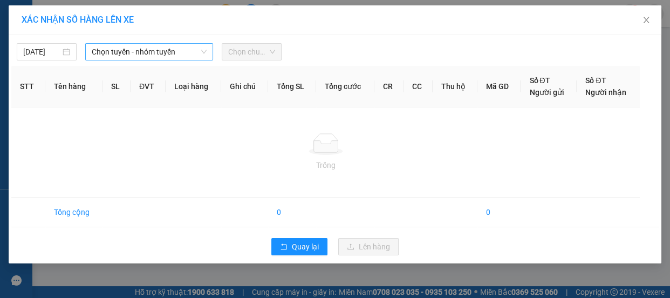
click at [134, 47] on span "Chọn tuyến - nhóm tuyến" at bounding box center [149, 52] width 115 height 16
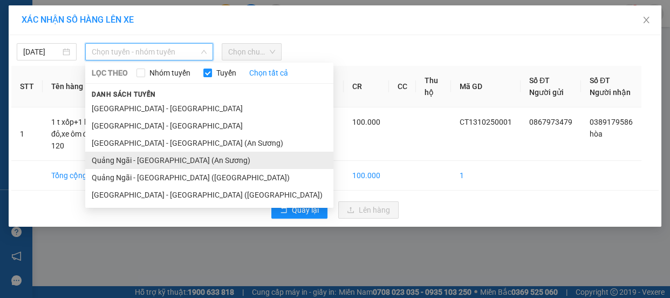
click at [151, 161] on li "Quảng Ngãi - Sài Gòn (An Sương)" at bounding box center [209, 160] width 248 height 17
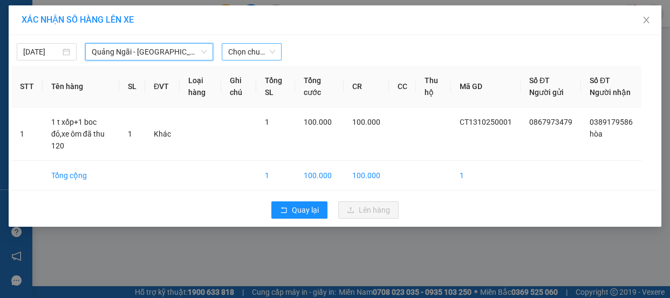
click at [259, 48] on span "Chọn chuyến" at bounding box center [251, 52] width 47 height 16
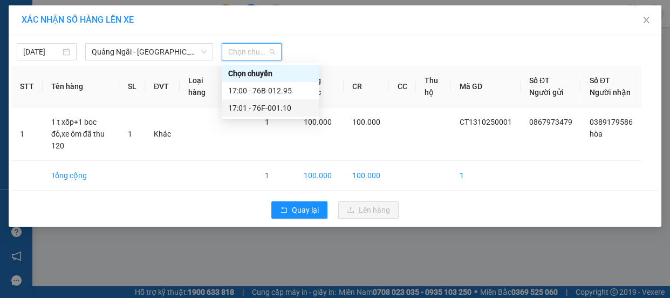
click at [260, 110] on div "17:01 - 76F-001.10" at bounding box center [270, 108] width 84 height 12
click at [256, 107] on th "Ghi chú" at bounding box center [238, 87] width 35 height 42
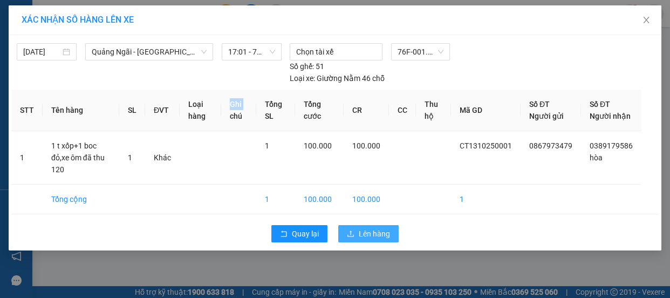
click at [373, 235] on span "Lên hàng" at bounding box center [374, 234] width 31 height 12
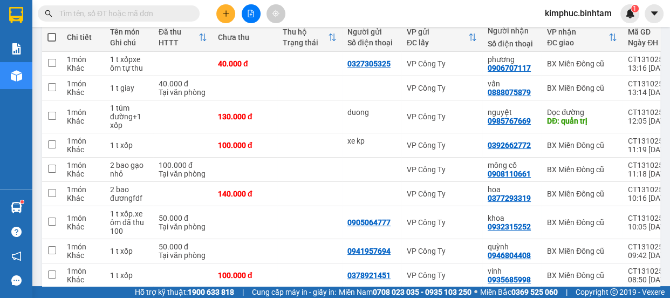
scroll to position [80, 0]
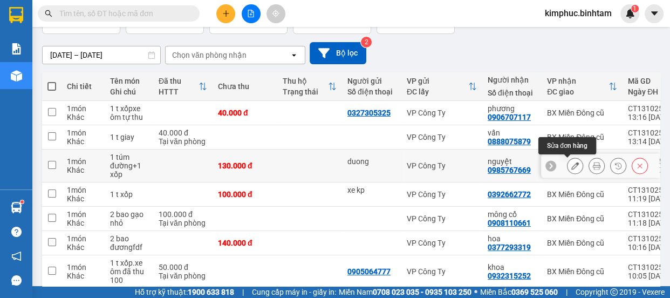
click at [572, 162] on icon at bounding box center [576, 166] width 8 height 8
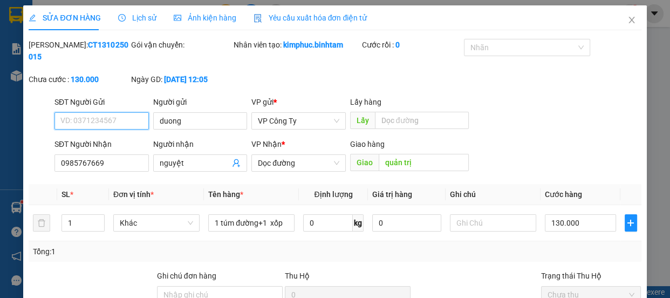
type input "duong"
type input "0985767669"
type input "nguyệt"
type input "quản trị"
type input "130.000"
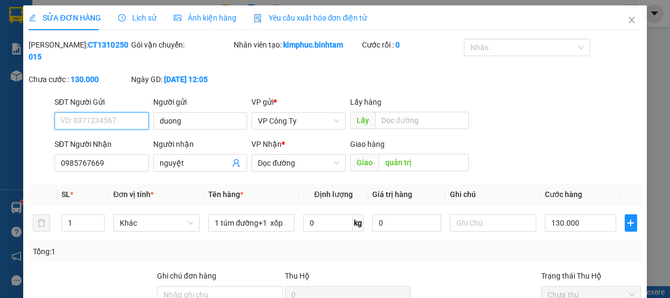
type input "130.000"
click at [193, 124] on input "duong" at bounding box center [200, 120] width 94 height 17
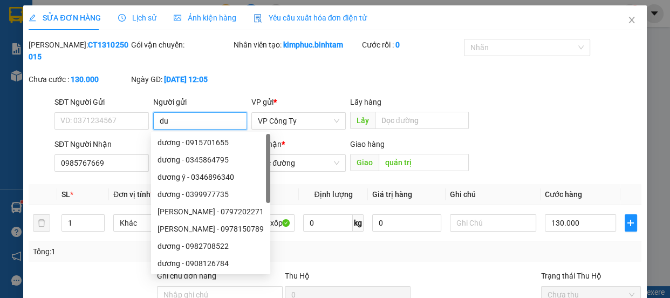
type input "d"
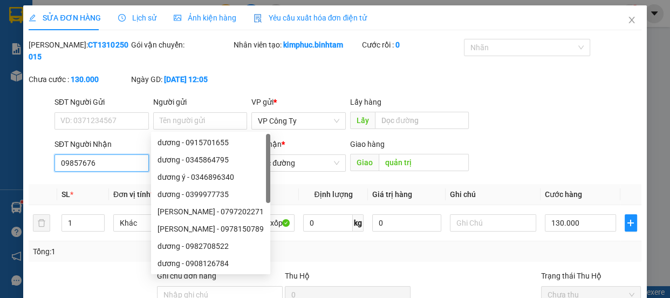
click at [111, 160] on input "09857676" at bounding box center [102, 162] width 94 height 17
type input "0"
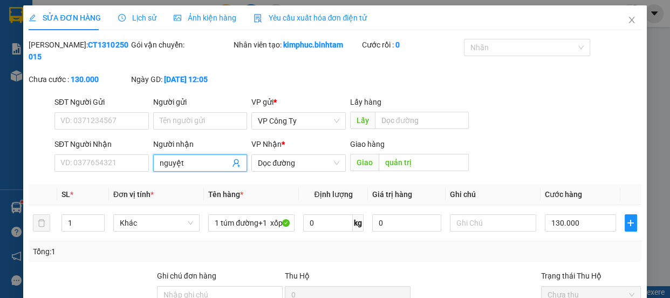
drag, startPoint x: 187, startPoint y: 162, endPoint x: 195, endPoint y: 162, distance: 8.6
click at [188, 162] on input "nguyệt" at bounding box center [195, 163] width 71 height 12
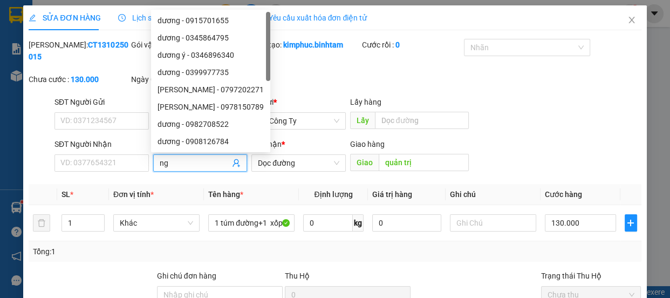
type input "n"
click at [192, 165] on input "Người nhận" at bounding box center [195, 163] width 71 height 12
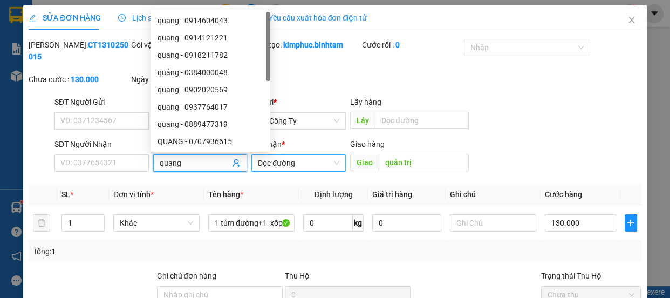
click at [277, 165] on span "Dọc đường" at bounding box center [298, 163] width 81 height 16
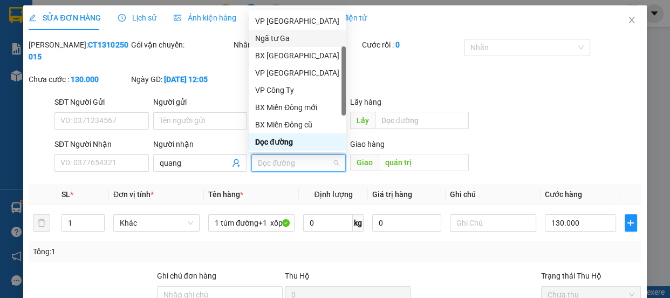
click at [292, 38] on div "Ngã tư Ga" at bounding box center [297, 38] width 84 height 12
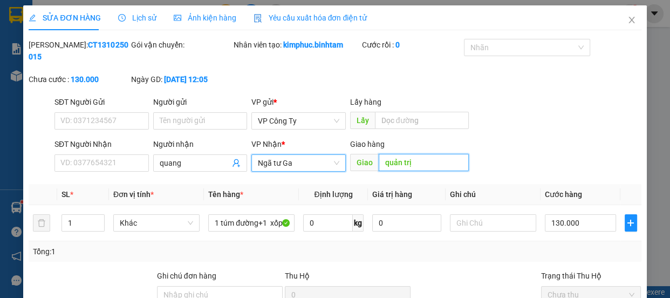
click at [417, 157] on input "quản trị" at bounding box center [424, 162] width 90 height 17
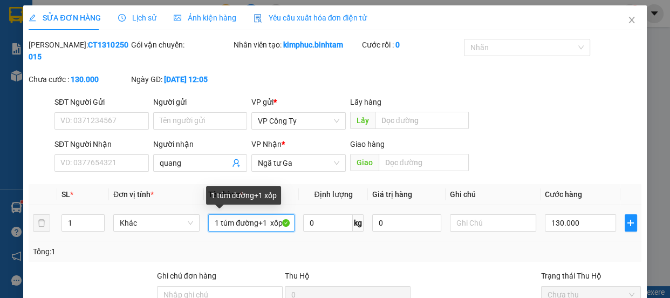
click at [262, 221] on input "1 túm đường+1 xốp" at bounding box center [251, 222] width 86 height 17
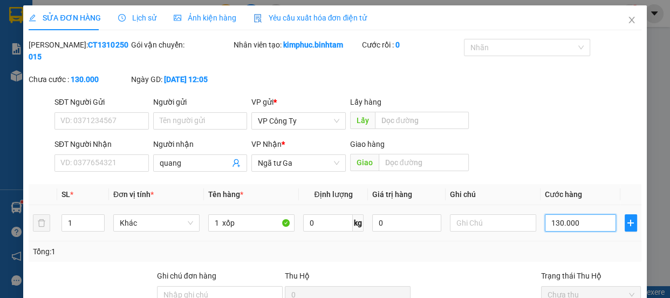
click at [555, 221] on input "130.000" at bounding box center [580, 222] width 71 height 17
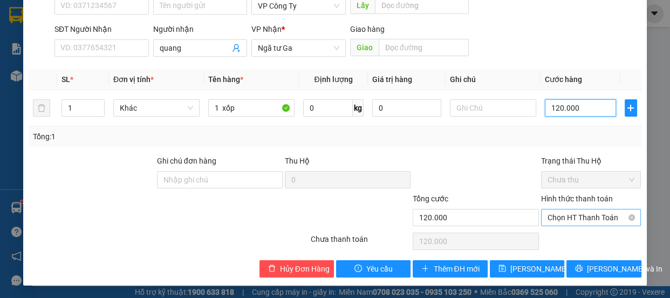
click at [575, 219] on span "Chọn HT Thanh Toán" at bounding box center [591, 217] width 87 height 16
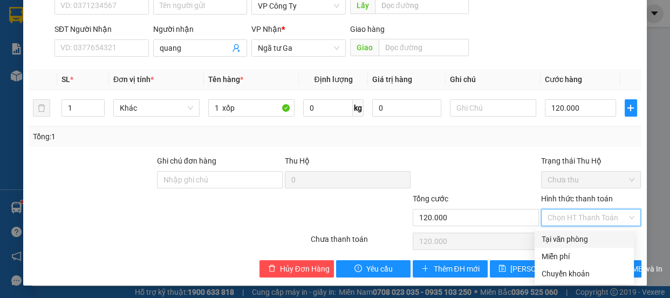
click at [568, 239] on div "Tại văn phòng" at bounding box center [584, 239] width 86 height 12
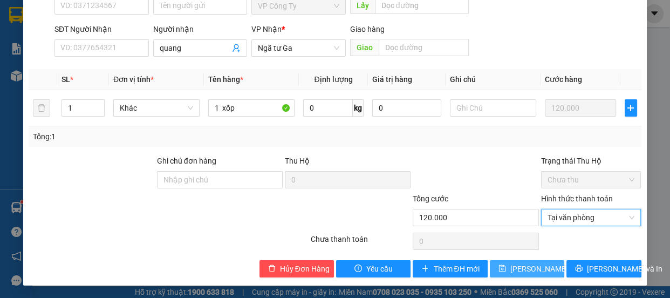
click at [534, 269] on span "Lưu thay đổi" at bounding box center [554, 269] width 86 height 12
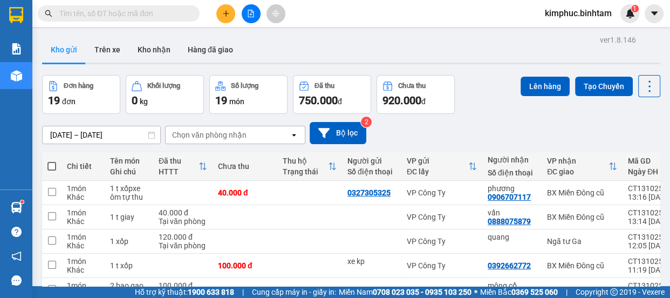
click at [50, 163] on span at bounding box center [51, 166] width 9 height 9
click at [52, 161] on input "checkbox" at bounding box center [52, 161] width 0 height 0
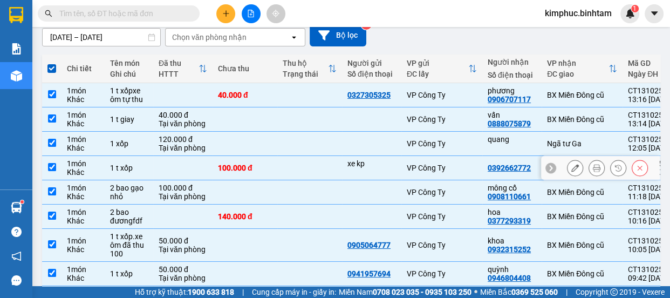
scroll to position [147, 0]
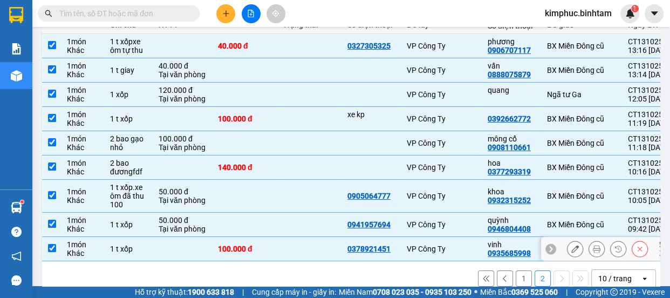
click at [56, 242] on td at bounding box center [51, 249] width 19 height 24
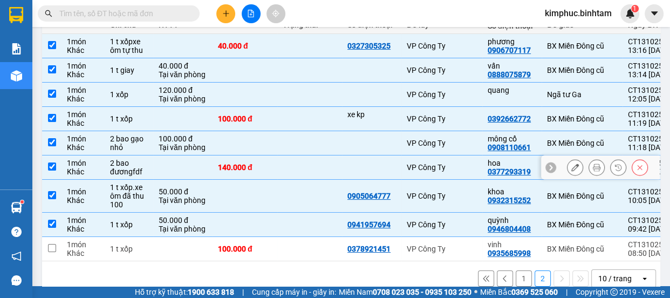
scroll to position [0, 0]
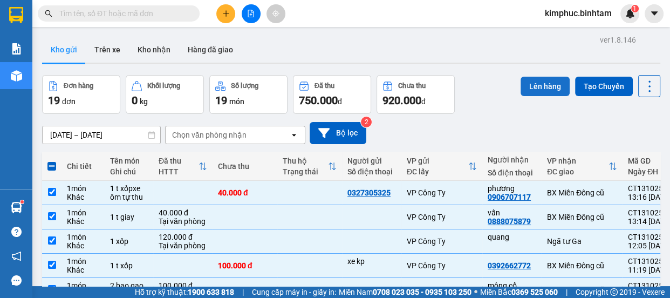
click at [540, 87] on button "Lên hàng" at bounding box center [545, 86] width 49 height 19
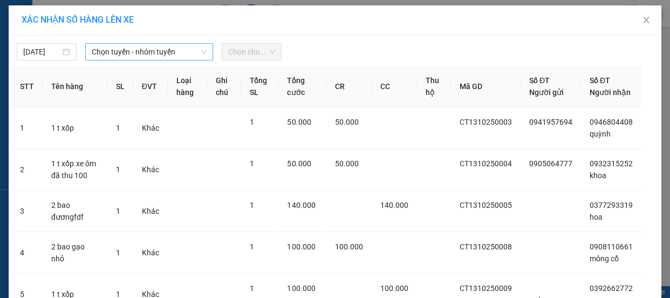
click at [157, 55] on span "Chọn tuyến - nhóm tuyến" at bounding box center [149, 52] width 115 height 16
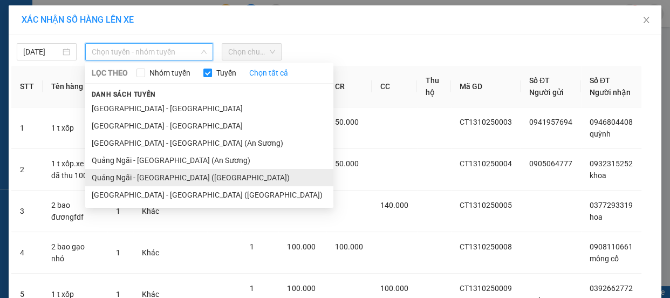
click at [150, 178] on li "Quảng Ngãi - Sài Gòn (Vạn Phúc)" at bounding box center [209, 177] width 248 height 17
click at [150, 178] on td "Khác" at bounding box center [150, 170] width 35 height 42
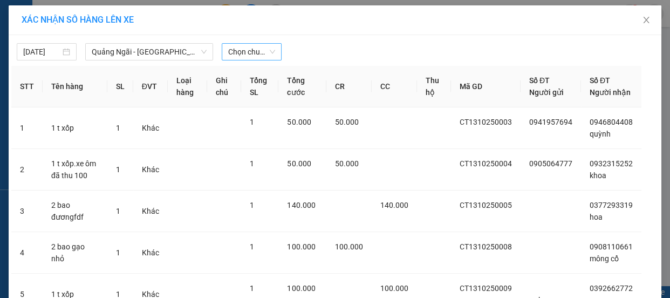
click at [259, 49] on span "Chọn chuyến" at bounding box center [251, 52] width 47 height 16
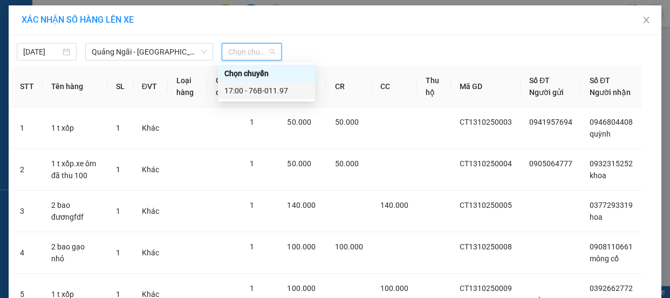
click at [269, 93] on div "17:00 - 76B-011.97" at bounding box center [267, 91] width 84 height 12
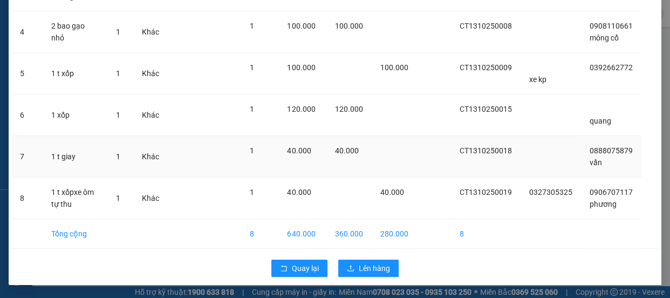
scroll to position [256, 0]
click at [352, 270] on button "Lên hàng" at bounding box center [368, 268] width 60 height 17
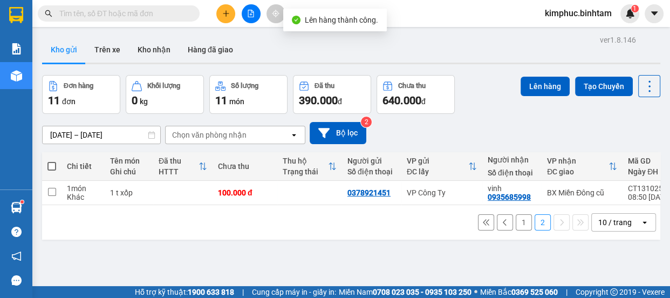
scroll to position [49, 0]
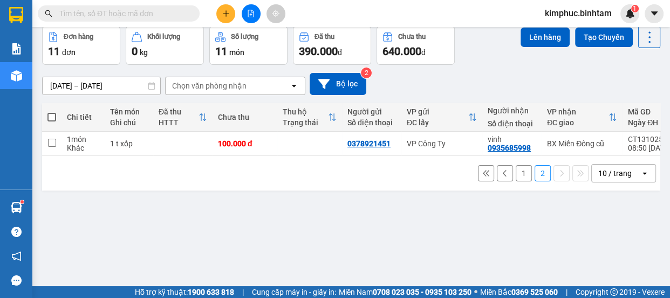
click at [518, 176] on button "1" at bounding box center [524, 173] width 16 height 16
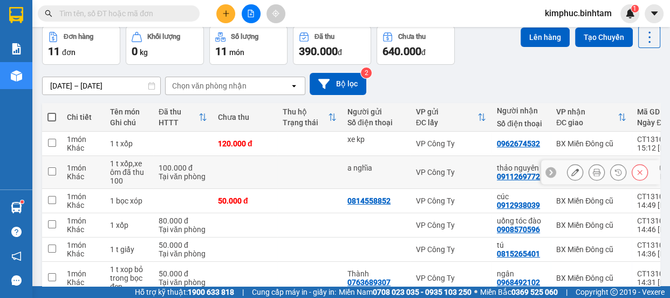
scroll to position [202, 0]
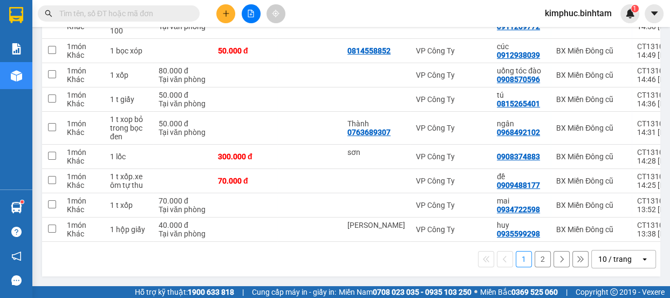
click at [535, 264] on button "2" at bounding box center [543, 259] width 16 height 16
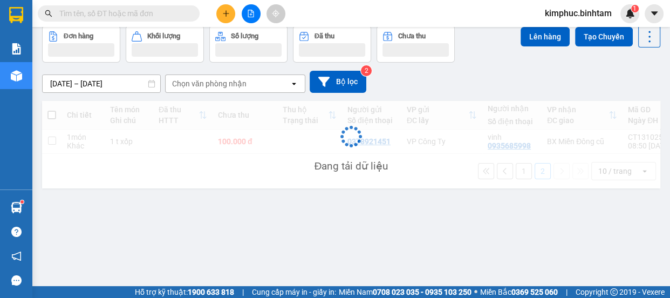
scroll to position [49, 0]
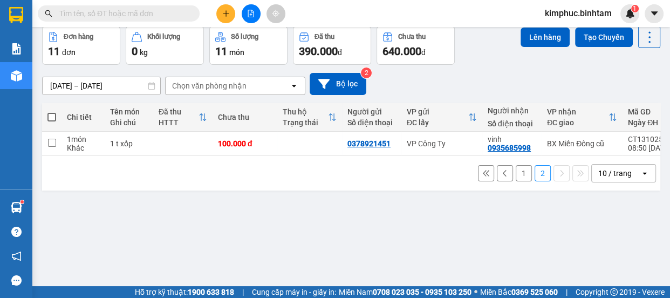
click at [516, 173] on button "1" at bounding box center [524, 173] width 16 height 16
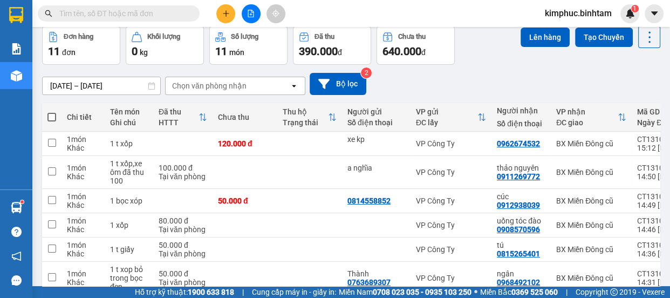
click at [54, 114] on span at bounding box center [51, 117] width 9 height 9
click at [52, 112] on input "checkbox" at bounding box center [52, 112] width 0 height 0
click at [54, 114] on span at bounding box center [51, 117] width 9 height 9
click at [52, 112] on input "checkbox" at bounding box center [52, 112] width 0 height 0
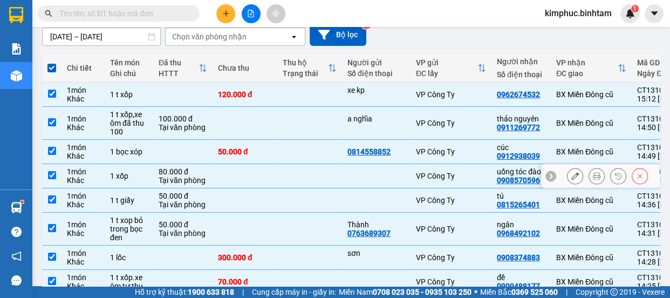
scroll to position [196, 0]
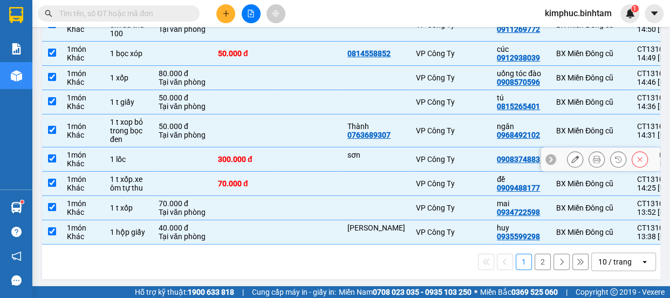
click at [58, 153] on td at bounding box center [51, 159] width 19 height 24
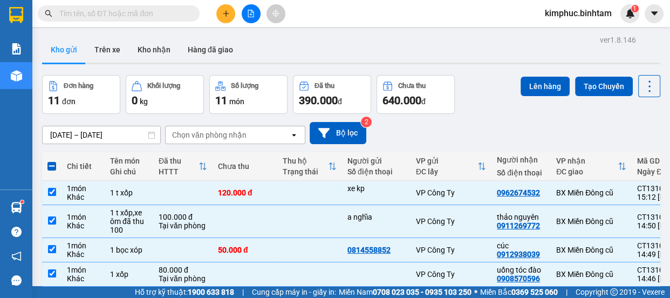
scroll to position [0, 0]
click at [545, 82] on button "Lên hàng" at bounding box center [545, 86] width 49 height 19
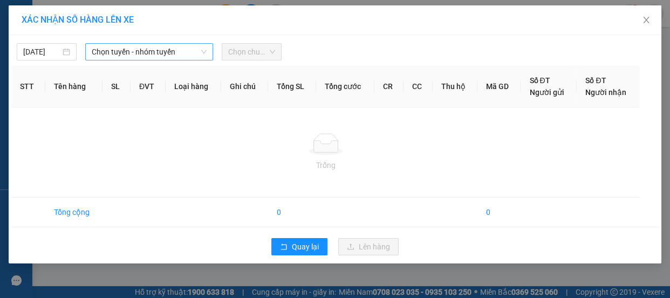
click at [118, 53] on span "Chọn tuyến - nhóm tuyến" at bounding box center [149, 52] width 115 height 16
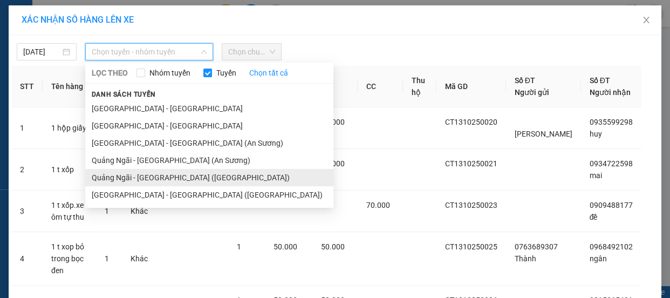
click at [157, 175] on li "Quảng Ngãi - Sài Gòn (Vạn Phúc)" at bounding box center [209, 177] width 248 height 17
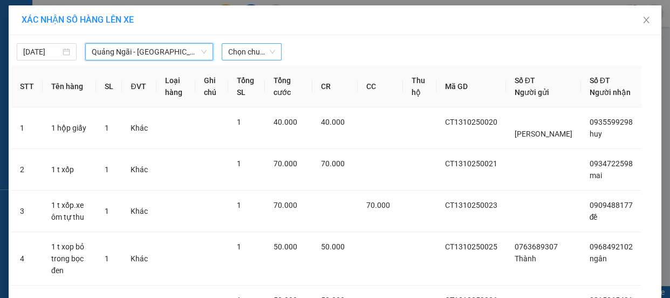
click at [243, 51] on span "Chọn chuyến" at bounding box center [251, 52] width 47 height 16
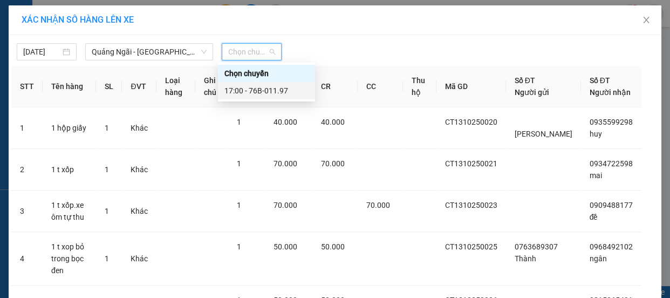
click at [253, 87] on div "17:00 - 76B-011.97" at bounding box center [267, 91] width 84 height 12
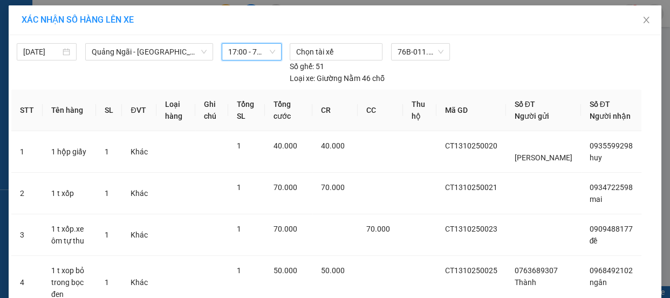
scroll to position [297, 0]
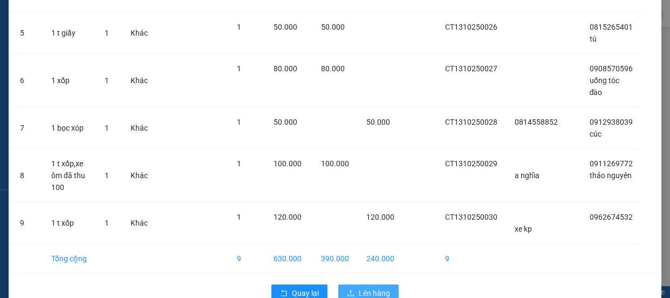
click at [376, 287] on span "Lên hàng" at bounding box center [374, 293] width 31 height 12
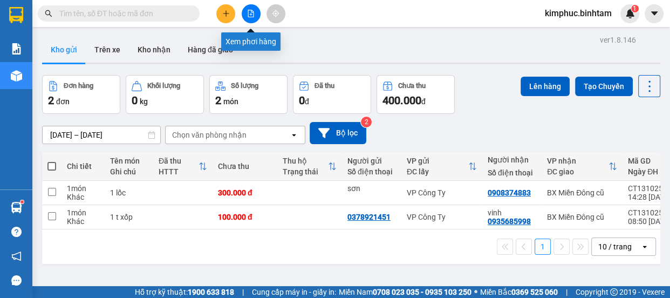
click at [248, 11] on icon "file-add" at bounding box center [251, 14] width 6 height 8
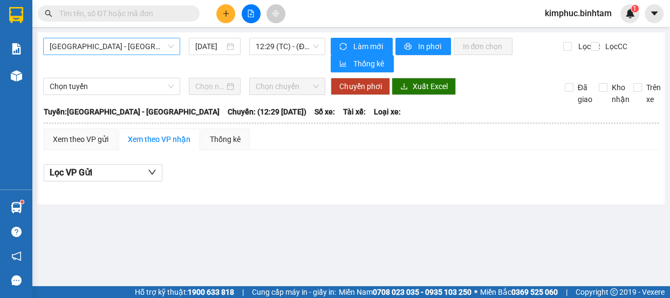
click at [98, 45] on span "Hà Nội - Quảng Ngãi" at bounding box center [112, 46] width 124 height 16
click at [231, 230] on main "Hà Nội - Quảng Ngãi 13/10/2025 12:29 (TC) - (Đã hủy) Làm mới In phơi In đơn chọ…" at bounding box center [335, 143] width 670 height 286
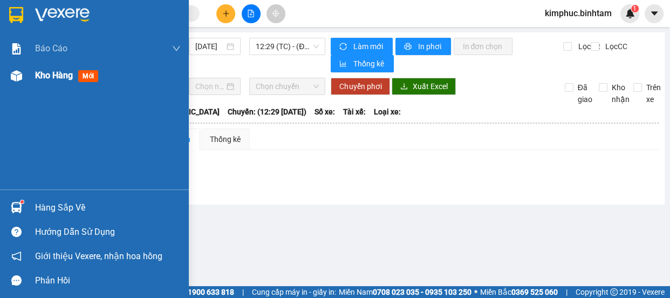
click at [31, 80] on div "Kho hàng mới" at bounding box center [94, 75] width 189 height 27
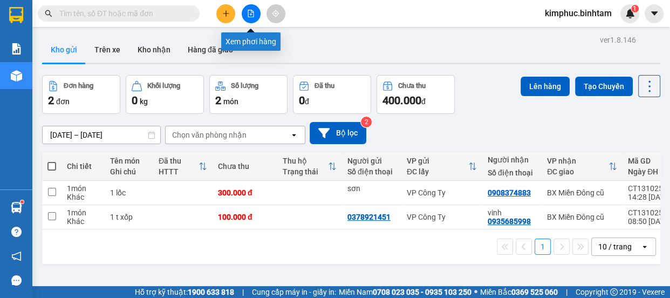
click at [256, 10] on button at bounding box center [251, 13] width 19 height 19
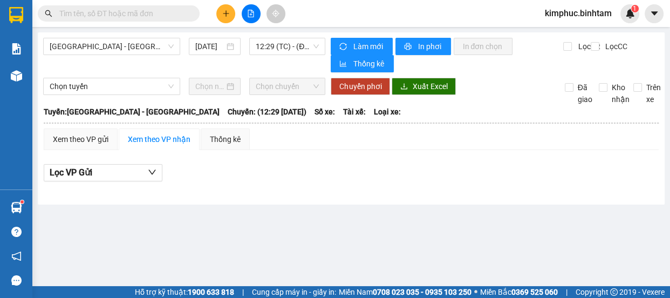
click at [129, 32] on div "Hà Nội - Quảng Ngãi 13/10/2025 12:29 (TC) - (Đã hủy) Làm mới In phơi In đơn chọ…" at bounding box center [351, 118] width 627 height 172
click at [128, 39] on span "Hà Nội - Quảng Ngãi" at bounding box center [112, 46] width 124 height 16
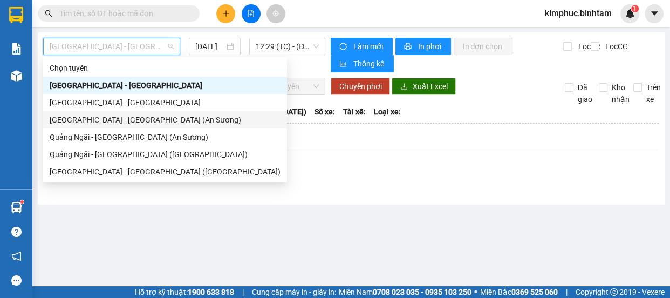
click at [113, 122] on div "Sài Gòn - Quảng Ngãi (An Sương)" at bounding box center [165, 120] width 231 height 12
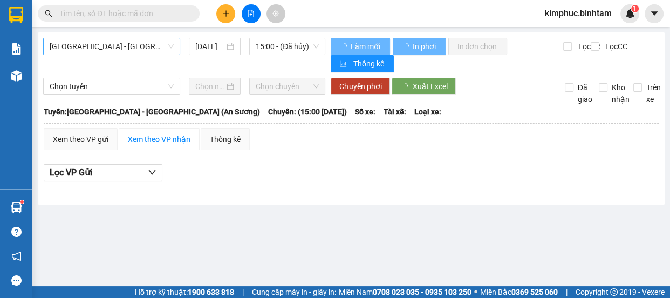
click at [115, 43] on span "Sài Gòn - Quảng Ngãi (An Sương)" at bounding box center [112, 46] width 124 height 16
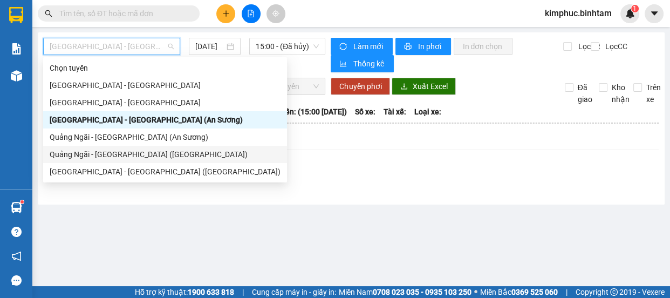
click at [117, 154] on div "Quảng Ngãi - Sài Gòn (Vạn Phúc)" at bounding box center [165, 154] width 231 height 12
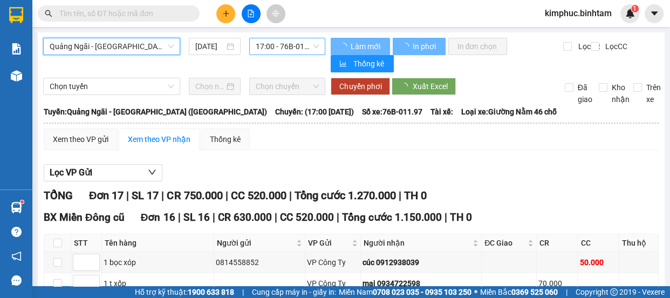
click at [297, 38] on span "17:00 - 76B-011.97" at bounding box center [287, 46] width 63 height 16
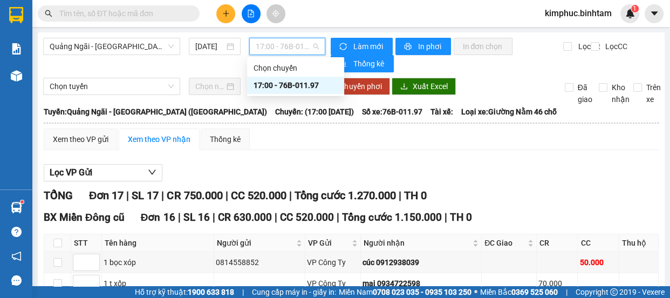
click at [294, 81] on div "17:00 - 76B-011.97" at bounding box center [296, 85] width 84 height 12
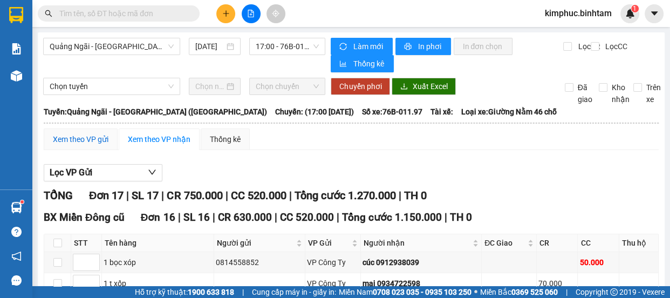
click at [77, 142] on div "Xem theo VP gửi" at bounding box center [81, 139] width 56 height 12
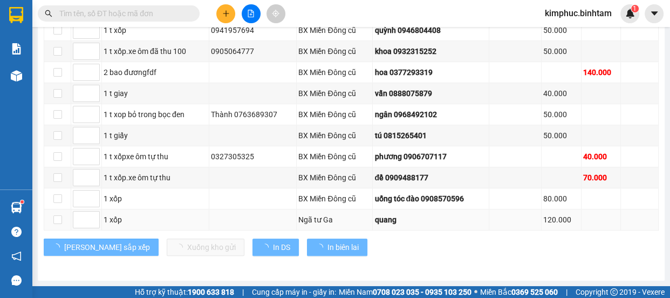
scroll to position [377, 0]
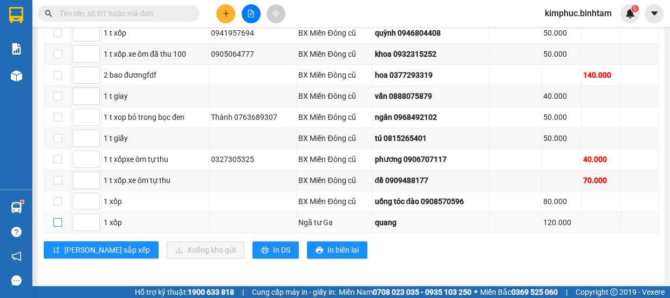
click at [58, 221] on input "checkbox" at bounding box center [57, 222] width 9 height 9
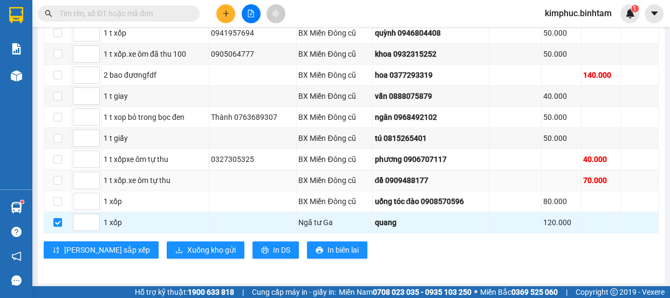
click at [62, 181] on td at bounding box center [57, 180] width 27 height 21
click at [60, 178] on input "checkbox" at bounding box center [57, 180] width 9 height 9
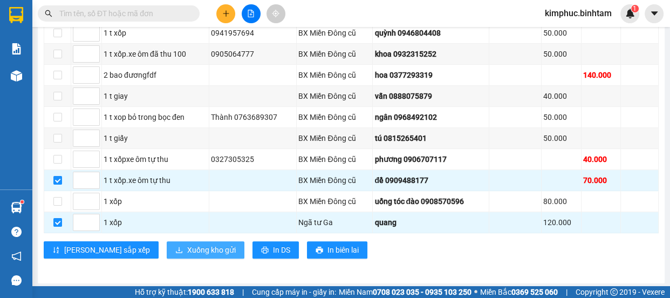
click at [187, 251] on span "Xuống kho gửi" at bounding box center [211, 250] width 49 height 12
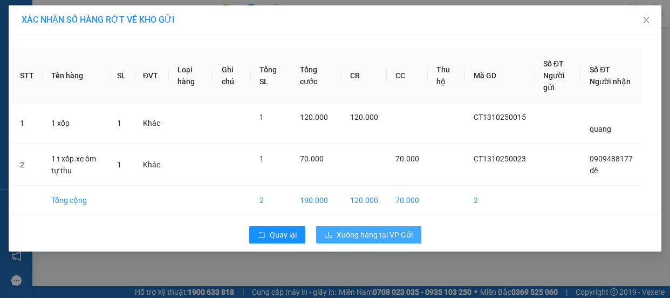
click at [332, 227] on button "Xuống hàng tại VP Gửi" at bounding box center [368, 234] width 105 height 17
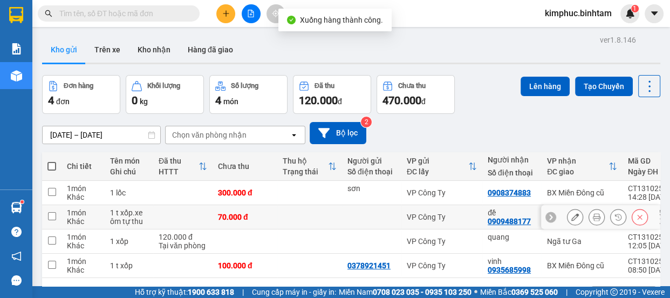
scroll to position [49, 0]
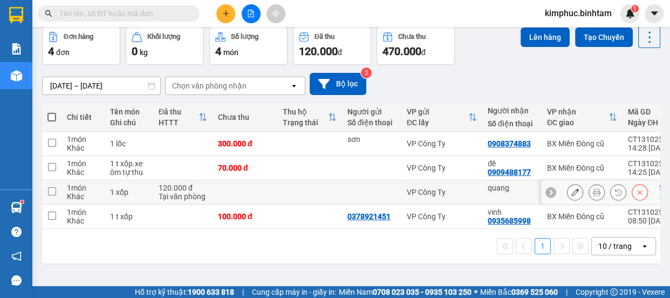
click at [54, 191] on input "checkbox" at bounding box center [52, 191] width 8 height 8
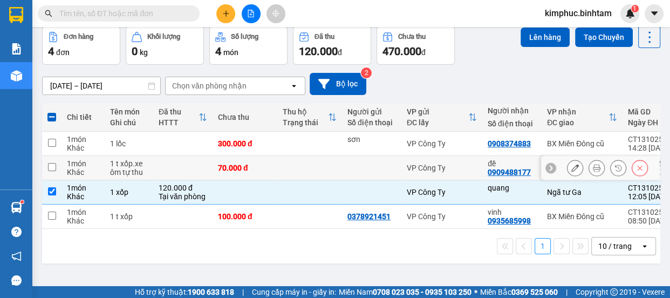
scroll to position [0, 0]
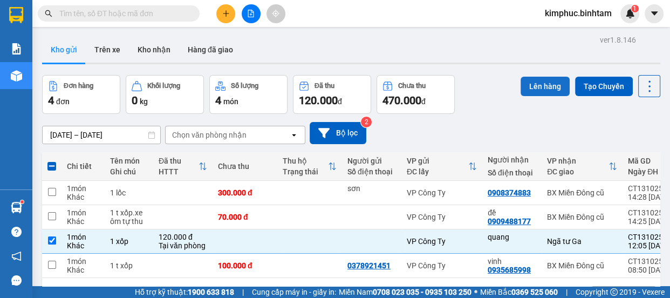
click at [536, 87] on button "Lên hàng" at bounding box center [545, 86] width 49 height 19
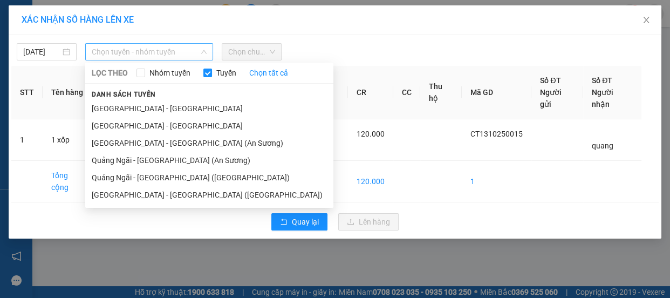
click at [127, 50] on span "Chọn tuyến - nhóm tuyến" at bounding box center [149, 52] width 115 height 16
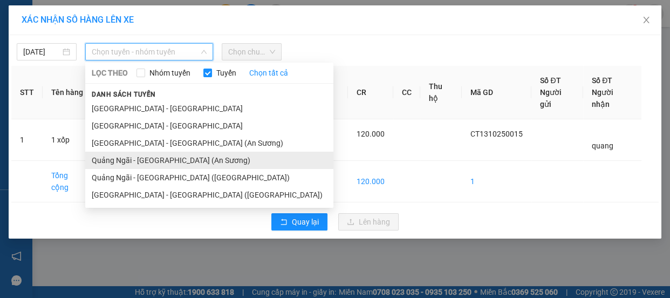
click at [134, 157] on li "Quảng Ngãi - Sài Gòn (An Sương)" at bounding box center [209, 160] width 248 height 17
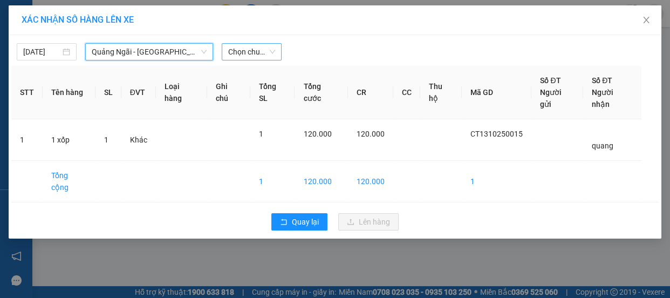
click at [249, 48] on span "Chọn chuyến" at bounding box center [251, 52] width 47 height 16
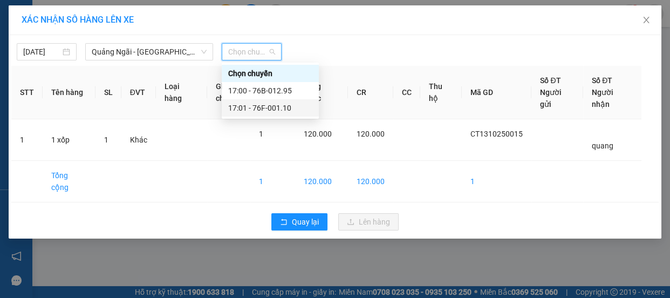
click at [280, 110] on div "17:01 - 76F-001.10" at bounding box center [270, 108] width 84 height 12
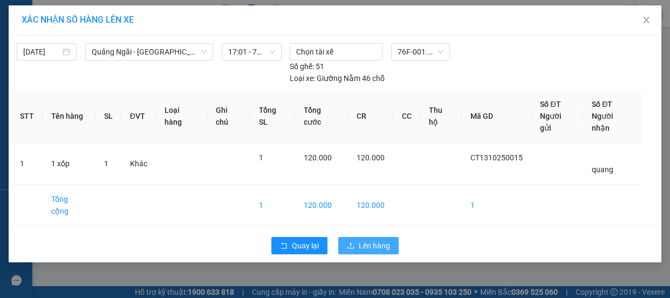
click at [364, 240] on span "Lên hàng" at bounding box center [374, 246] width 31 height 12
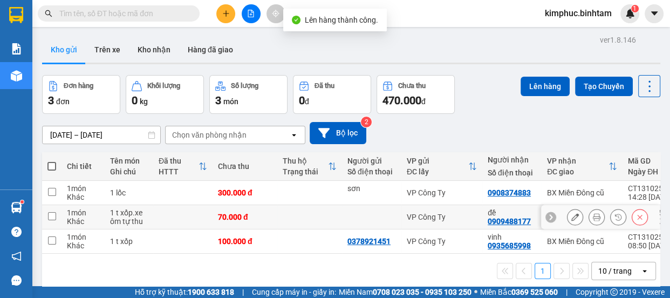
scroll to position [49, 0]
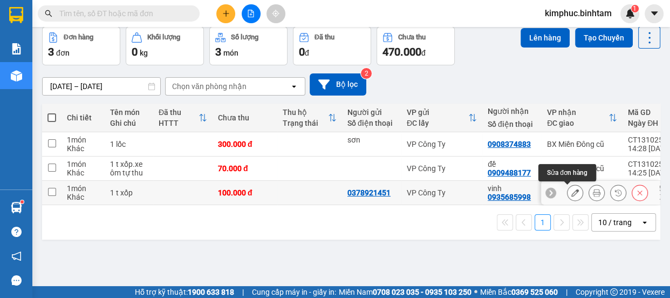
click at [568, 193] on button at bounding box center [575, 193] width 15 height 19
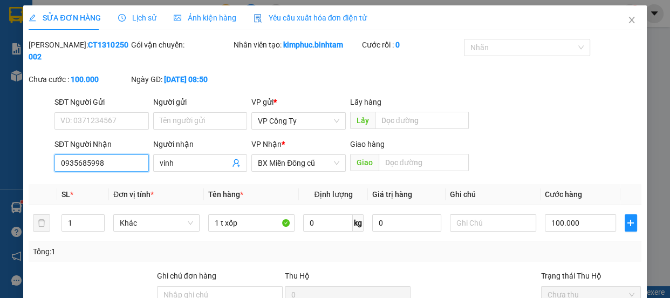
click at [110, 157] on input "0935685998" at bounding box center [102, 162] width 94 height 17
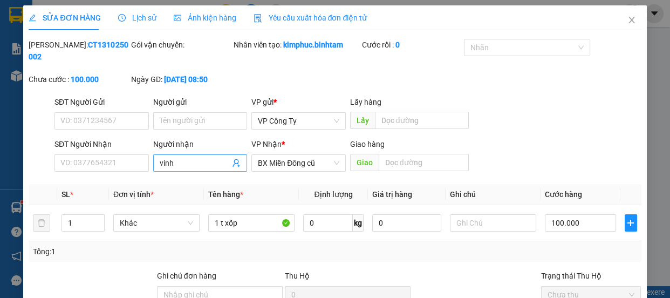
click at [189, 158] on input "vinh" at bounding box center [195, 163] width 71 height 12
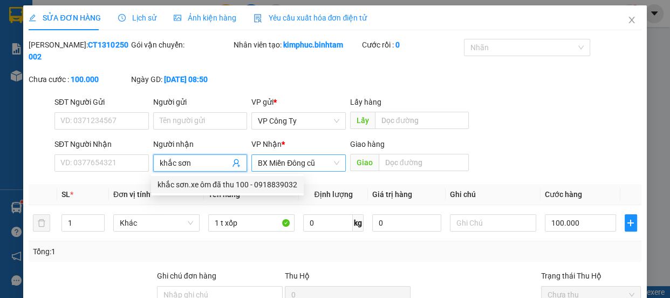
click at [291, 166] on span "BX Miền Đông cũ" at bounding box center [298, 163] width 81 height 16
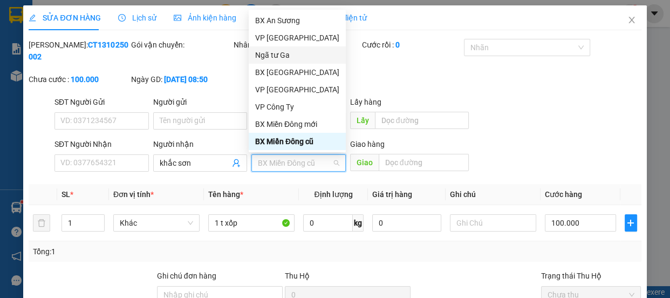
click at [284, 54] on div "Ngã tư Ga" at bounding box center [297, 55] width 84 height 12
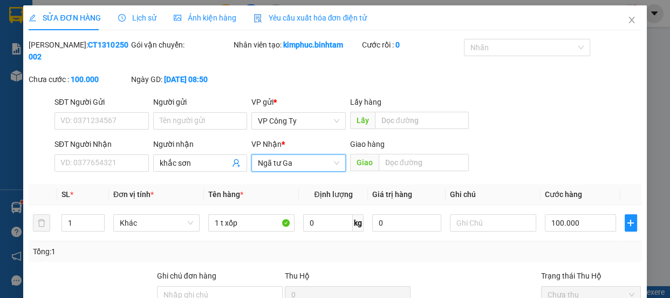
click at [449, 188] on th "Ghi chú" at bounding box center [493, 194] width 95 height 21
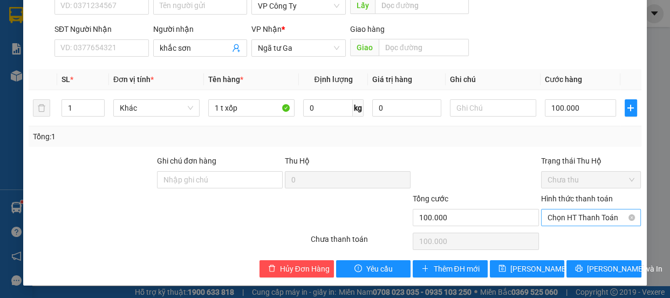
click at [576, 214] on span "Chọn HT Thanh Toán" at bounding box center [591, 217] width 87 height 16
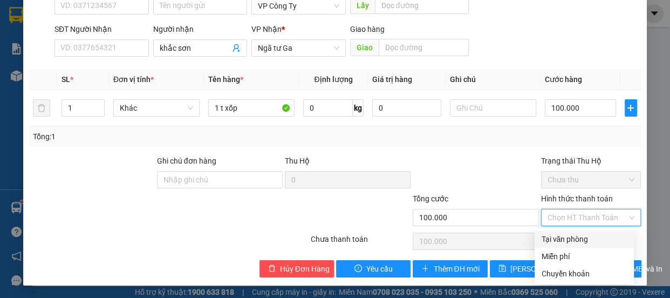
click at [572, 240] on div "Tại văn phòng" at bounding box center [584, 239] width 86 height 12
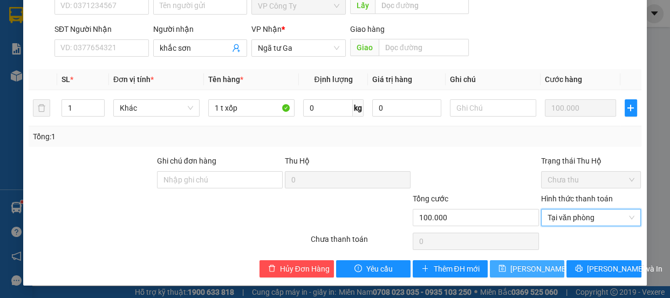
click at [545, 264] on span "Lưu thay đổi" at bounding box center [554, 269] width 86 height 12
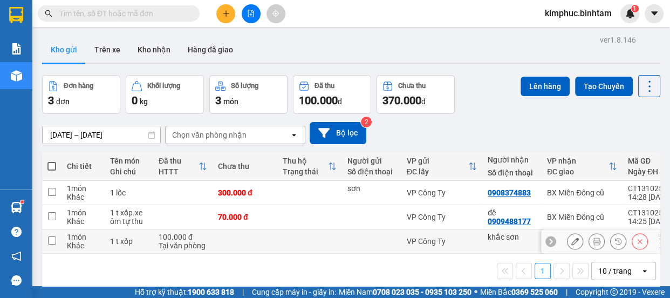
click at [55, 237] on input "checkbox" at bounding box center [52, 240] width 8 height 8
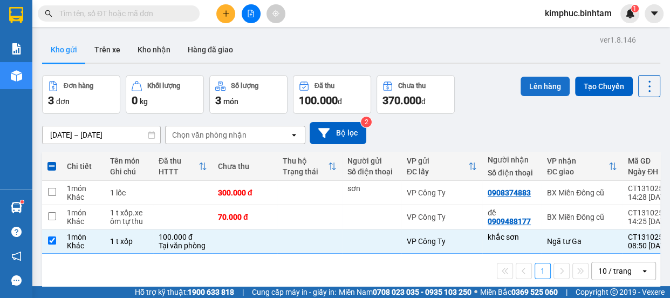
click at [545, 86] on button "Lên hàng" at bounding box center [545, 86] width 49 height 19
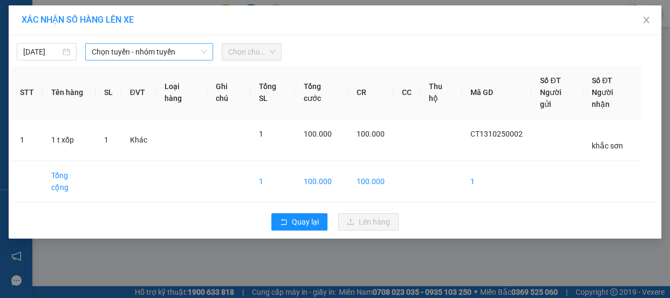
click at [144, 58] on span "Chọn tuyến - nhóm tuyến" at bounding box center [149, 52] width 115 height 16
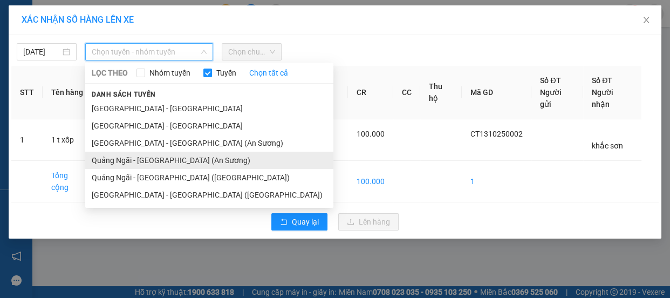
click at [166, 159] on li "Quảng Ngãi - Sài Gòn (An Sương)" at bounding box center [209, 160] width 248 height 17
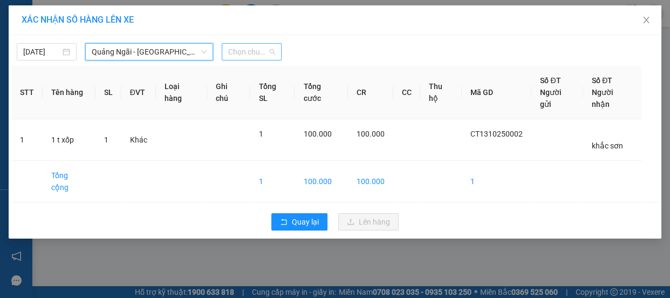
click at [259, 52] on span "Chọn chuyến" at bounding box center [251, 52] width 47 height 16
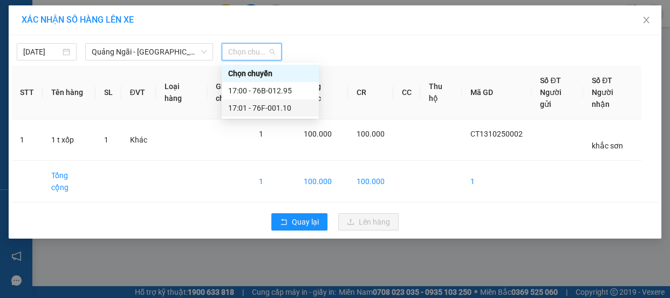
click at [269, 107] on div "17:01 - 76F-001.10" at bounding box center [270, 108] width 84 height 12
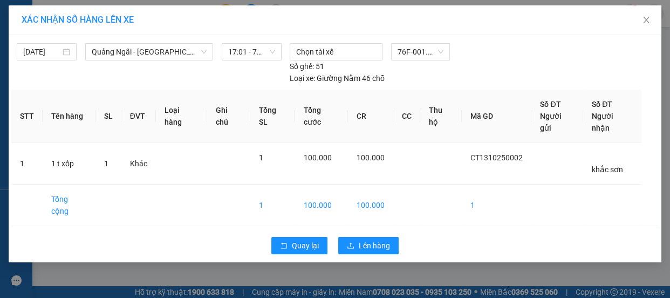
click at [345, 232] on div "Quay lại Lên hàng" at bounding box center [335, 246] width 648 height 28
click at [359, 240] on span "Lên hàng" at bounding box center [374, 246] width 31 height 12
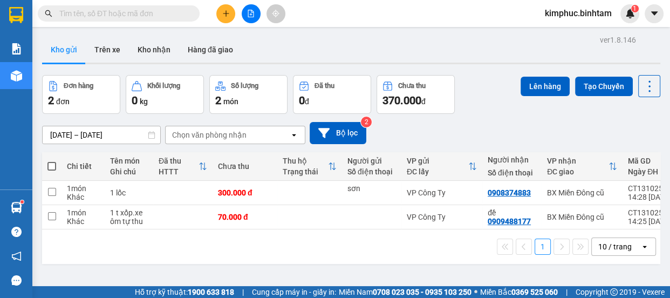
click at [254, 16] on icon "file-add" at bounding box center [251, 14] width 8 height 8
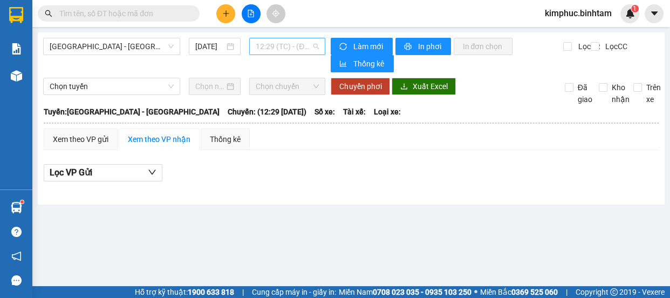
click at [289, 45] on span "12:29 (TC) - (Đã hủy)" at bounding box center [287, 46] width 63 height 16
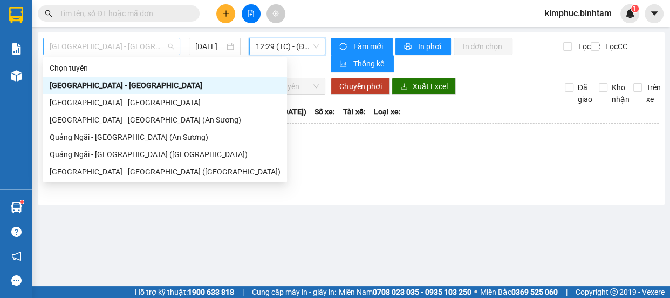
click at [140, 45] on span "Hà Nội - Quảng Ngãi" at bounding box center [112, 46] width 124 height 16
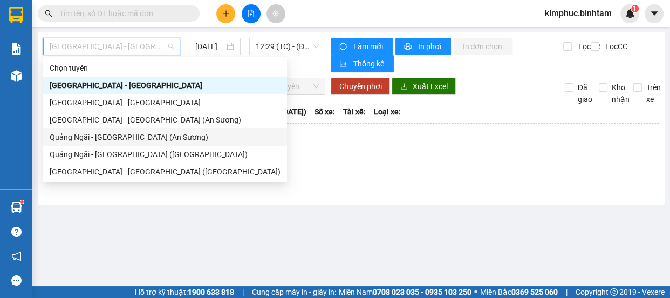
click at [120, 132] on div "Quảng Ngãi - Sài Gòn (An Sương)" at bounding box center [165, 137] width 231 height 12
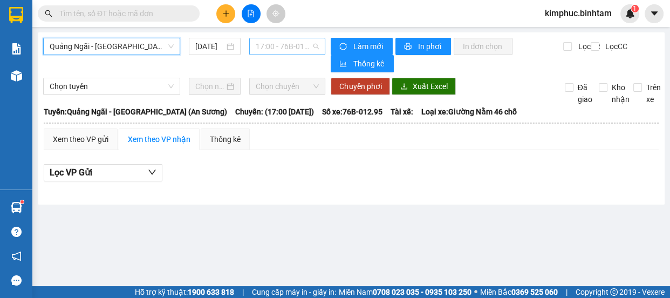
click at [294, 45] on span "17:00 - 76B-012.95" at bounding box center [287, 46] width 63 height 16
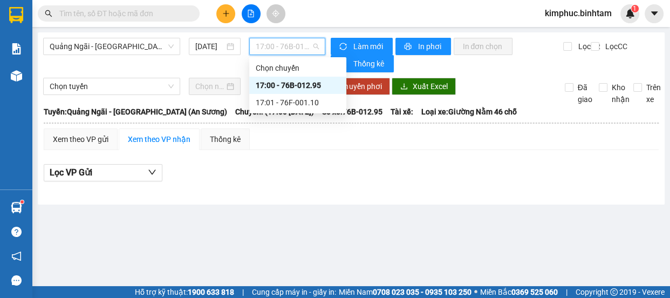
click at [310, 83] on div "17:00 - 76B-012.95" at bounding box center [298, 85] width 84 height 12
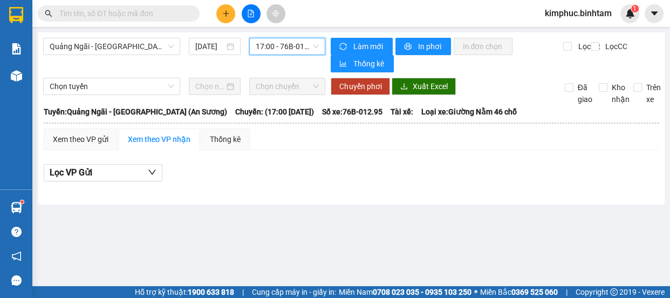
click at [307, 40] on span "17:00 - 76B-012.95" at bounding box center [287, 46] width 63 height 16
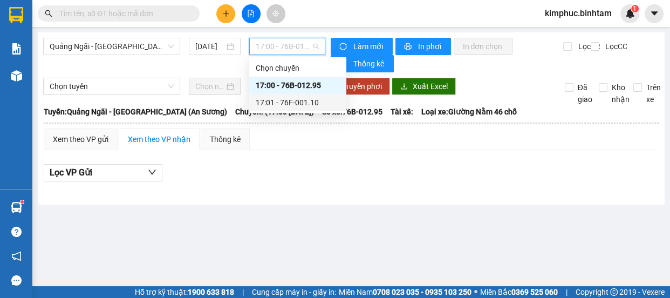
click at [312, 97] on div "17:01 - 76F-001.10" at bounding box center [298, 103] width 84 height 12
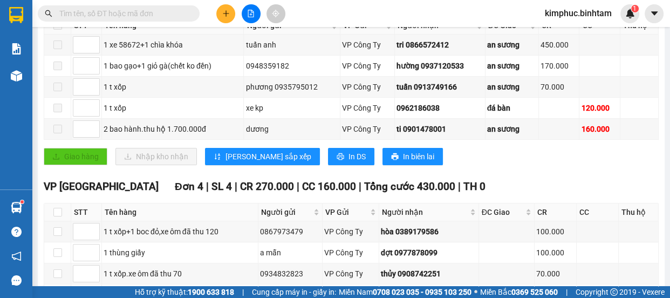
scroll to position [119, 0]
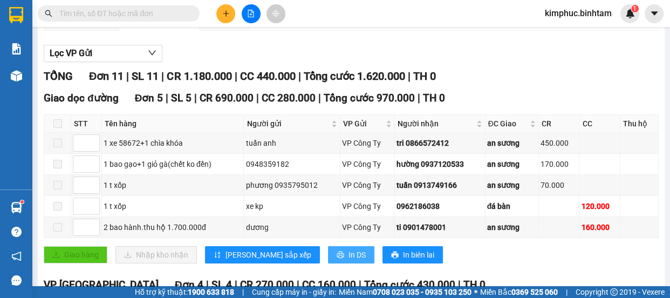
click at [349, 251] on span "In DS" at bounding box center [357, 255] width 17 height 12
click at [520, 45] on div "Lọc VP Gửi" at bounding box center [351, 54] width 615 height 18
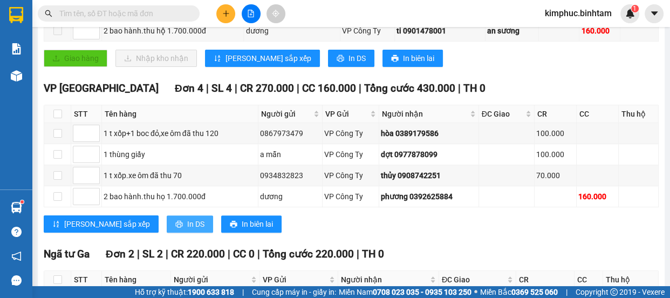
click at [187, 219] on span "In DS" at bounding box center [195, 224] width 17 height 12
click at [598, 234] on div "VP Tân Bình Đơn 4 | SL 4 | CR 270.000 | CC 160.000 | Tổng cước 430.000 | TH 0 S…" at bounding box center [351, 160] width 615 height 160
click at [475, 233] on div "VP Tân Bình Đơn 4 | SL 4 | CR 270.000 | CC 160.000 | Tổng cước 430.000 | TH 0 S…" at bounding box center [351, 160] width 615 height 160
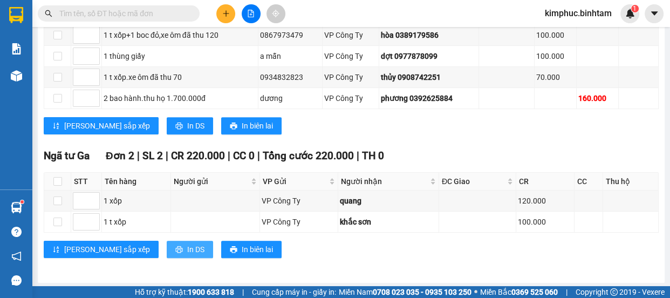
click at [167, 249] on button "In DS" at bounding box center [190, 249] width 46 height 17
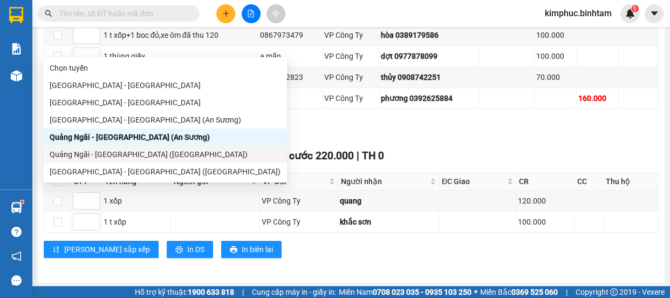
click at [103, 155] on div "Quảng Ngãi - Sài Gòn (Vạn Phúc)" at bounding box center [165, 154] width 231 height 12
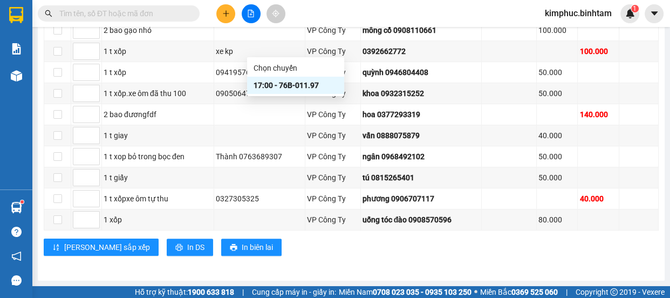
click at [282, 86] on div "17:00 - 76B-011.97" at bounding box center [296, 85] width 84 height 12
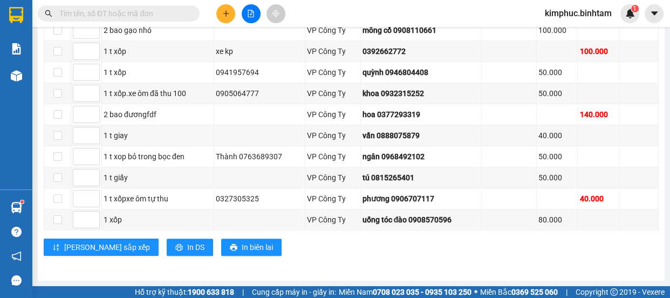
click at [448, 10] on div "Kết quả tìm kiếm ( 0 ) Bộ lọc No Data kimphuc.binhtam 1" at bounding box center [335, 13] width 670 height 27
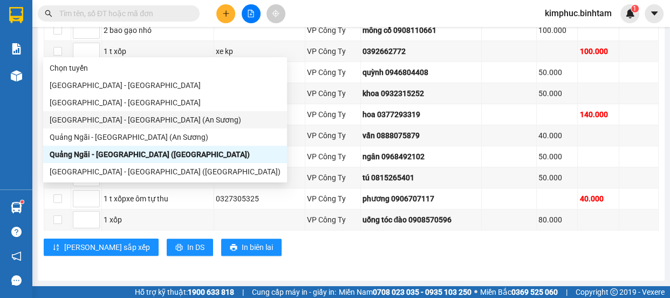
click at [140, 123] on div "Sài Gòn - Quảng Ngãi (An Sương)" at bounding box center [165, 120] width 231 height 12
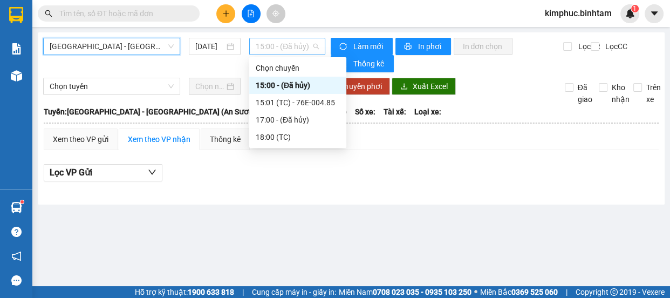
click at [295, 46] on span "15:00 - (Đã hủy)" at bounding box center [287, 46] width 63 height 16
click at [298, 106] on div "15:01 (TC) - 76E-004.85" at bounding box center [298, 103] width 84 height 12
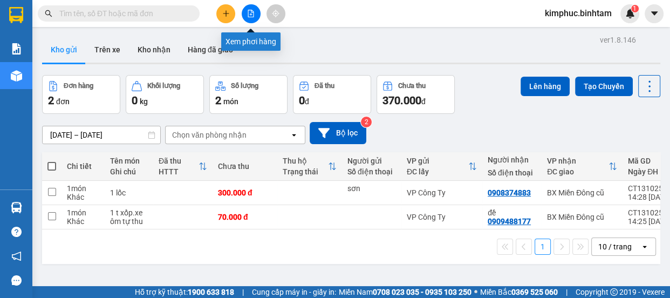
click at [246, 16] on button at bounding box center [251, 13] width 19 height 19
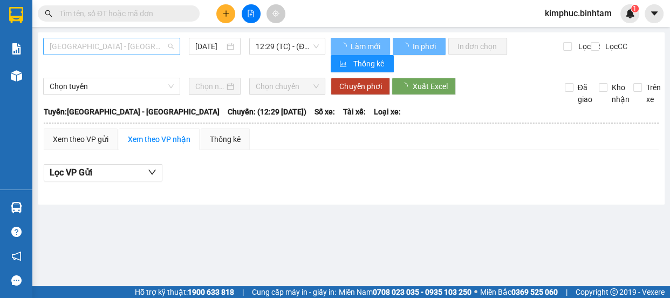
click at [80, 45] on span "[GEOGRAPHIC_DATA] - [GEOGRAPHIC_DATA]" at bounding box center [112, 46] width 124 height 16
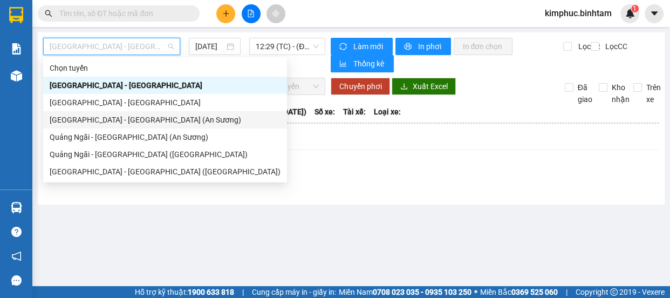
click at [96, 119] on div "[GEOGRAPHIC_DATA] - [GEOGRAPHIC_DATA] (An Sương)" at bounding box center [165, 120] width 231 height 12
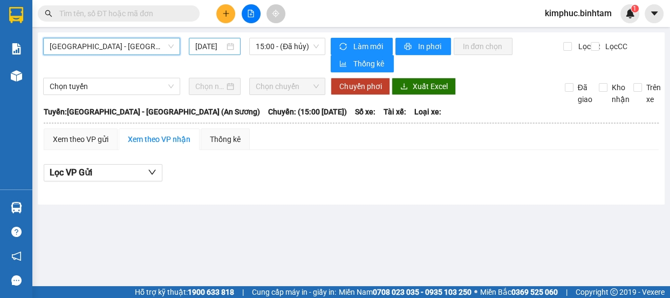
click at [210, 50] on input "[DATE]" at bounding box center [209, 46] width 29 height 12
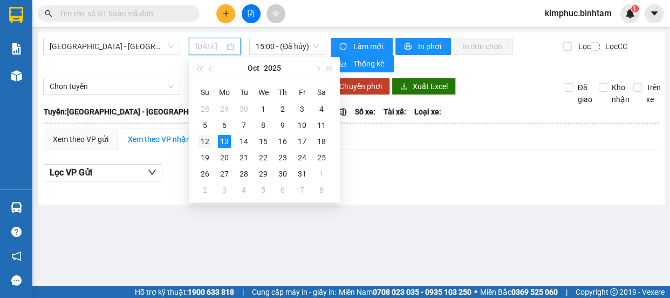
click at [209, 148] on td "12" at bounding box center [204, 141] width 19 height 16
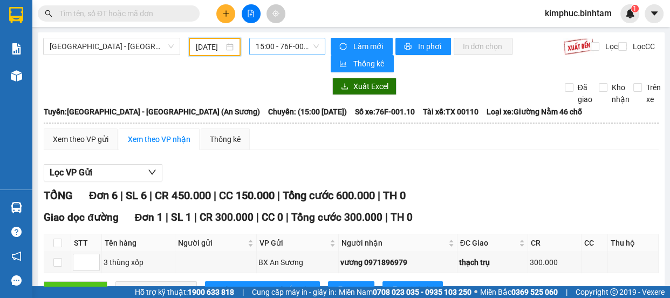
click at [256, 49] on span "15:00 - 76F-001.10" at bounding box center [287, 46] width 63 height 16
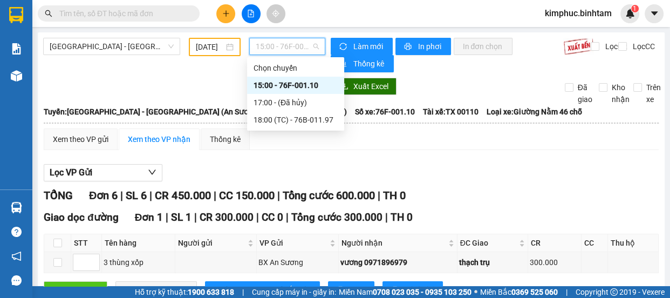
click at [226, 48] on div "12/10/2025" at bounding box center [215, 47] width 38 height 12
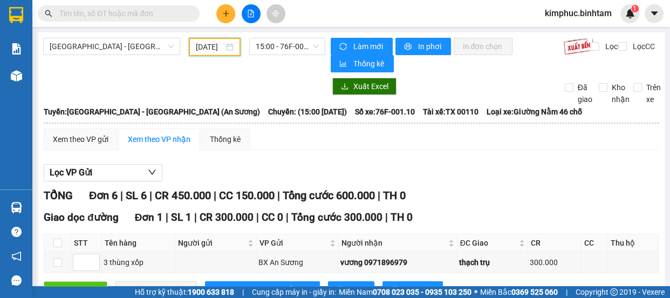
scroll to position [0, 10]
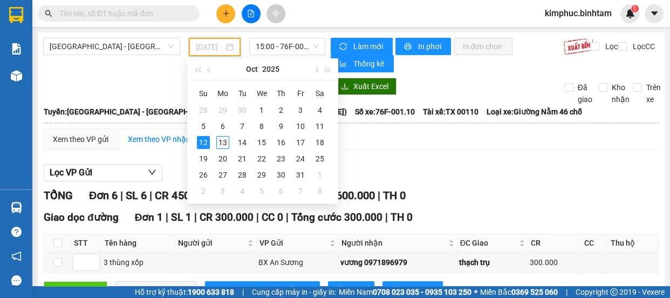
click at [218, 139] on div "13" at bounding box center [222, 142] width 13 height 13
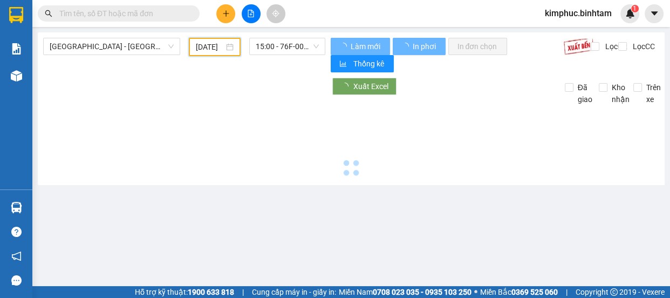
scroll to position [0, 10]
type input "[DATE]"
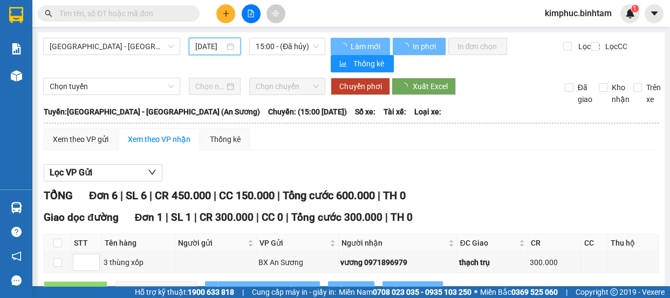
scroll to position [0, 9]
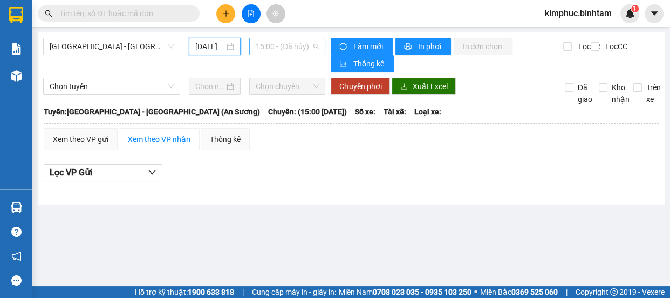
click at [294, 44] on span "15:00 - (Đã hủy)" at bounding box center [287, 46] width 63 height 16
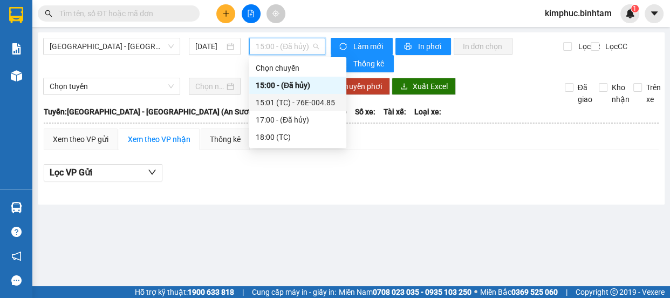
click at [297, 105] on div "15:01 (TC) - 76E-004.85" at bounding box center [298, 103] width 84 height 12
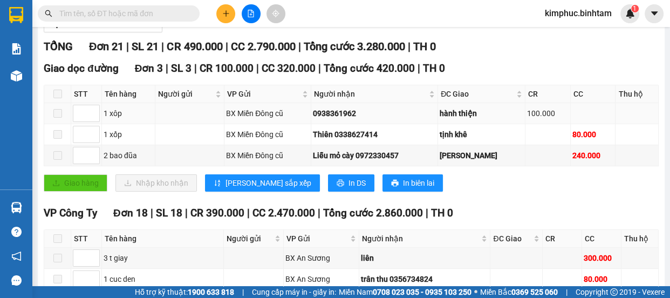
scroll to position [2, 0]
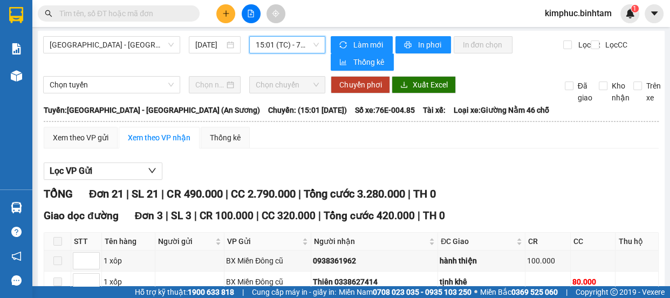
click at [601, 11] on span "kimphuc.binhtam" at bounding box center [578, 12] width 84 height 13
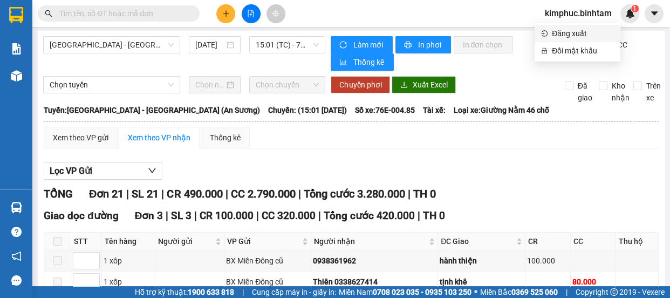
click at [585, 31] on span "Đăng xuất" at bounding box center [583, 34] width 62 height 12
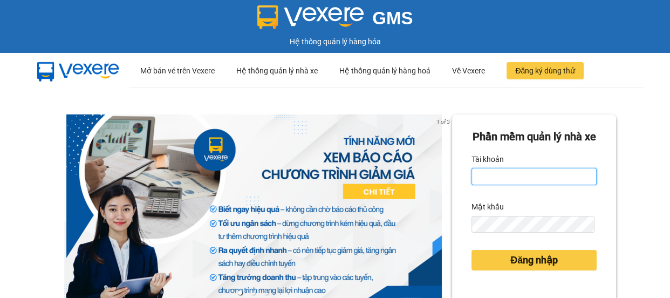
click at [502, 185] on input "Tài khoản" at bounding box center [534, 176] width 125 height 17
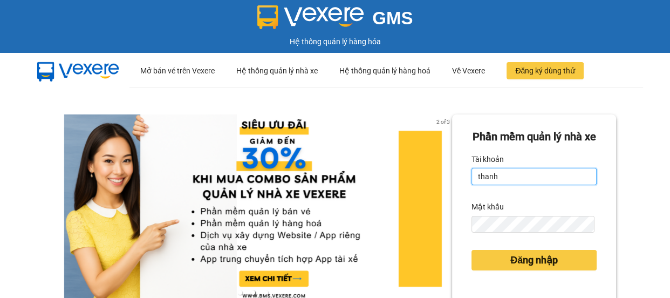
type input "thanhhoa.binhtam"
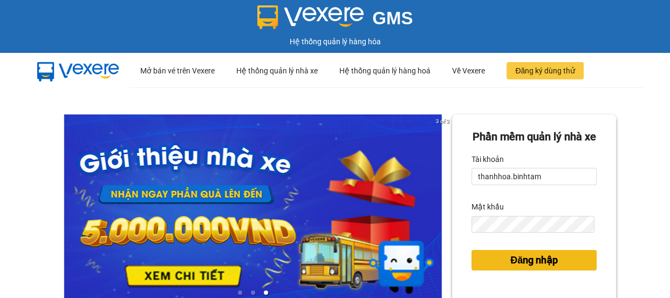
click at [541, 268] on span "Đăng nhập" at bounding box center [534, 260] width 47 height 15
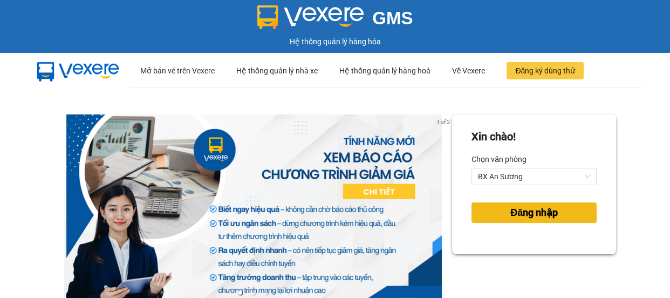
click at [542, 209] on span "Đăng nhập" at bounding box center [534, 212] width 47 height 15
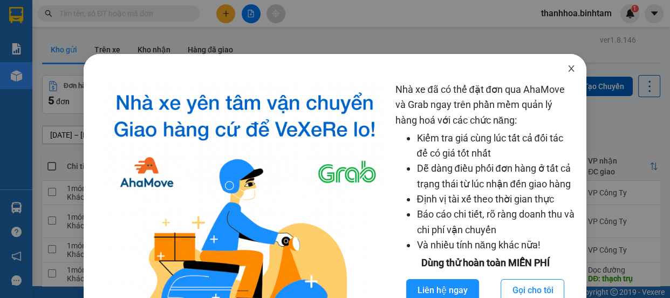
click at [570, 70] on span "Close" at bounding box center [571, 69] width 30 height 30
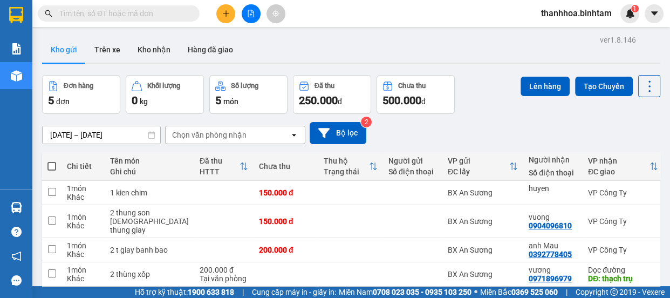
click at [257, 16] on button at bounding box center [251, 13] width 19 height 19
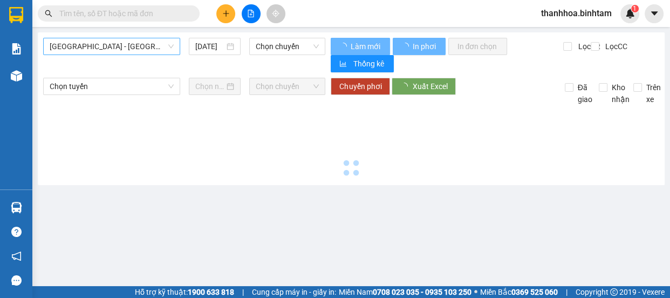
click at [110, 43] on span "[GEOGRAPHIC_DATA] - [GEOGRAPHIC_DATA]" at bounding box center [112, 46] width 124 height 16
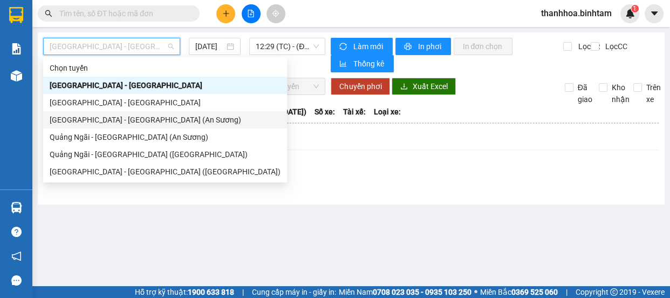
click at [107, 119] on div "[GEOGRAPHIC_DATA] - [GEOGRAPHIC_DATA] (An Sương)" at bounding box center [165, 120] width 231 height 12
type input "[DATE]"
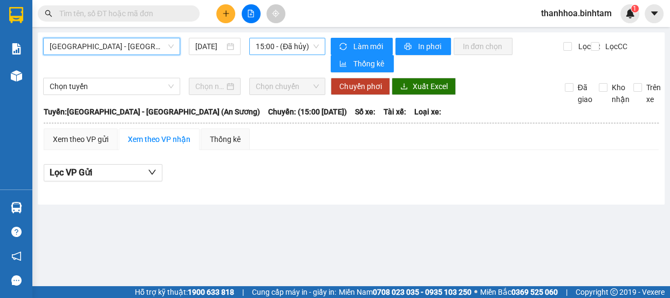
click at [261, 40] on span "15:00 - (Đã hủy)" at bounding box center [287, 46] width 63 height 16
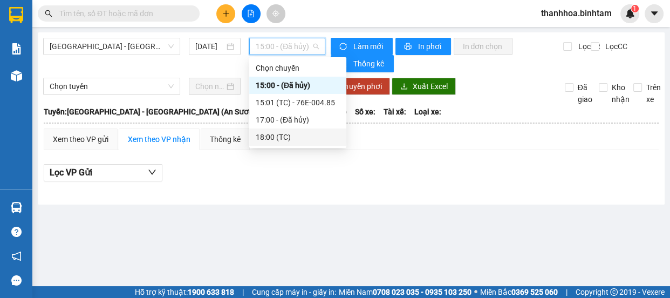
click at [294, 135] on div "18:00 (TC)" at bounding box center [298, 137] width 84 height 12
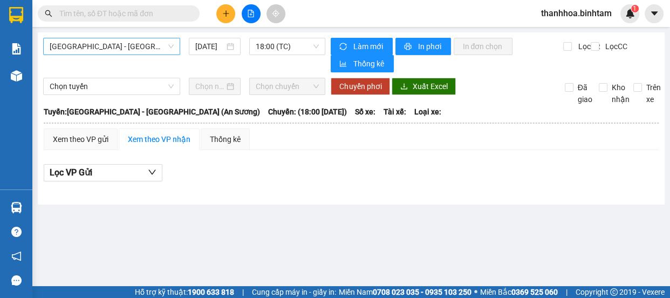
click at [84, 47] on span "[GEOGRAPHIC_DATA] - [GEOGRAPHIC_DATA] (An Sương)" at bounding box center [112, 46] width 124 height 16
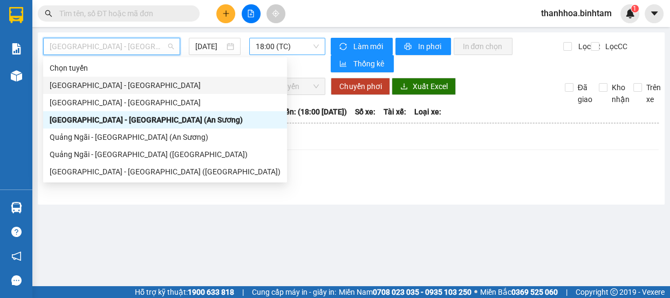
click at [285, 45] on span "18:00 (TC)" at bounding box center [287, 46] width 63 height 16
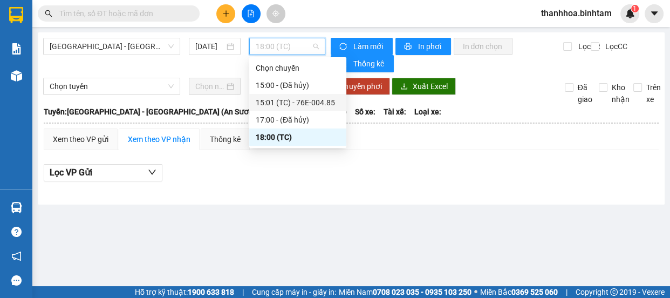
click at [294, 101] on div "15:01 (TC) - 76E-004.85" at bounding box center [298, 103] width 84 height 12
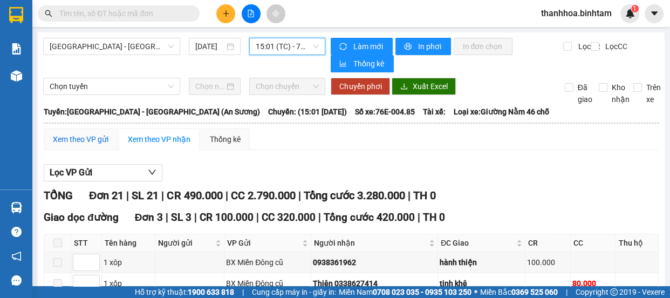
click at [73, 138] on div "Xem theo VP gửi" at bounding box center [81, 139] width 56 height 12
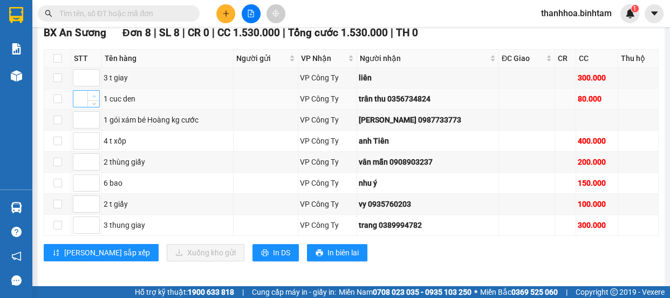
scroll to position [441, 0]
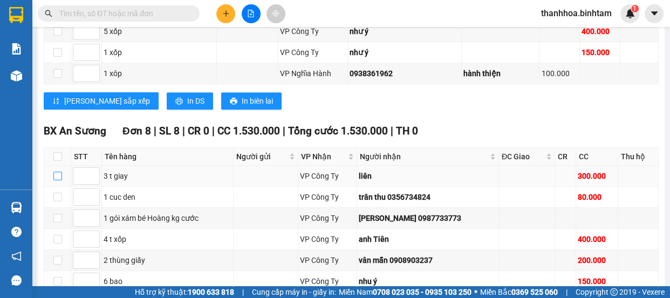
click at [59, 173] on input "checkbox" at bounding box center [57, 176] width 9 height 9
checkbox input "true"
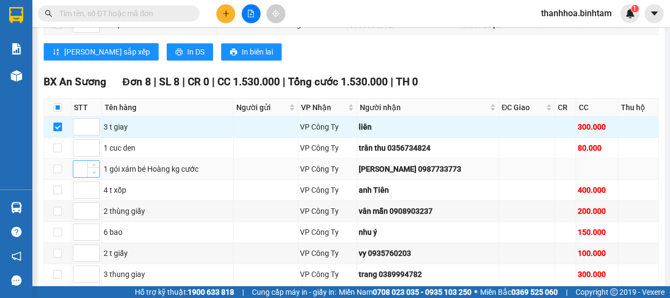
scroll to position [540, 0]
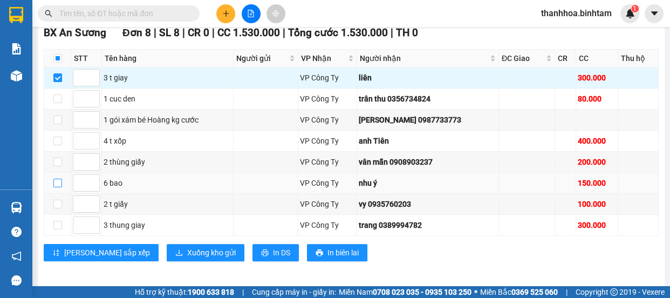
click at [61, 180] on input "checkbox" at bounding box center [57, 183] width 9 height 9
checkbox input "true"
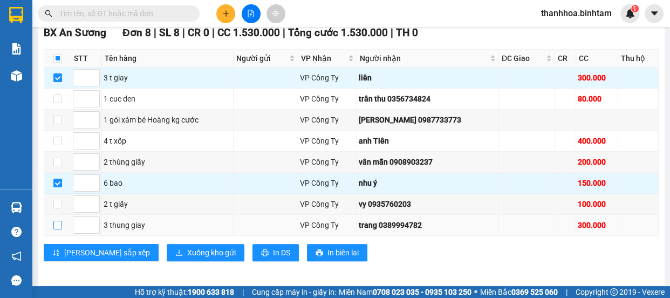
click at [57, 222] on input "checkbox" at bounding box center [57, 225] width 9 height 9
checkbox input "true"
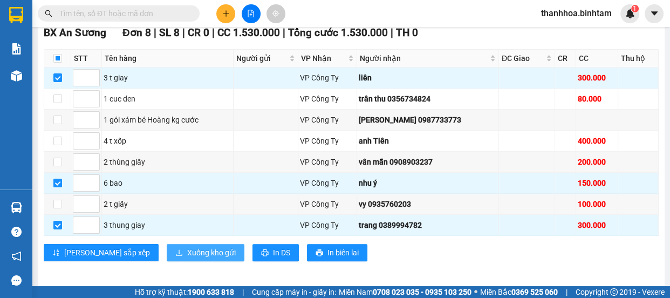
click at [187, 248] on span "Xuống kho gửi" at bounding box center [211, 253] width 49 height 12
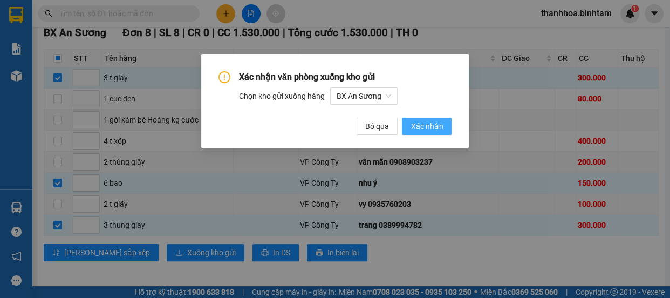
click at [426, 126] on span "Xác nhận" at bounding box center [427, 126] width 32 height 12
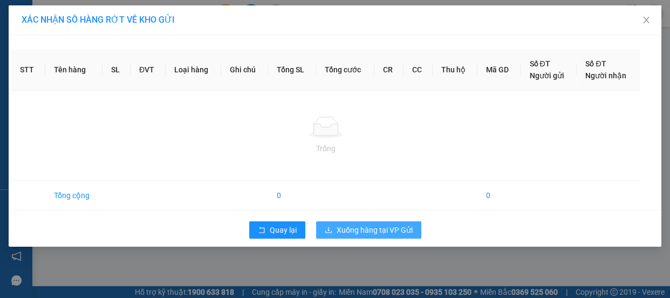
click at [383, 232] on div "STT Tên hàng SL ĐVT Loại hàng Ghi chú Tổng SL Tổng cước CR CC Thu hộ Mã GD Số Đ…" at bounding box center [335, 141] width 653 height 212
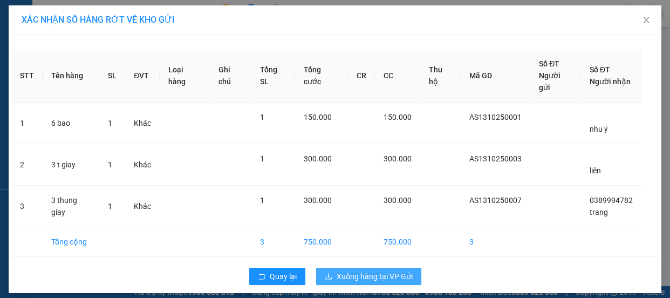
click at [382, 270] on span "Xuống hàng tại VP Gửi" at bounding box center [375, 276] width 76 height 12
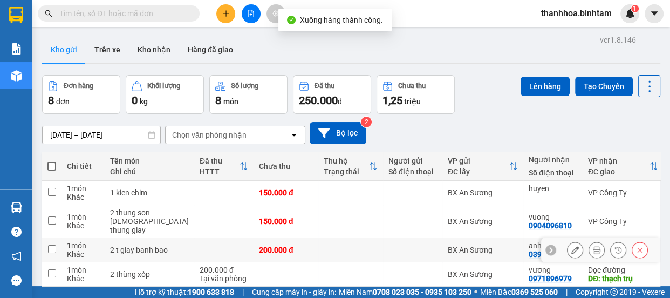
scroll to position [145, 0]
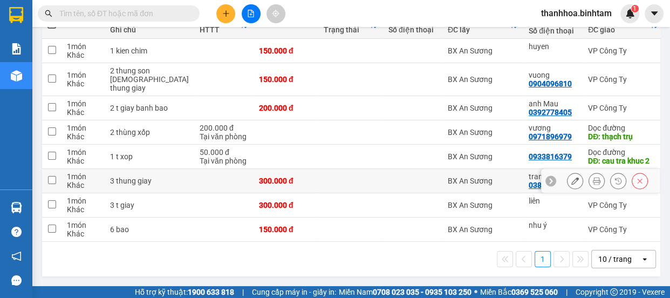
click at [572, 177] on icon at bounding box center [576, 181] width 8 height 8
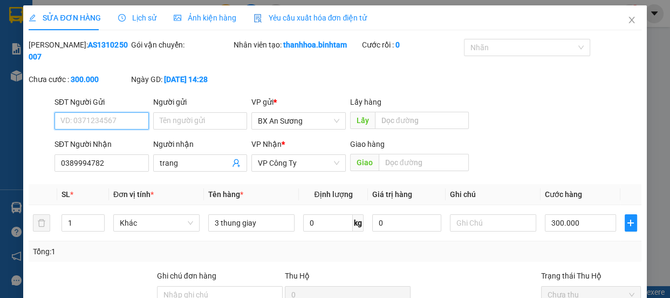
type input "0389994782"
type input "trang"
type input "300.000"
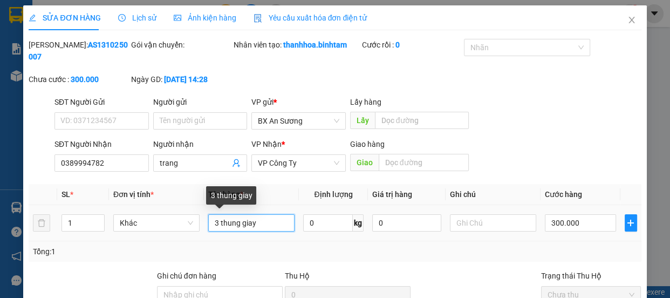
click at [216, 222] on input "3 thung giay" at bounding box center [251, 222] width 86 height 17
type input "1 thung giay"
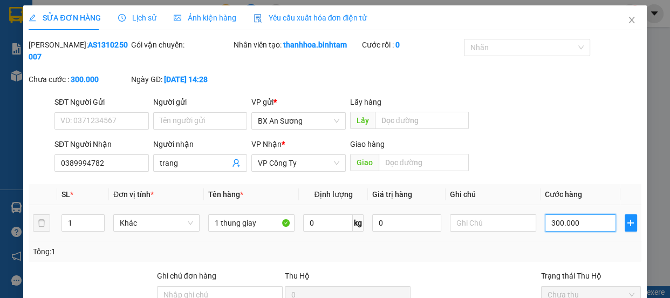
click at [551, 227] on input "300.000" at bounding box center [580, 222] width 71 height 17
click at [548, 223] on input "300.000" at bounding box center [580, 222] width 71 height 17
type input "0"
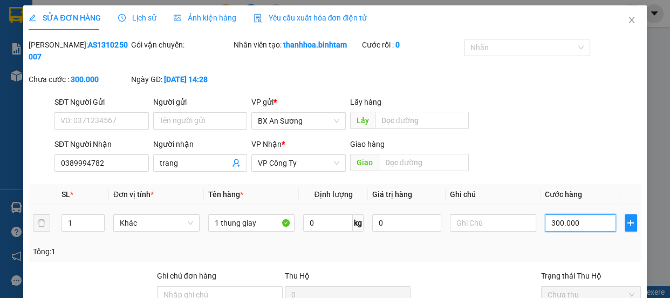
type input "00.000"
type input "100.000"
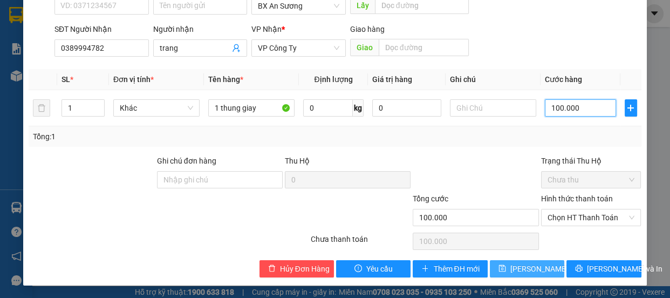
type input "100.000"
click at [528, 269] on span "[PERSON_NAME] thay đổi" at bounding box center [554, 269] width 86 height 12
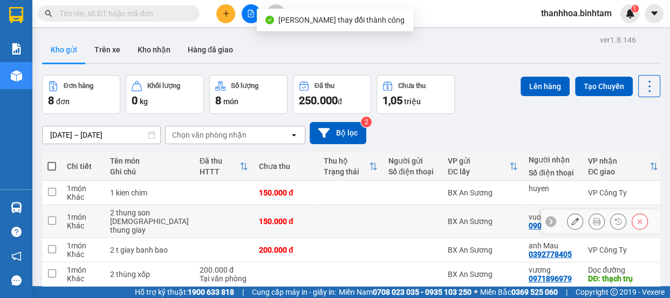
scroll to position [145, 0]
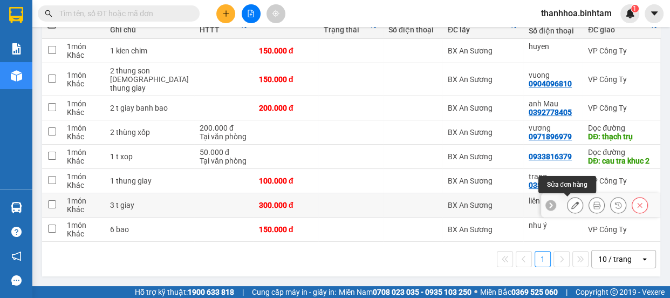
click at [572, 201] on icon at bounding box center [576, 205] width 8 height 8
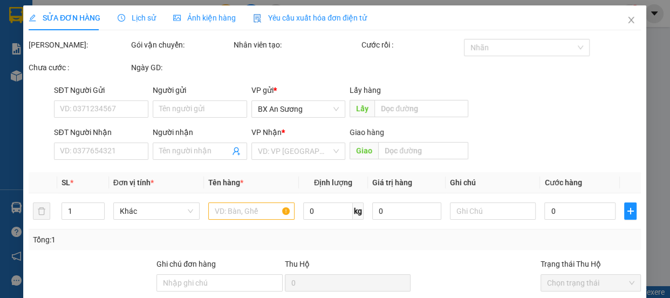
type input "liên"
type input "300.000"
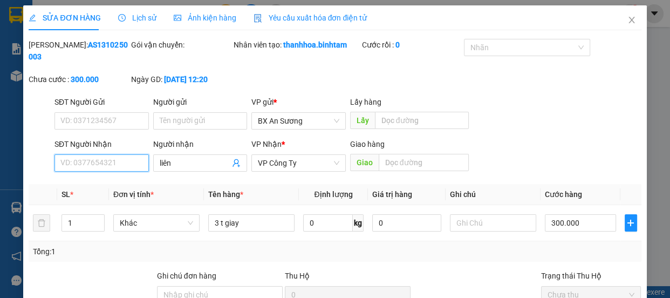
click at [127, 159] on input "SĐT Người Nhận" at bounding box center [102, 162] width 94 height 17
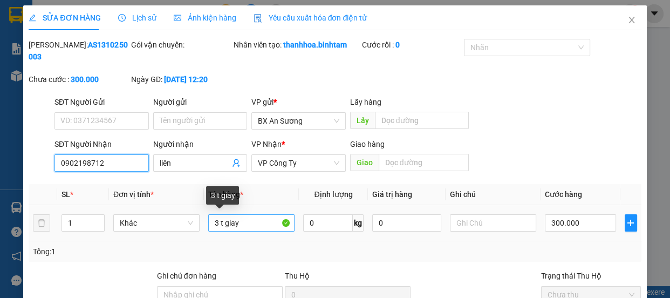
type input "0902198712"
click at [216, 222] on input "3 t giay" at bounding box center [251, 222] width 86 height 17
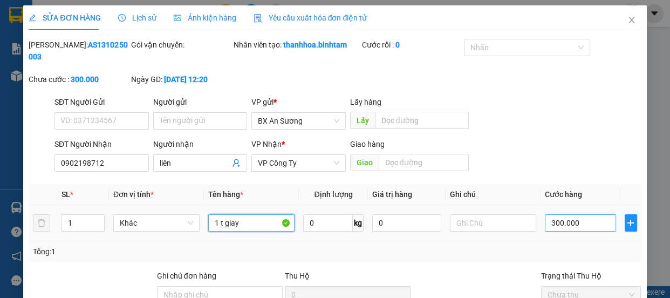
type input "1 t giay"
click at [553, 219] on input "300.000" at bounding box center [580, 222] width 71 height 17
type input "30.000"
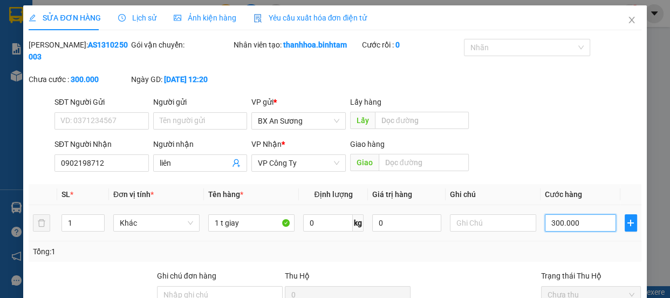
type input "30.000"
type input "0"
type input "0.000"
type input "50.000"
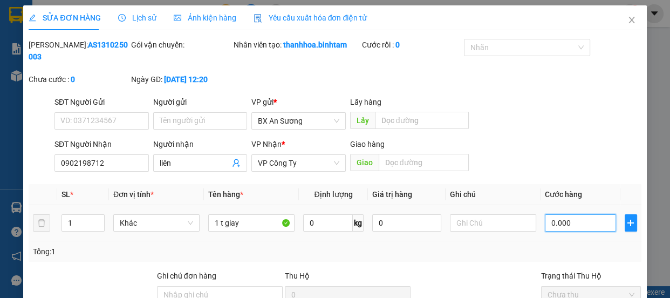
type input "50.000"
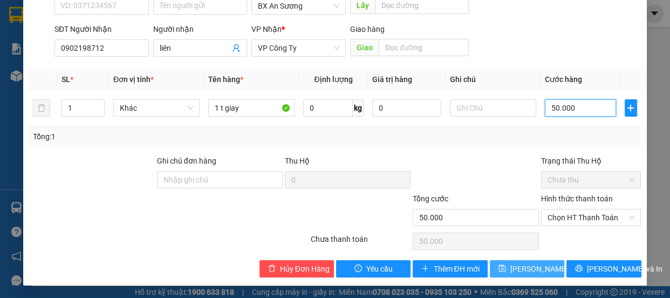
type input "50.000"
click at [538, 269] on span "[PERSON_NAME] thay đổi" at bounding box center [554, 269] width 86 height 12
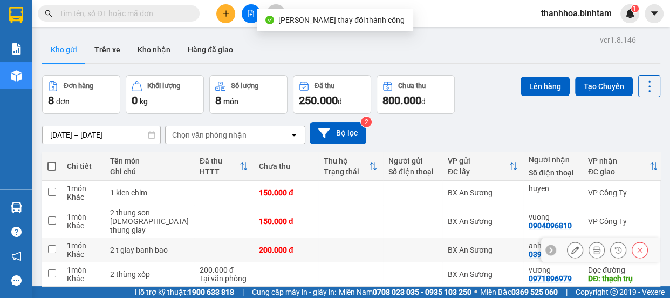
scroll to position [145, 0]
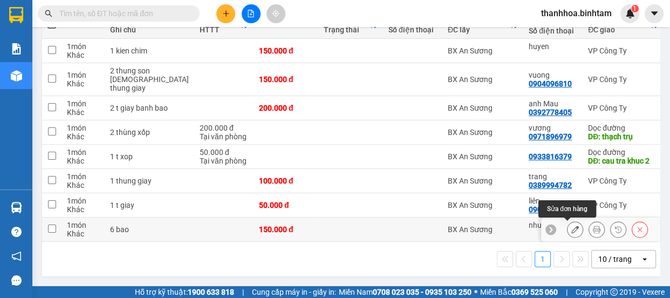
click at [572, 226] on icon at bounding box center [576, 230] width 8 height 8
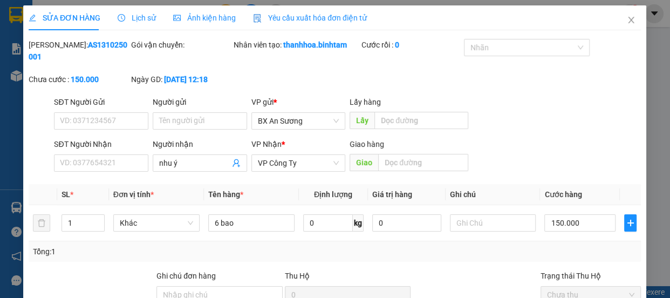
type input "nhu ý"
type input "150.000"
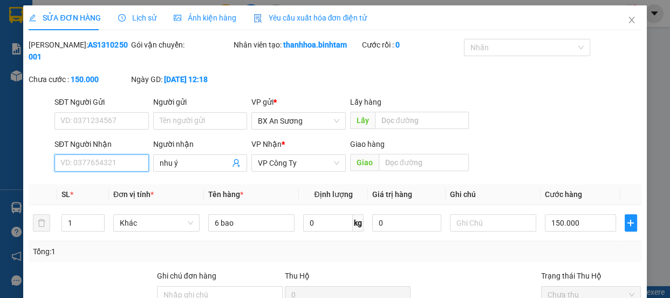
click at [113, 167] on input "SĐT Người Nhận" at bounding box center [102, 162] width 94 height 17
type input "0908561261"
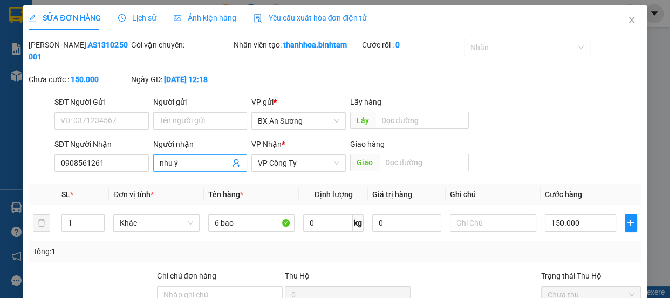
click at [185, 163] on input "nhu ý" at bounding box center [195, 163] width 71 height 12
type input "n"
type input "quý"
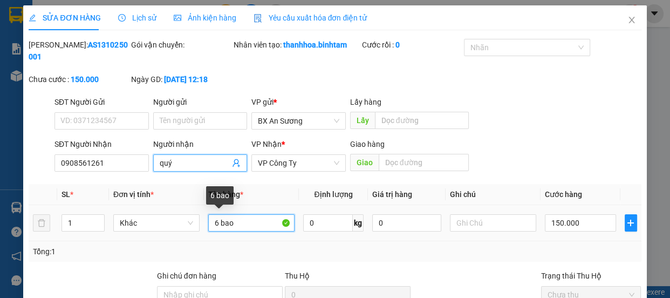
click at [252, 218] on input "6 bao" at bounding box center [251, 222] width 86 height 17
type input "6"
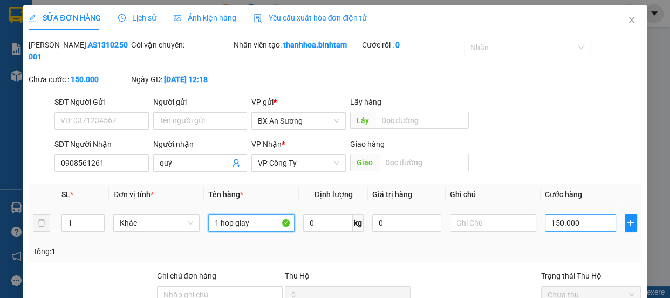
type input "1 hop giay"
click at [550, 222] on input "150.000" at bounding box center [580, 222] width 71 height 17
click at [550, 223] on input "150.000" at bounding box center [580, 222] width 71 height 17
type input "50.000"
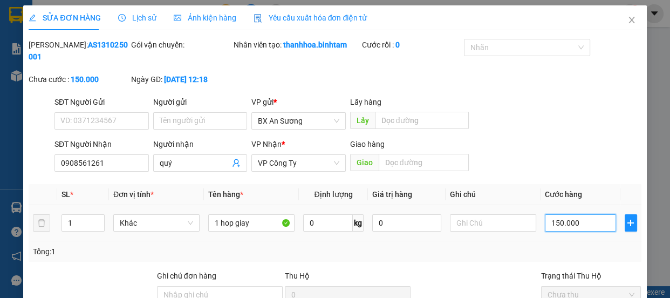
type input "50.000"
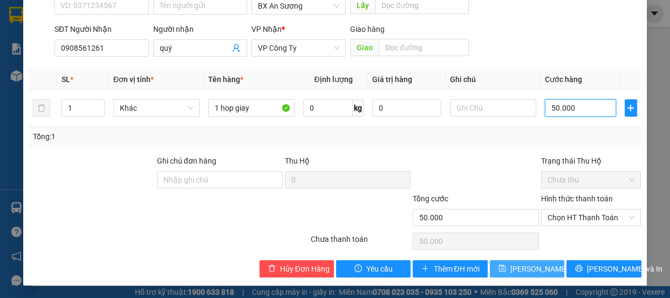
type input "50.000"
click at [541, 268] on span "[PERSON_NAME] thay đổi" at bounding box center [554, 269] width 86 height 12
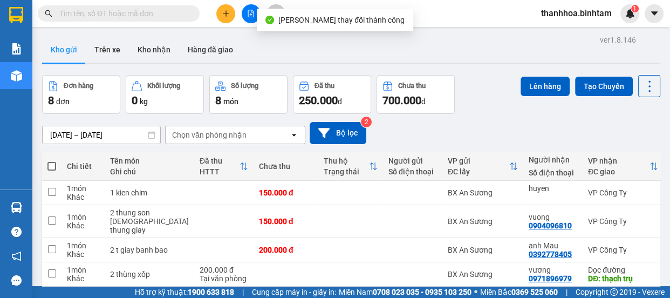
scroll to position [145, 0]
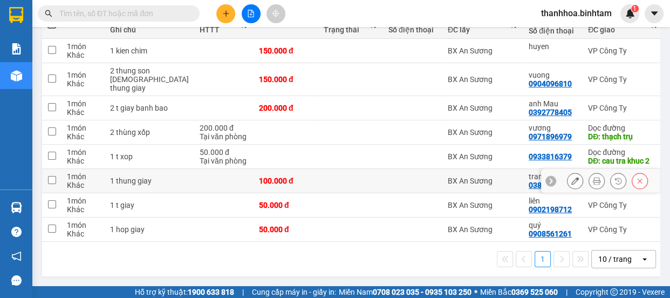
click at [55, 179] on input "checkbox" at bounding box center [52, 180] width 8 height 8
checkbox input "true"
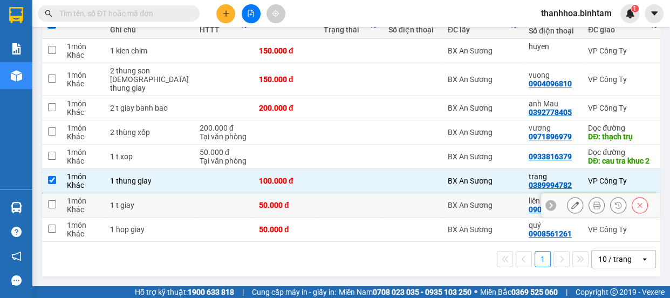
click at [55, 200] on input "checkbox" at bounding box center [52, 204] width 8 height 8
checkbox input "true"
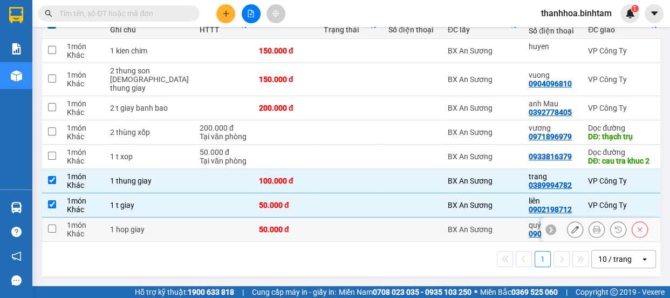
click at [54, 225] on input "checkbox" at bounding box center [52, 229] width 8 height 8
checkbox input "true"
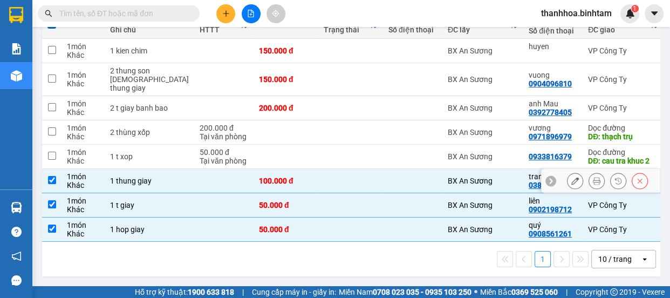
scroll to position [0, 0]
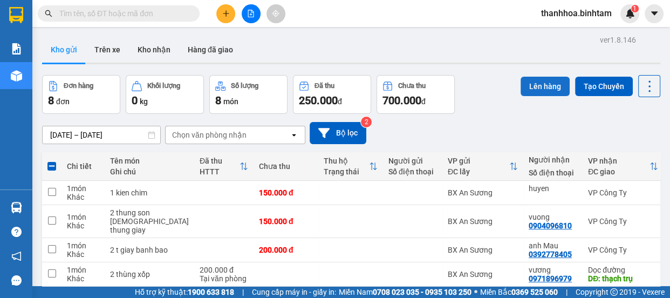
click at [521, 88] on button "Lên hàng" at bounding box center [545, 86] width 49 height 19
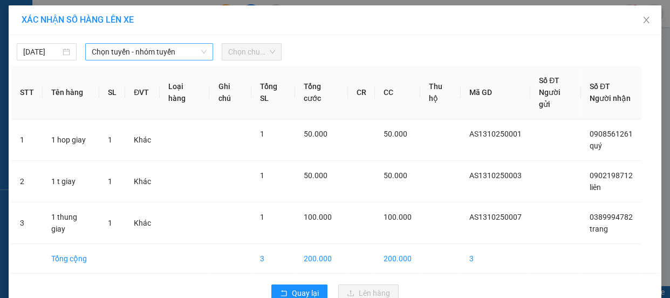
click at [152, 54] on span "Chọn tuyến - nhóm tuyến" at bounding box center [149, 52] width 115 height 16
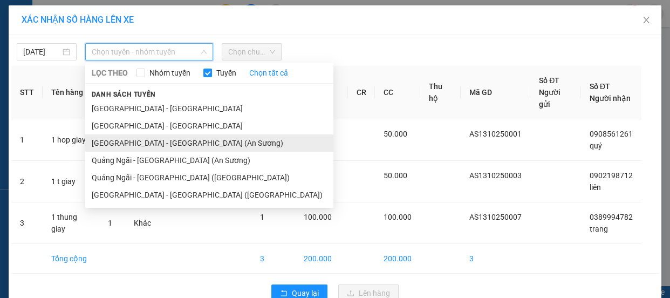
click at [108, 137] on li "[GEOGRAPHIC_DATA] - [GEOGRAPHIC_DATA] (An Sương)" at bounding box center [209, 142] width 248 height 17
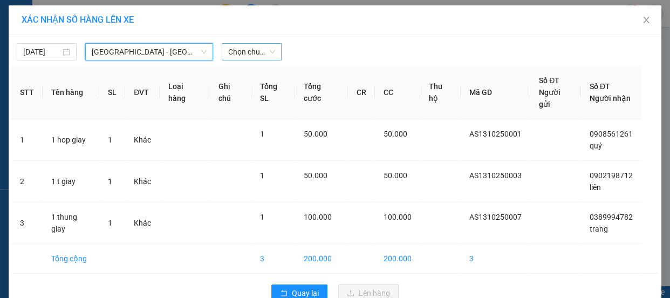
click at [254, 53] on span "Chọn chuyến" at bounding box center [251, 52] width 47 height 16
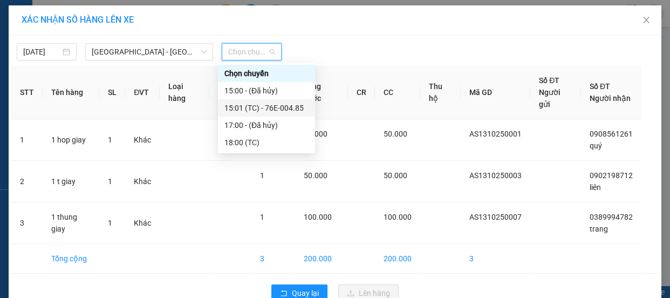
click at [259, 107] on div "15:01 (TC) - 76E-004.85" at bounding box center [267, 108] width 84 height 12
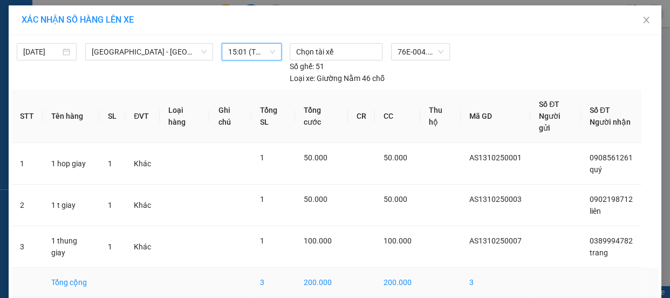
scroll to position [36, 0]
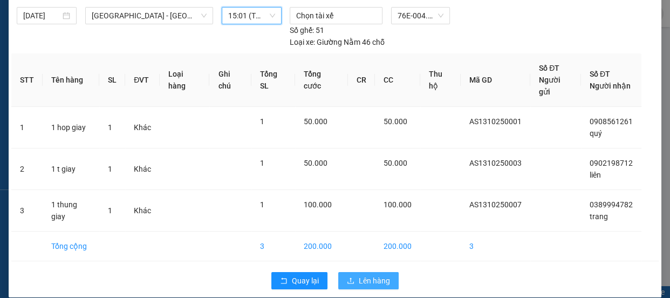
click at [366, 275] on span "Lên hàng" at bounding box center [374, 281] width 31 height 12
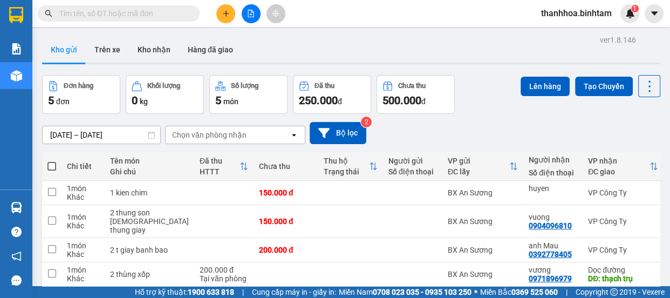
click at [251, 13] on icon "file-add" at bounding box center [251, 14] width 6 height 8
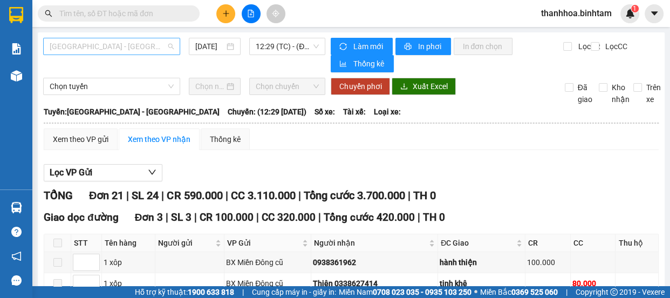
click at [112, 49] on span "[GEOGRAPHIC_DATA] - [GEOGRAPHIC_DATA]" at bounding box center [112, 46] width 124 height 16
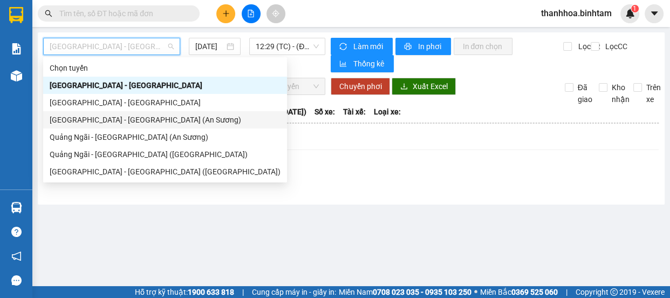
click at [83, 123] on div "[GEOGRAPHIC_DATA] - [GEOGRAPHIC_DATA] (An Sương)" at bounding box center [165, 120] width 231 height 12
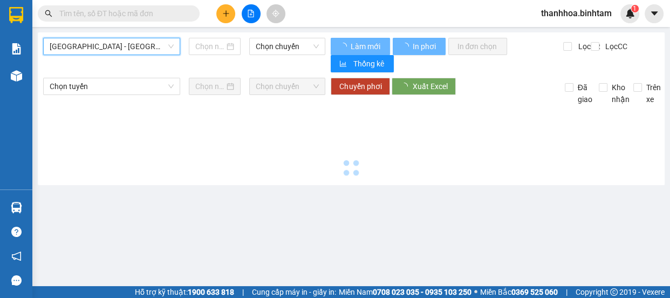
type input "[DATE]"
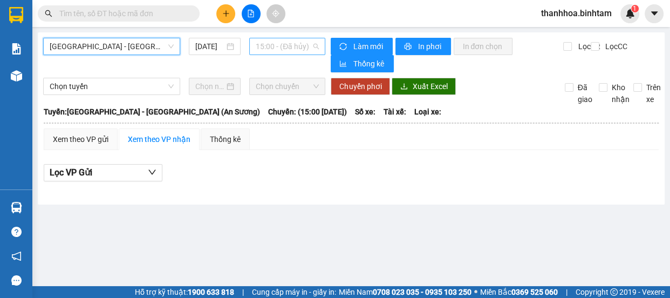
click at [273, 44] on span "15:00 - (Đã hủy)" at bounding box center [287, 46] width 63 height 16
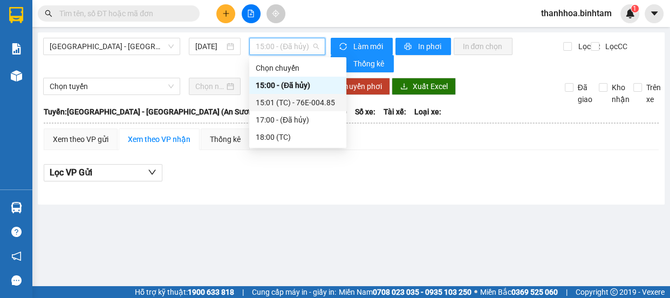
click at [289, 102] on div "15:01 (TC) - 76E-004.85" at bounding box center [298, 103] width 84 height 12
click at [289, 102] on div "Chọn tuyến Chọn chuyến Chuyển phơi Xuất Excel Đã giao Kho nhận Trên xe" at bounding box center [351, 92] width 616 height 28
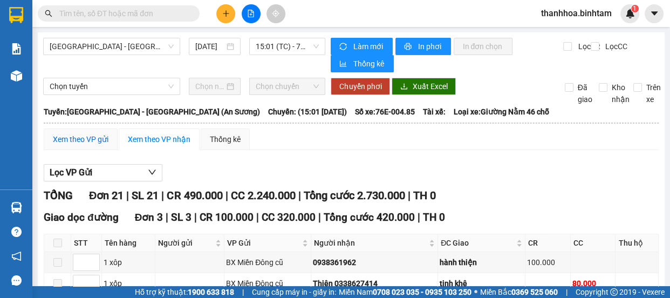
drag, startPoint x: 84, startPoint y: 141, endPoint x: 91, endPoint y: 138, distance: 7.2
click at [84, 141] on div "Xem theo VP gửi" at bounding box center [81, 139] width 56 height 12
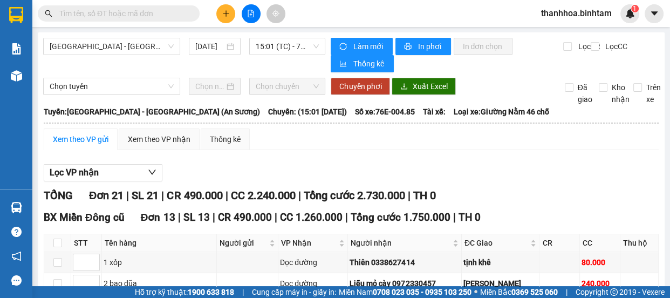
click at [73, 141] on div "Xem theo VP gửi" at bounding box center [81, 139] width 56 height 12
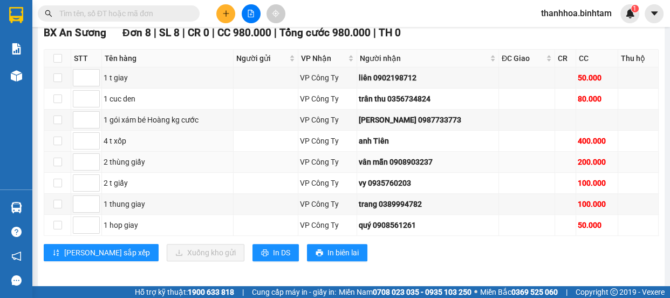
scroll to position [541, 0]
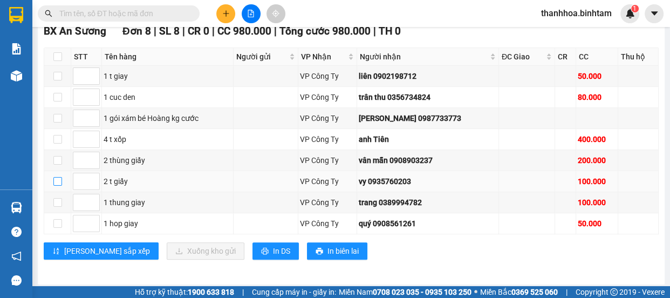
click at [59, 178] on input "checkbox" at bounding box center [57, 181] width 9 height 9
checkbox input "true"
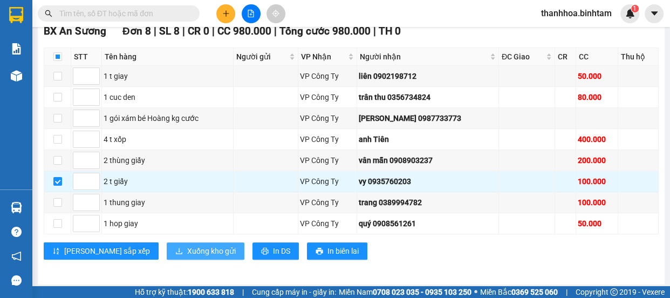
click at [187, 245] on span "Xuống kho gửi" at bounding box center [211, 251] width 49 height 12
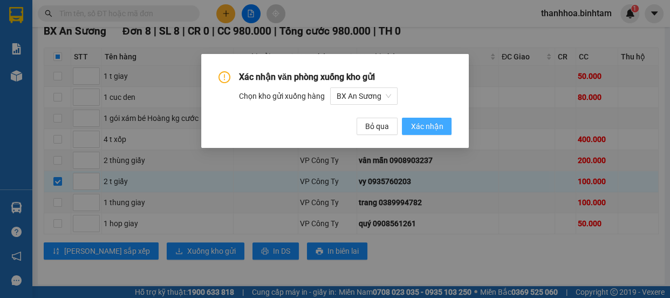
click at [425, 129] on span "Xác nhận" at bounding box center [427, 126] width 32 height 12
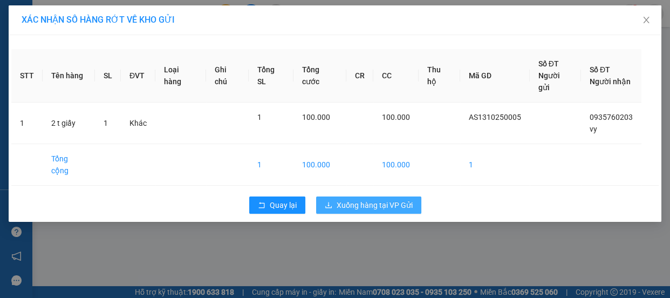
click at [366, 199] on span "Xuống hàng tại VP Gửi" at bounding box center [375, 205] width 76 height 12
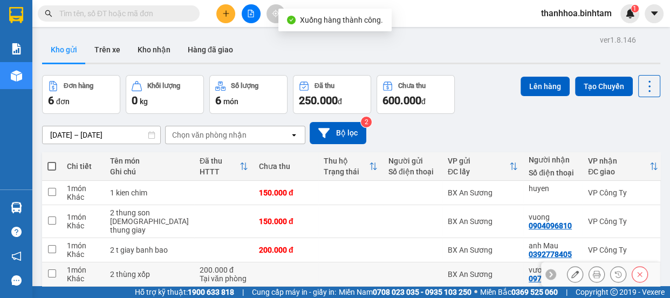
scroll to position [97, 0]
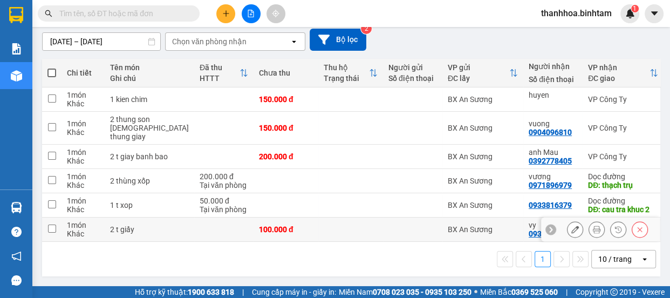
click at [54, 225] on input "checkbox" at bounding box center [52, 229] width 8 height 8
checkbox input "true"
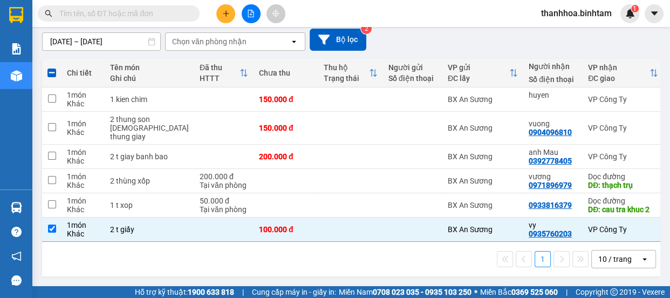
scroll to position [0, 0]
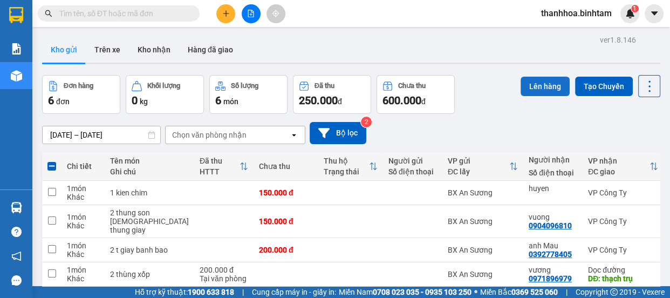
click at [533, 86] on button "Lên hàng" at bounding box center [545, 86] width 49 height 19
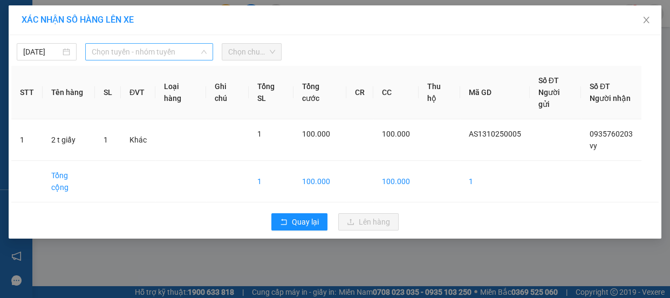
click at [130, 49] on span "Chọn tuyến - nhóm tuyến" at bounding box center [149, 52] width 115 height 16
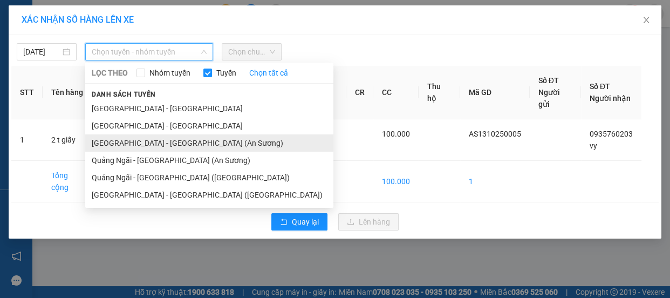
click at [124, 140] on li "[GEOGRAPHIC_DATA] - [GEOGRAPHIC_DATA] (An Sương)" at bounding box center [209, 142] width 248 height 17
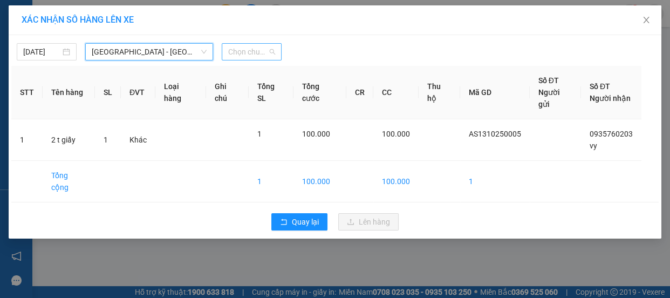
click at [239, 44] on span "Chọn chuyến" at bounding box center [251, 52] width 47 height 16
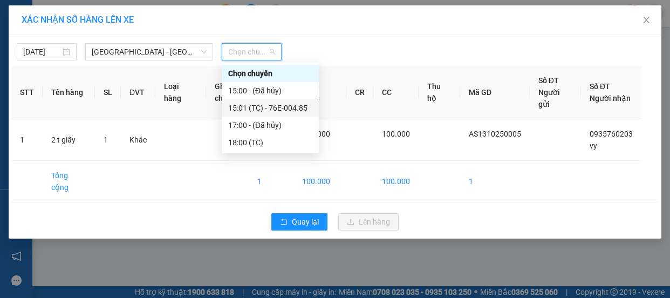
click at [264, 111] on div "15:01 (TC) - 76E-004.85" at bounding box center [270, 108] width 84 height 12
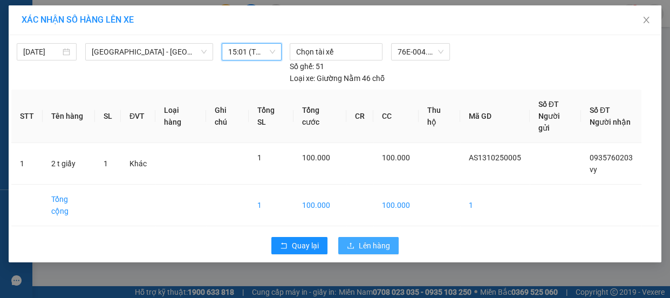
click at [366, 240] on span "Lên hàng" at bounding box center [374, 246] width 31 height 12
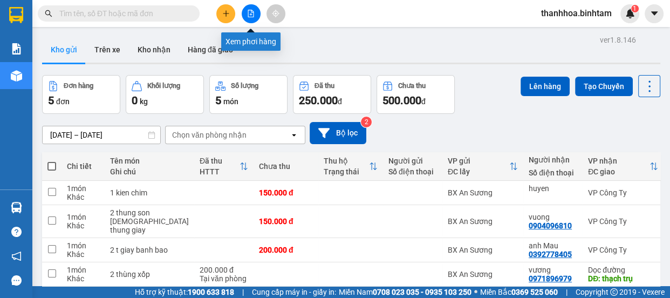
click at [253, 14] on icon "file-add" at bounding box center [251, 14] width 6 height 8
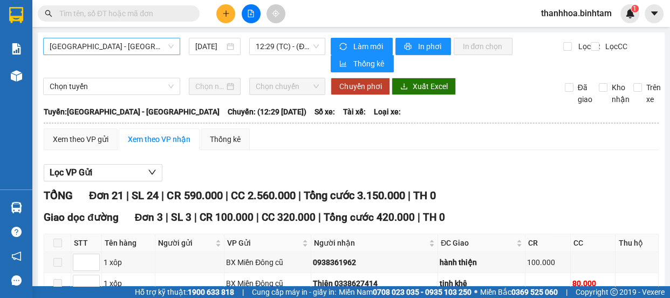
click at [153, 42] on span "[GEOGRAPHIC_DATA] - [GEOGRAPHIC_DATA]" at bounding box center [112, 46] width 124 height 16
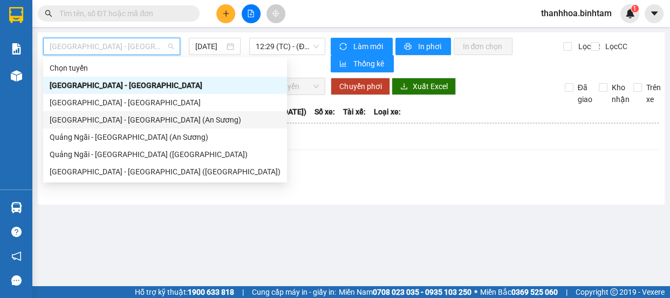
click at [101, 115] on div "[GEOGRAPHIC_DATA] - [GEOGRAPHIC_DATA] (An Sương)" at bounding box center [165, 120] width 231 height 12
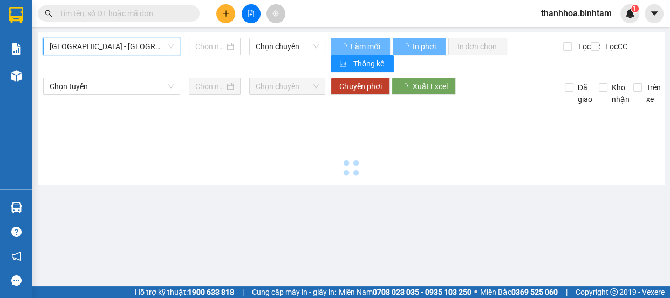
type input "[DATE]"
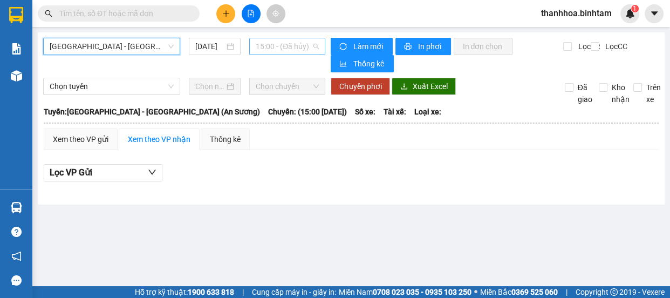
click at [290, 42] on span "15:00 - (Đã hủy)" at bounding box center [287, 46] width 63 height 16
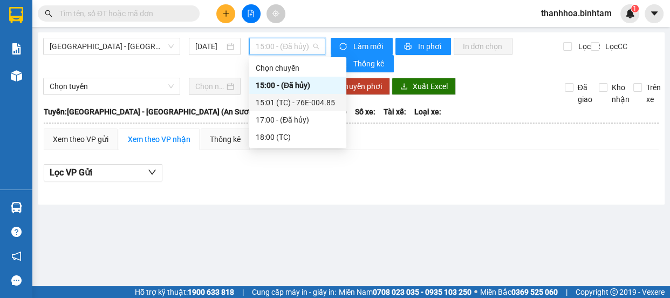
click at [297, 103] on div "15:01 (TC) - 76E-004.85" at bounding box center [298, 103] width 84 height 12
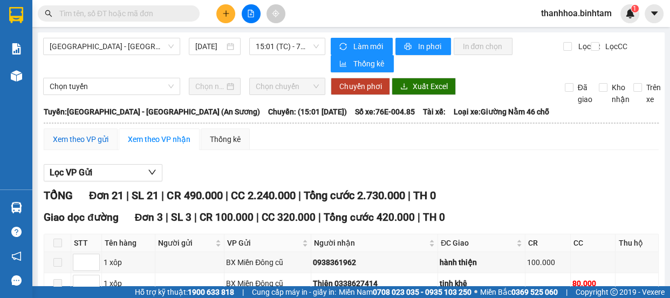
click at [77, 139] on div "Xem theo VP gửi" at bounding box center [81, 139] width 56 height 12
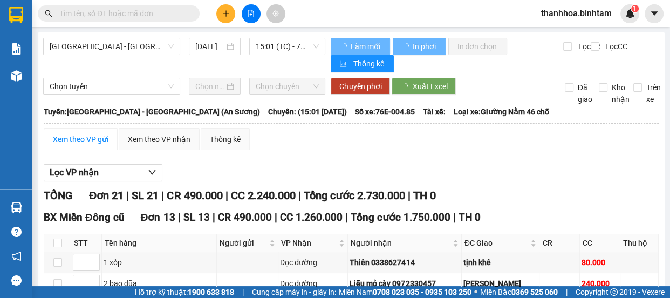
scroll to position [541, 0]
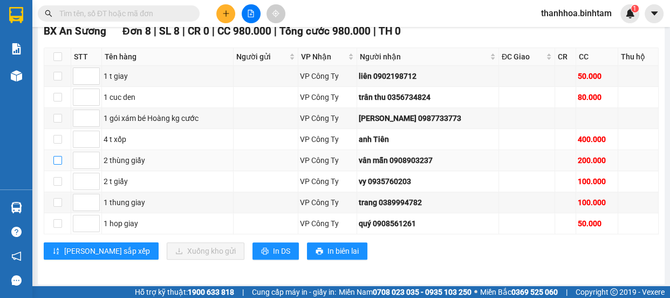
click at [57, 156] on input "checkbox" at bounding box center [57, 160] width 9 height 9
checkbox input "true"
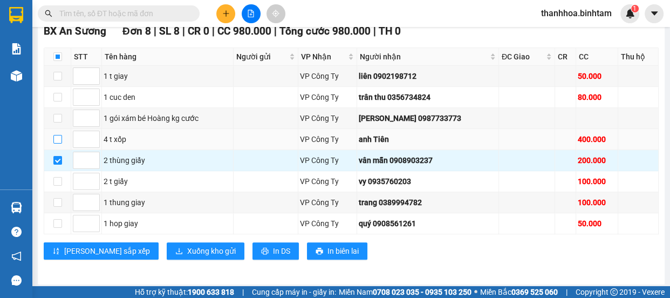
click at [60, 136] on input "checkbox" at bounding box center [57, 139] width 9 height 9
checkbox input "true"
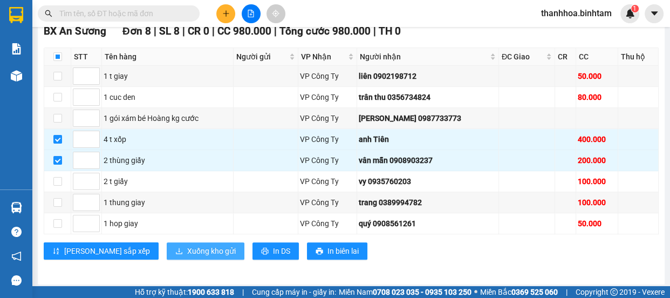
click at [187, 249] on span "Xuống kho gửi" at bounding box center [211, 251] width 49 height 12
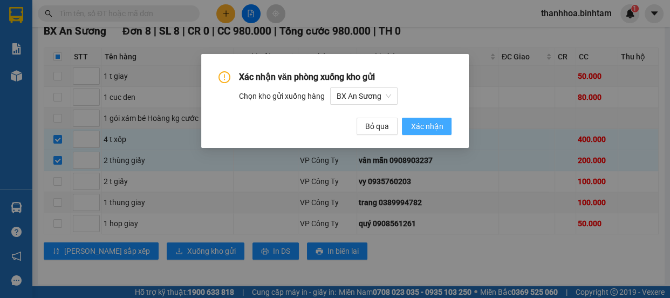
click at [429, 123] on span "Xác nhận" at bounding box center [427, 126] width 32 height 12
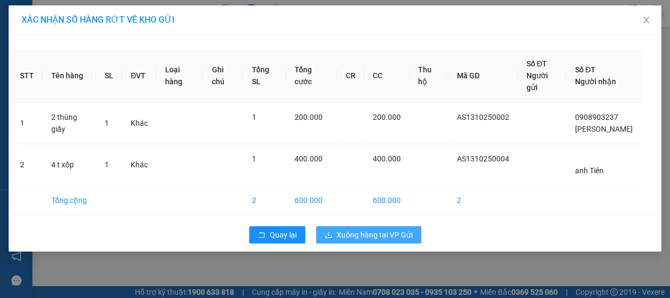
click at [376, 229] on span "Xuống hàng tại VP Gửi" at bounding box center [375, 235] width 76 height 12
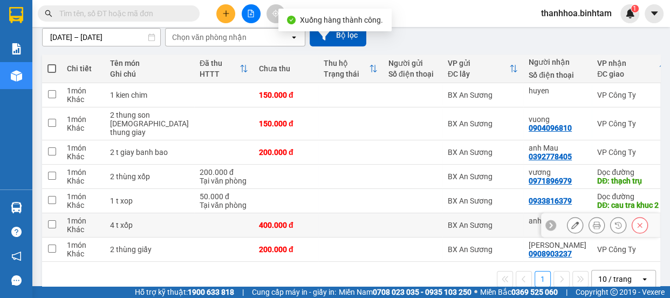
scroll to position [121, 0]
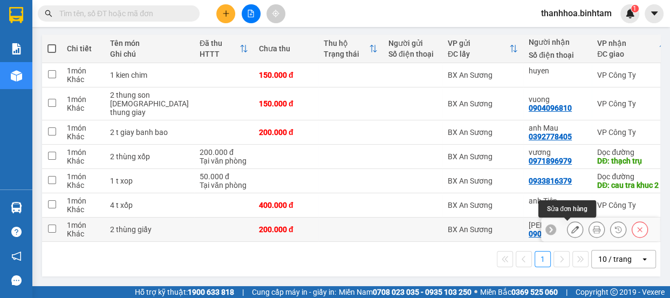
click at [572, 226] on icon at bounding box center [576, 230] width 8 height 8
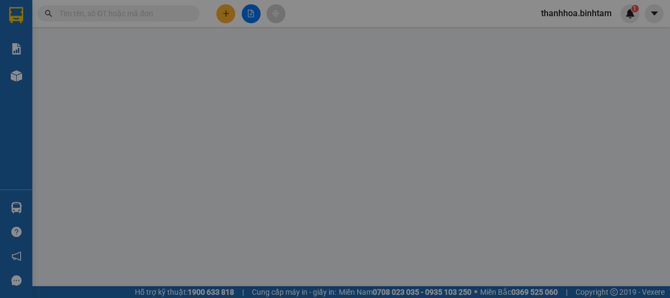
type input "0908903237"
type input "[PERSON_NAME]"
type input "200.000"
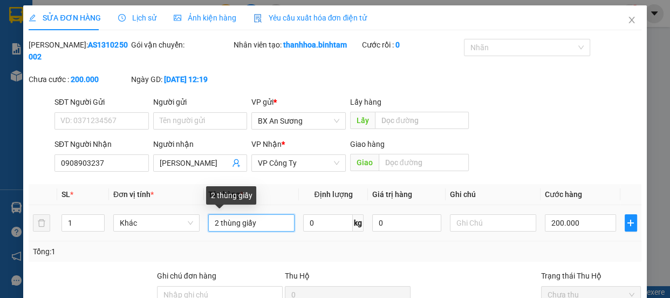
click at [219, 225] on input "2 thùng giấy" at bounding box center [251, 222] width 86 height 17
type input "1 thùng giấy"
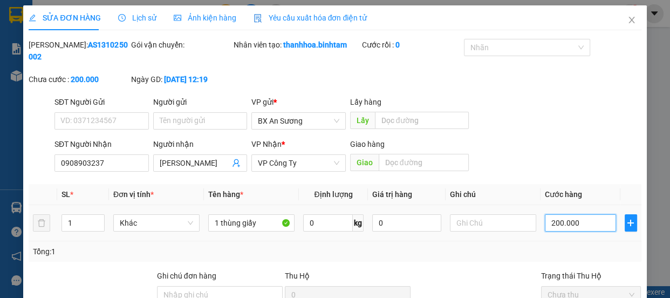
click at [552, 221] on input "200.000" at bounding box center [580, 222] width 71 height 17
click at [552, 222] on input "200.000" at bounding box center [580, 222] width 71 height 17
type input "20.000"
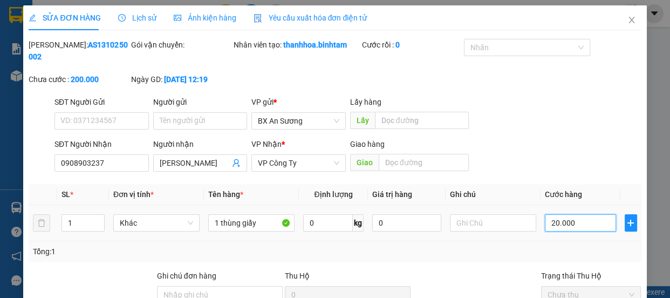
type input "0"
type input "50.000"
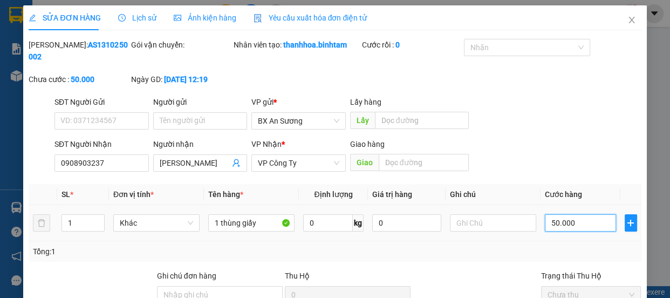
scroll to position [115, 0]
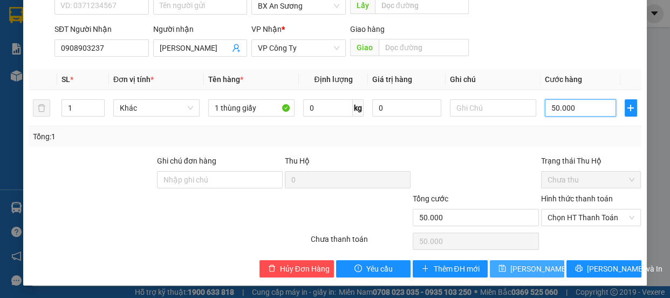
type input "50.000"
click at [529, 265] on span "[PERSON_NAME] thay đổi" at bounding box center [554, 269] width 86 height 12
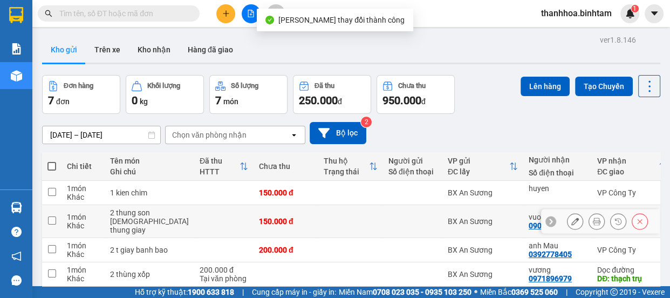
scroll to position [121, 0]
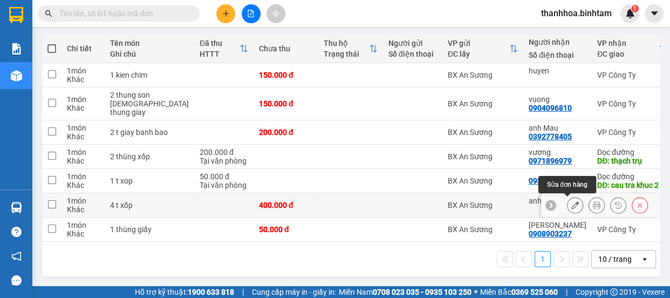
click at [572, 203] on icon at bounding box center [576, 205] width 8 height 8
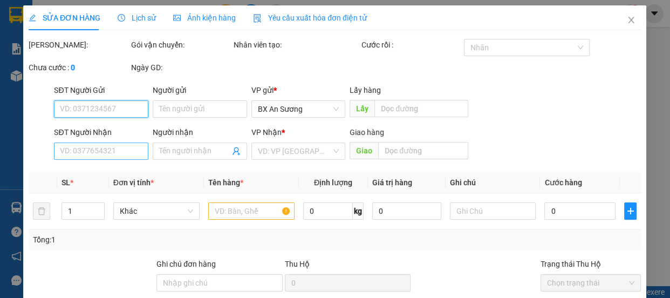
type input "anh Tiên"
type input "400.000"
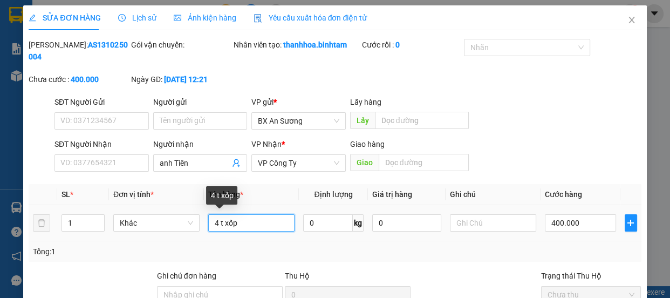
click at [216, 223] on input "4 t xốp" at bounding box center [251, 222] width 86 height 17
type input "1 t xốp"
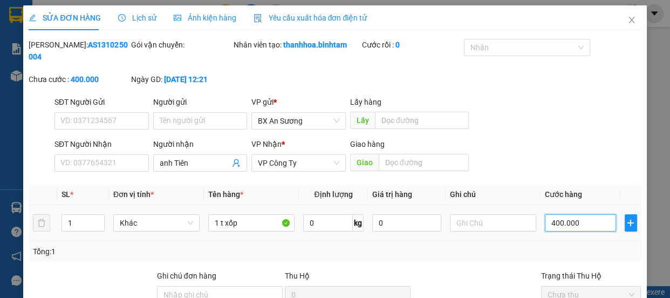
click at [549, 219] on input "400.000" at bounding box center [580, 222] width 71 height 17
type input "0"
type input "00.000"
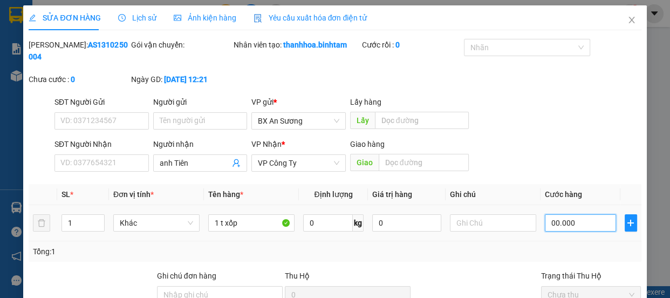
type input "100.000"
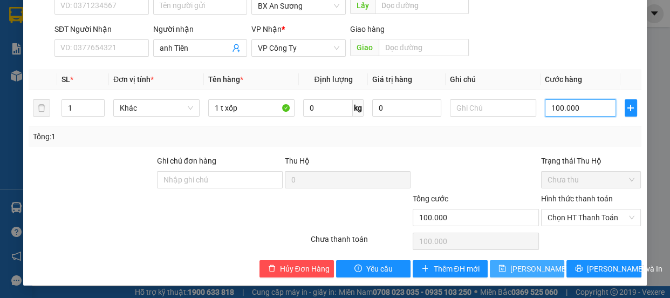
type input "100.000"
click at [529, 267] on span "[PERSON_NAME] thay đổi" at bounding box center [554, 269] width 86 height 12
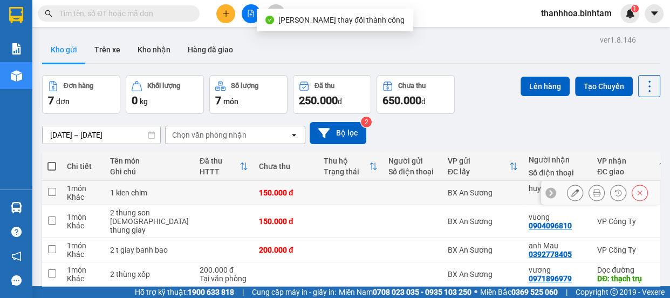
scroll to position [121, 0]
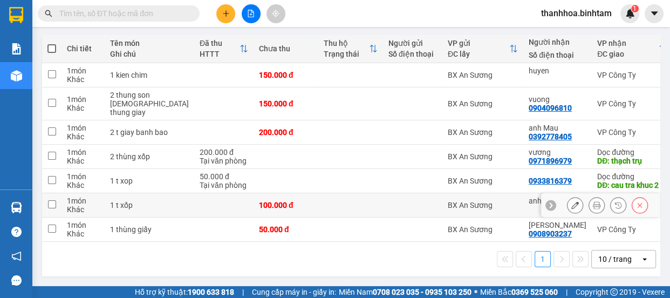
click at [53, 201] on input "checkbox" at bounding box center [52, 204] width 8 height 8
checkbox input "true"
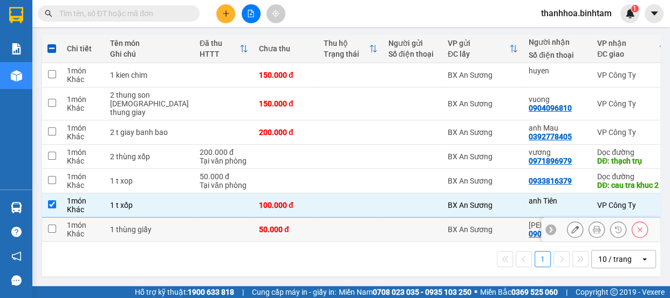
click at [56, 218] on td at bounding box center [51, 230] width 19 height 24
checkbox input "true"
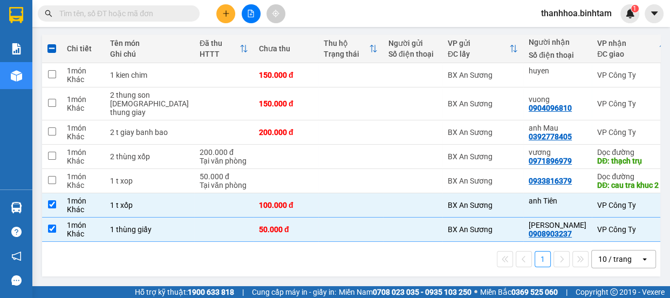
scroll to position [0, 0]
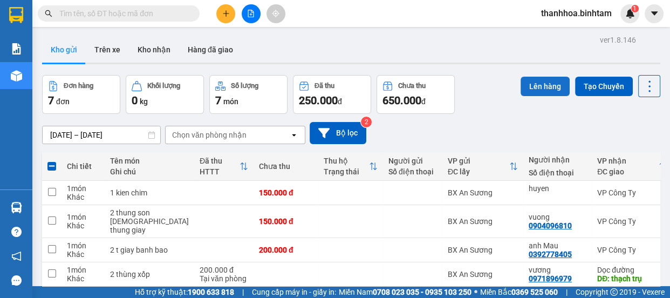
click at [533, 91] on button "Lên hàng" at bounding box center [545, 86] width 49 height 19
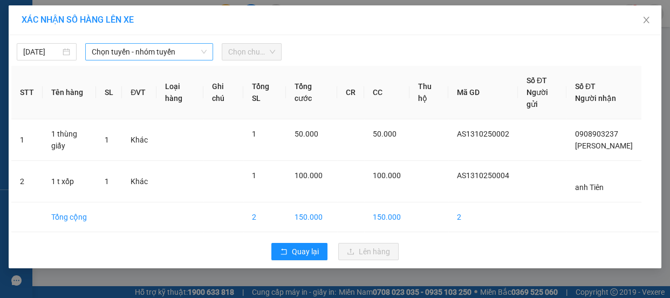
click at [108, 54] on span "Chọn tuyến - nhóm tuyến" at bounding box center [149, 52] width 115 height 16
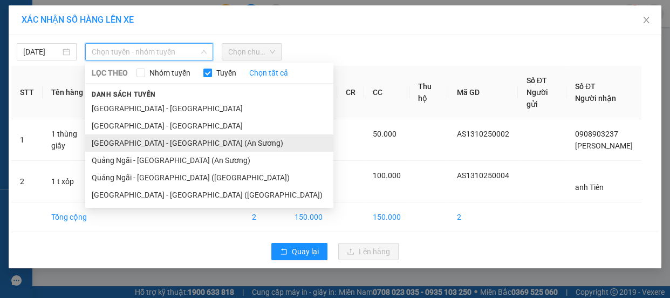
click at [111, 144] on li "[GEOGRAPHIC_DATA] - [GEOGRAPHIC_DATA] (An Sương)" at bounding box center [209, 142] width 248 height 17
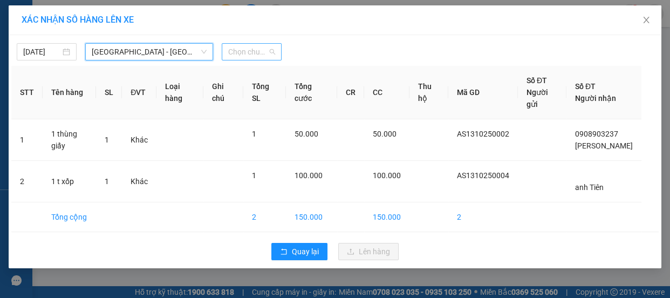
click at [245, 52] on span "Chọn chuyến" at bounding box center [251, 52] width 47 height 16
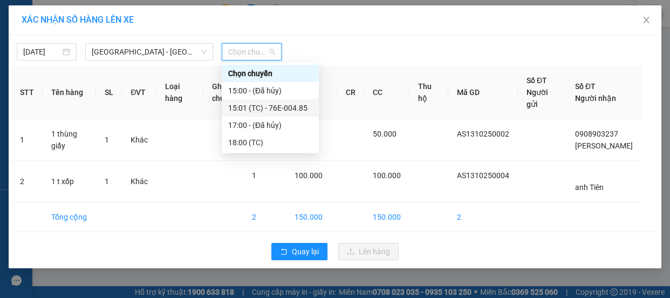
click at [266, 107] on div "15:01 (TC) - 76E-004.85" at bounding box center [270, 108] width 84 height 12
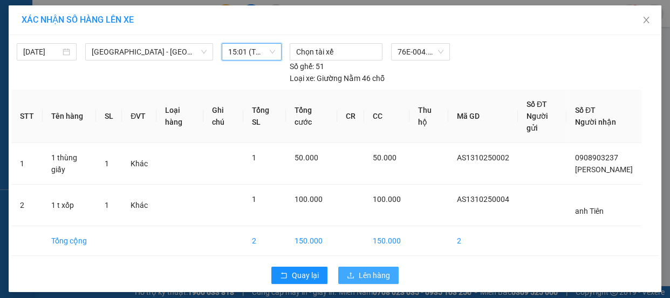
click at [365, 269] on span "Lên hàng" at bounding box center [374, 275] width 31 height 12
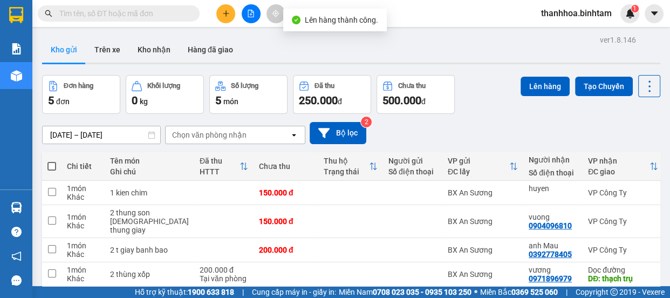
click at [597, 17] on span "thanhhoa.binhtam" at bounding box center [577, 12] width 88 height 13
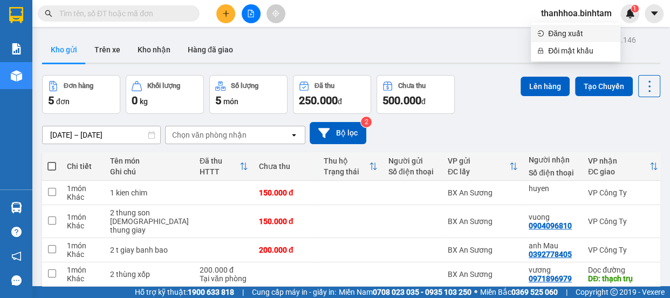
click at [579, 36] on span "Đăng xuất" at bounding box center [581, 34] width 66 height 12
click at [579, 37] on div "Kho gửi Trên xe Kho nhận Hàng đã giao" at bounding box center [351, 51] width 619 height 29
